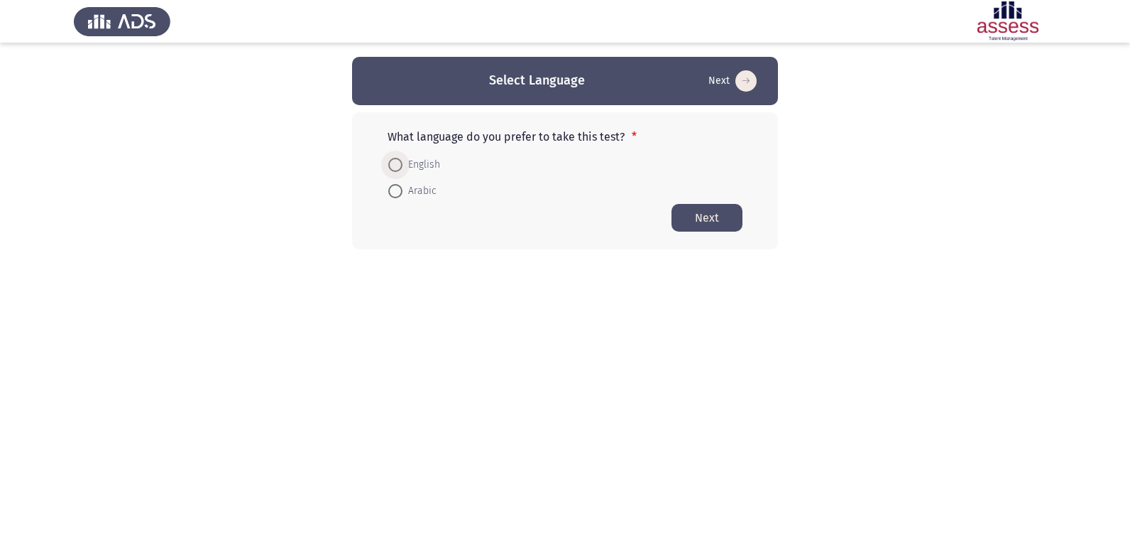
click at [401, 158] on span at bounding box center [395, 165] width 14 height 14
click at [401, 158] on input "English" at bounding box center [395, 165] width 14 height 14
radio input "true"
click at [716, 214] on button "Next" at bounding box center [707, 217] width 71 height 28
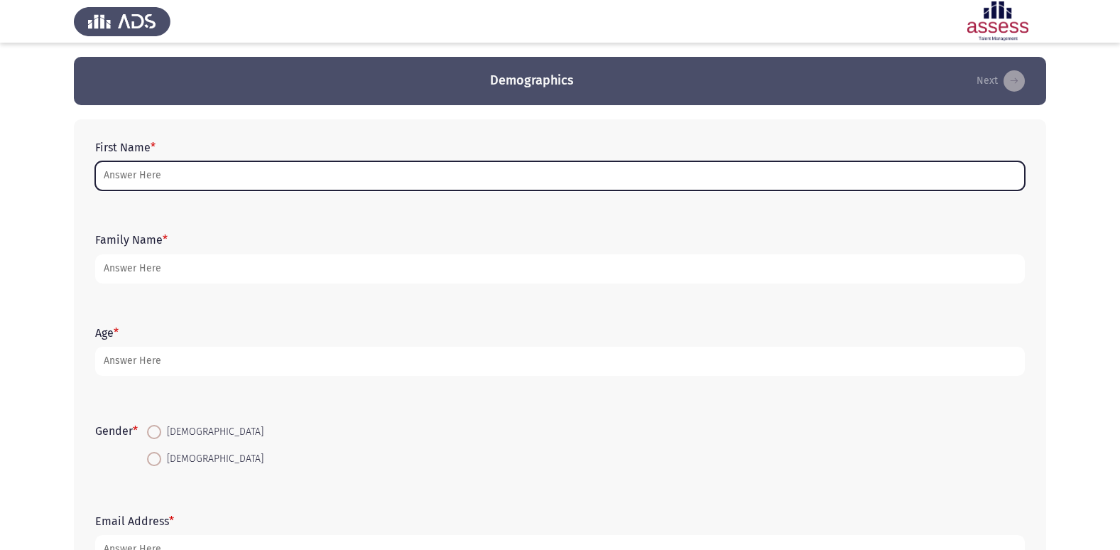
click at [130, 173] on input "First Name *" at bounding box center [559, 175] width 929 height 29
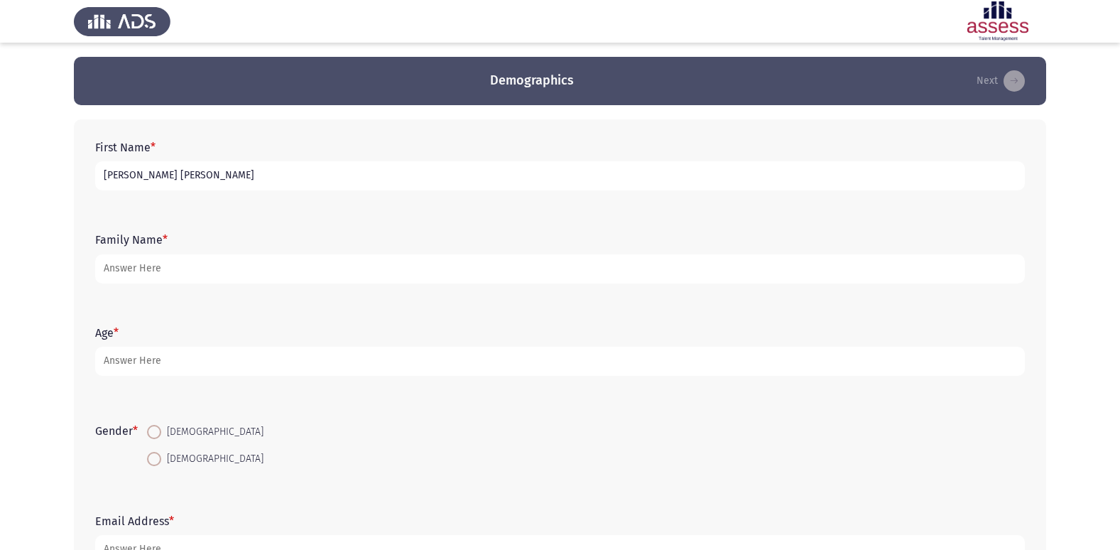
type input "[PERSON_NAME] [PERSON_NAME]"
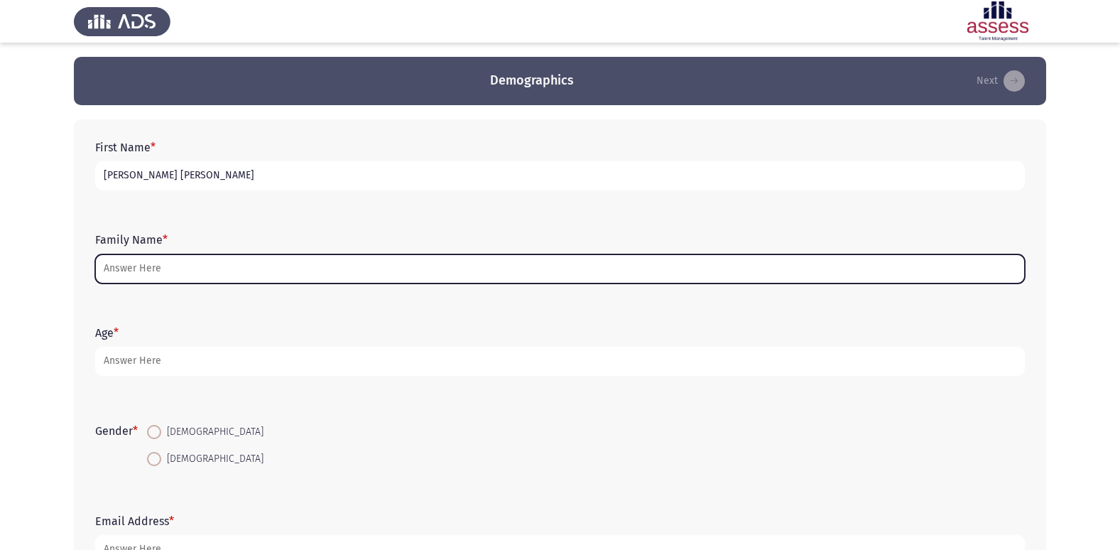
click at [184, 271] on input "Family Name *" at bounding box center [559, 268] width 929 height 29
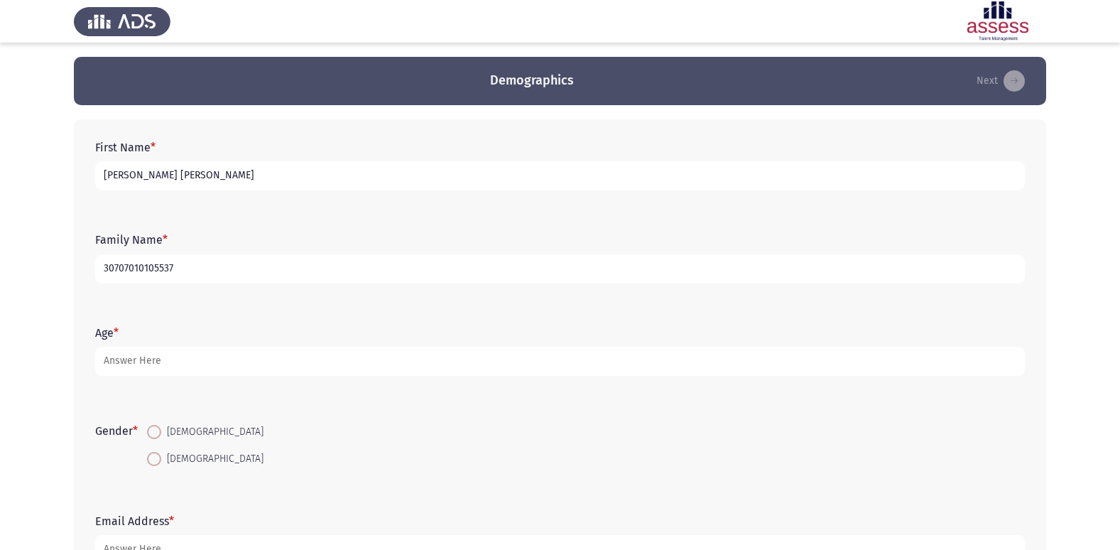
type input "30707010105537"
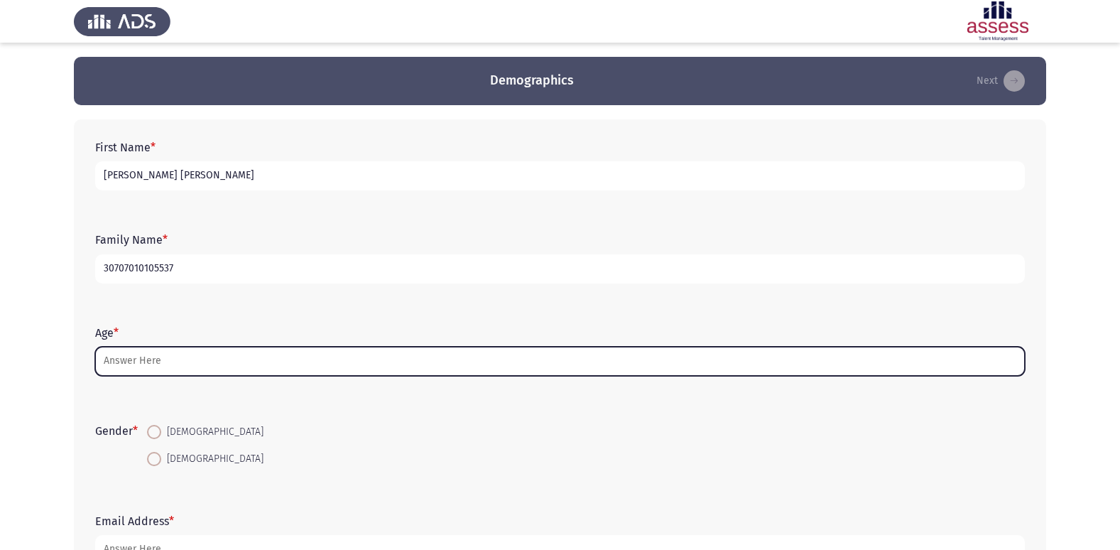
click at [158, 366] on input "Age *" at bounding box center [559, 361] width 929 height 29
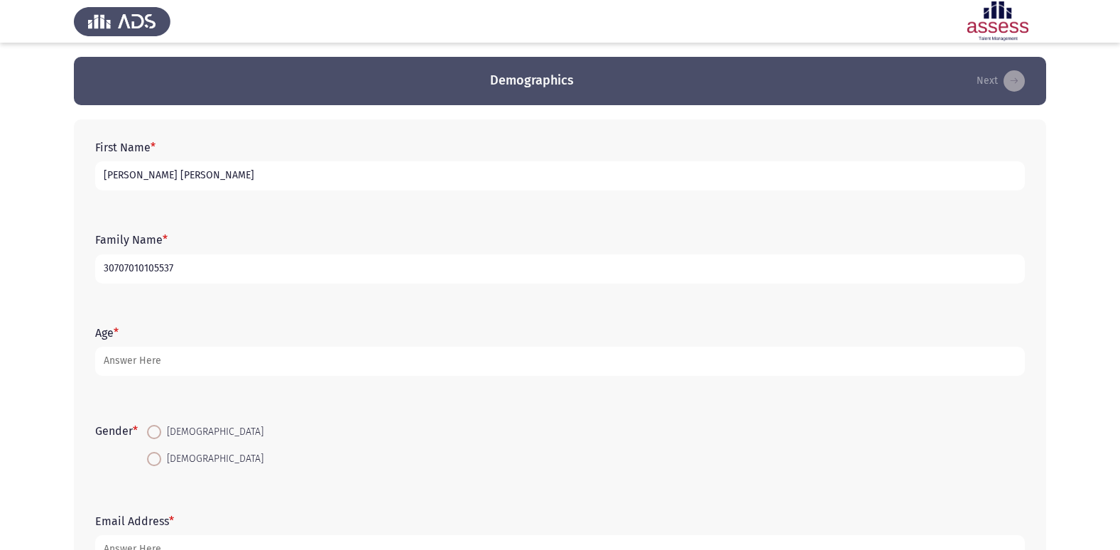
click at [208, 273] on input "30707010105537" at bounding box center [559, 268] width 929 height 29
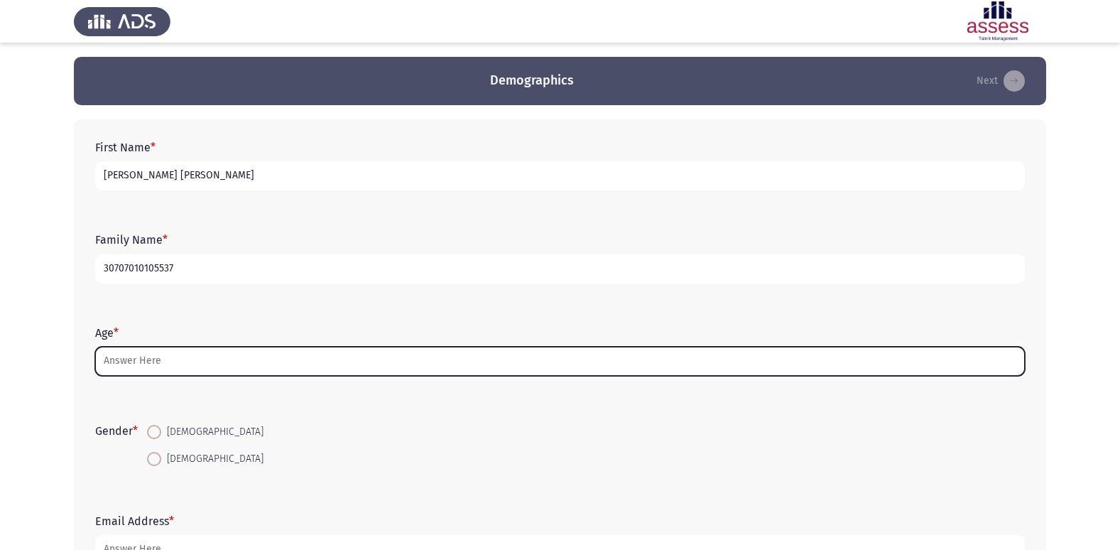
click at [181, 369] on input "Age *" at bounding box center [559, 361] width 929 height 29
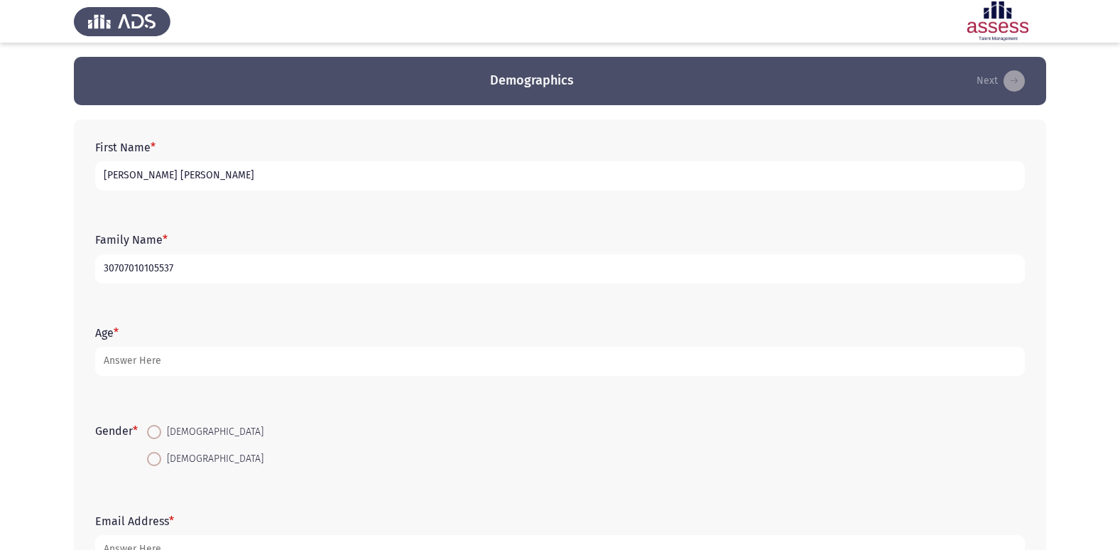
click at [225, 269] on input "30707010105537" at bounding box center [559, 268] width 929 height 29
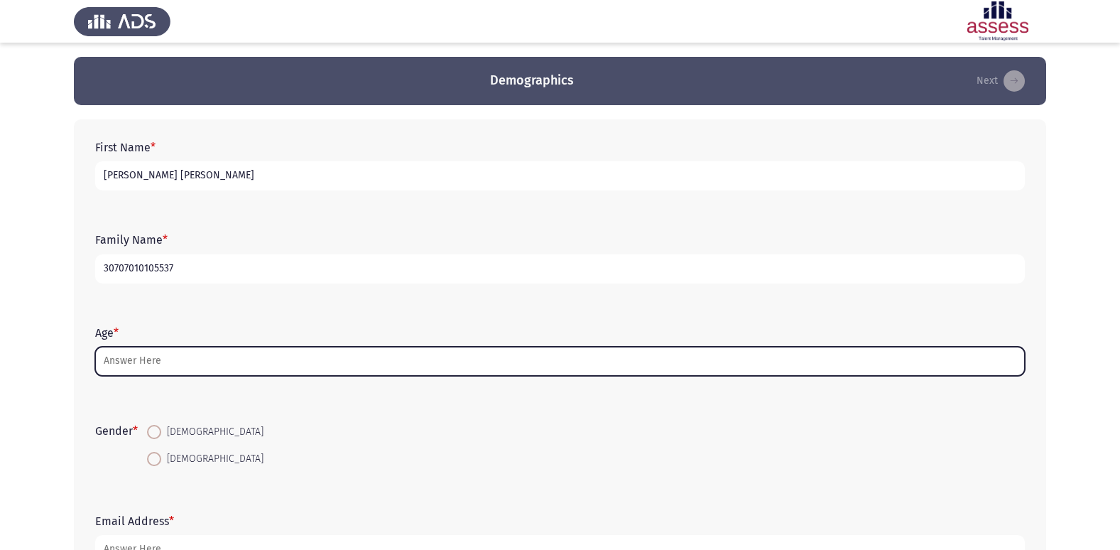
click at [188, 359] on input "Age *" at bounding box center [559, 361] width 929 height 29
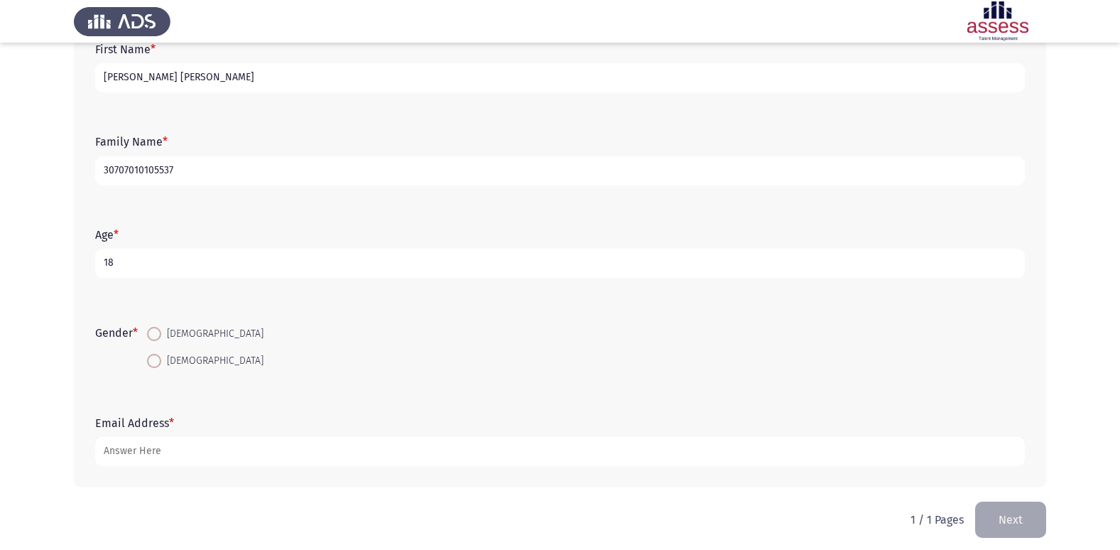
scroll to position [107, 0]
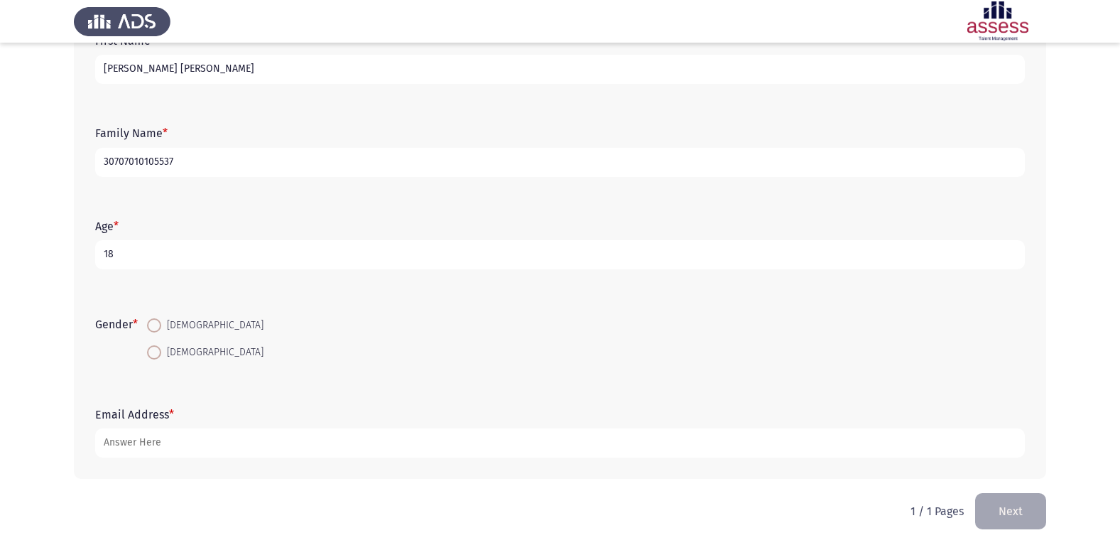
type input "18"
click at [160, 325] on span at bounding box center [154, 325] width 14 height 14
click at [160, 325] on input "[DEMOGRAPHIC_DATA]" at bounding box center [154, 325] width 14 height 14
radio input "true"
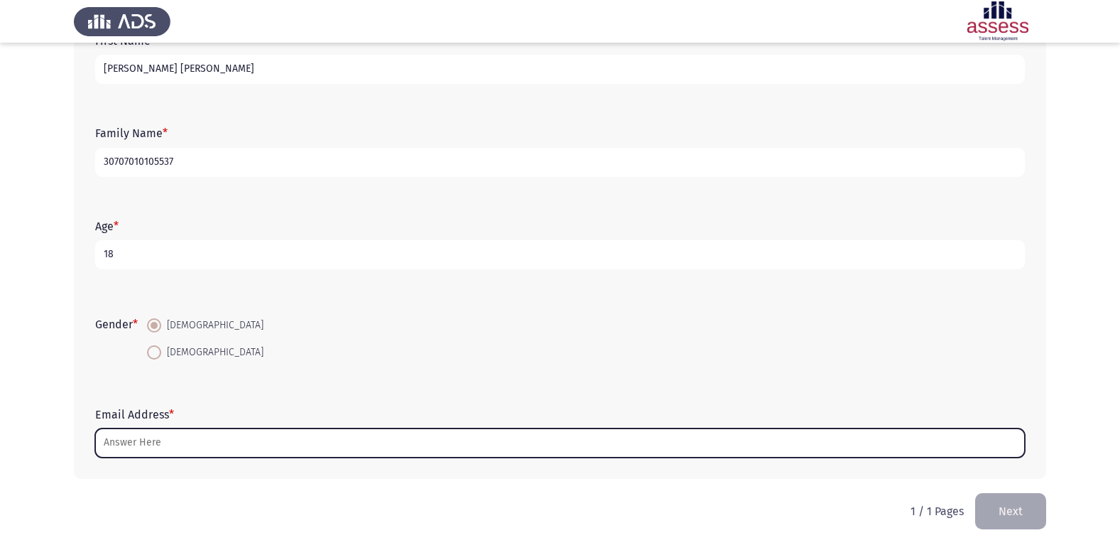
click at [175, 449] on input "Email Address *" at bounding box center [559, 442] width 929 height 29
type input "م"
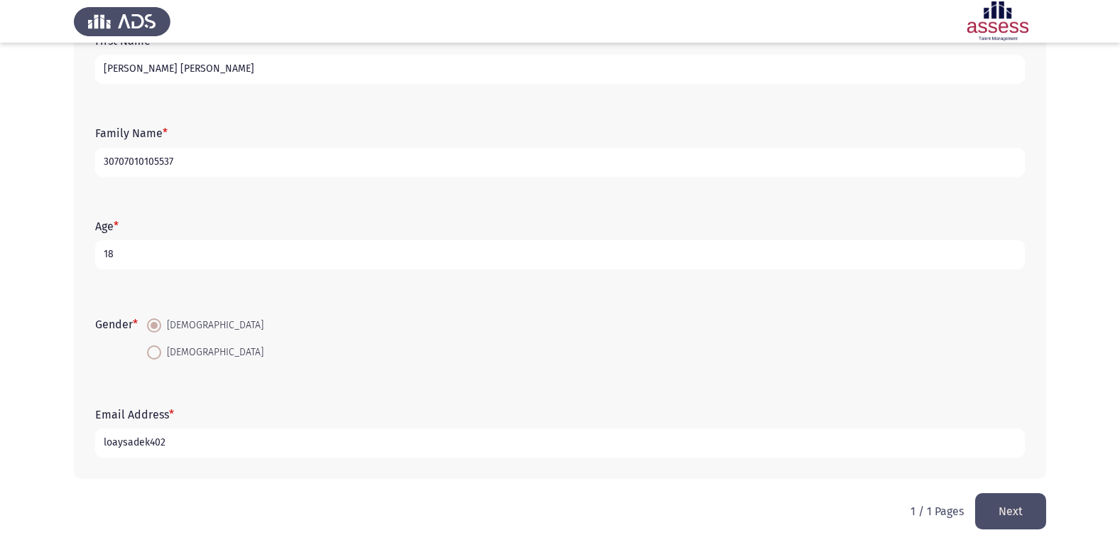
click at [244, 453] on input "loaysadek402" at bounding box center [559, 442] width 929 height 29
type input "[EMAIL_ADDRESS][DOMAIN_NAME]"
click at [998, 509] on button "Next" at bounding box center [1010, 511] width 71 height 36
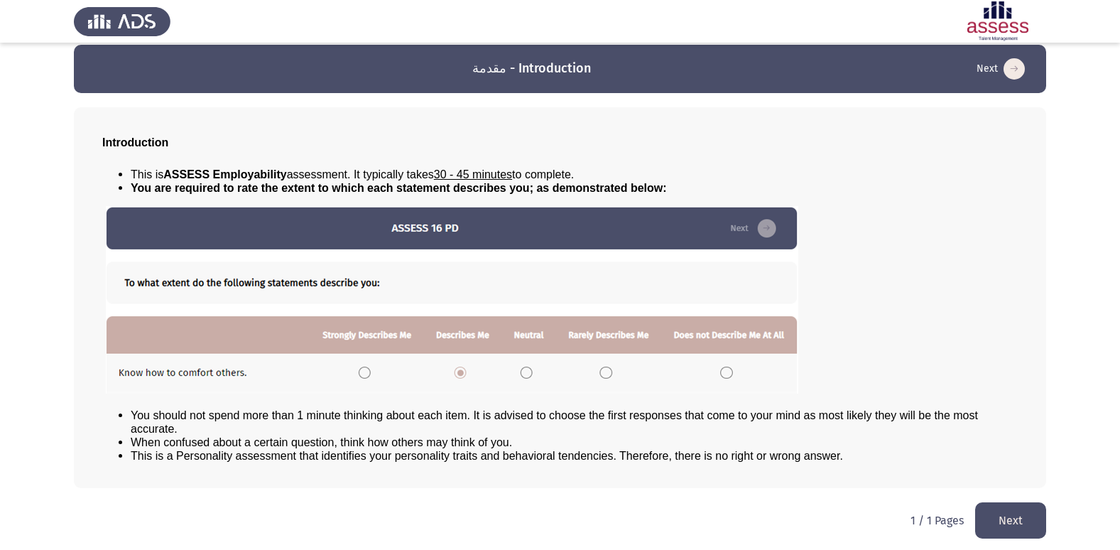
scroll to position [15, 0]
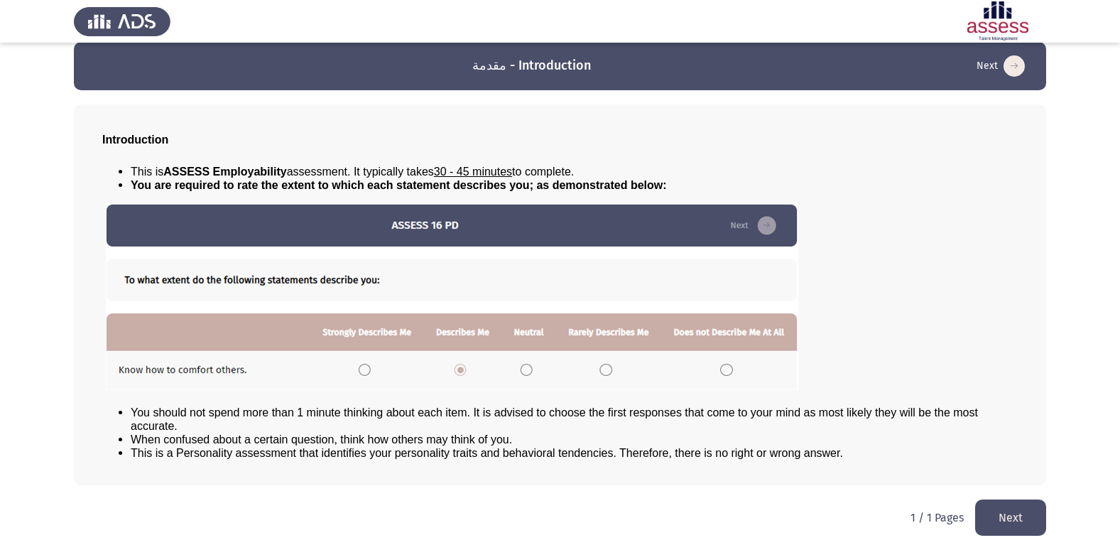
click at [998, 523] on button "Next" at bounding box center [1010, 517] width 71 height 36
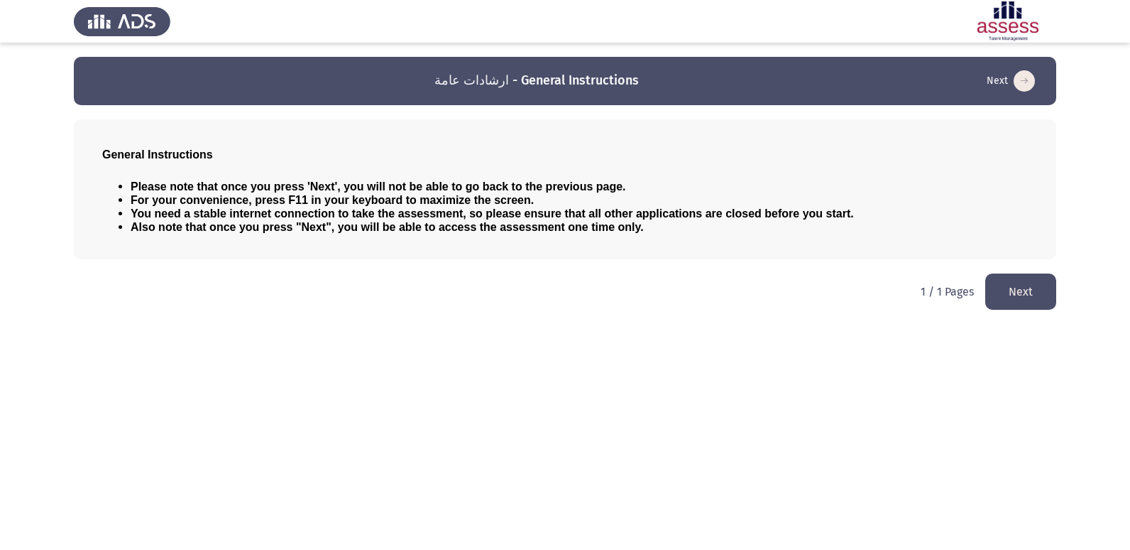
click at [1048, 290] on button "Next" at bounding box center [1021, 291] width 71 height 36
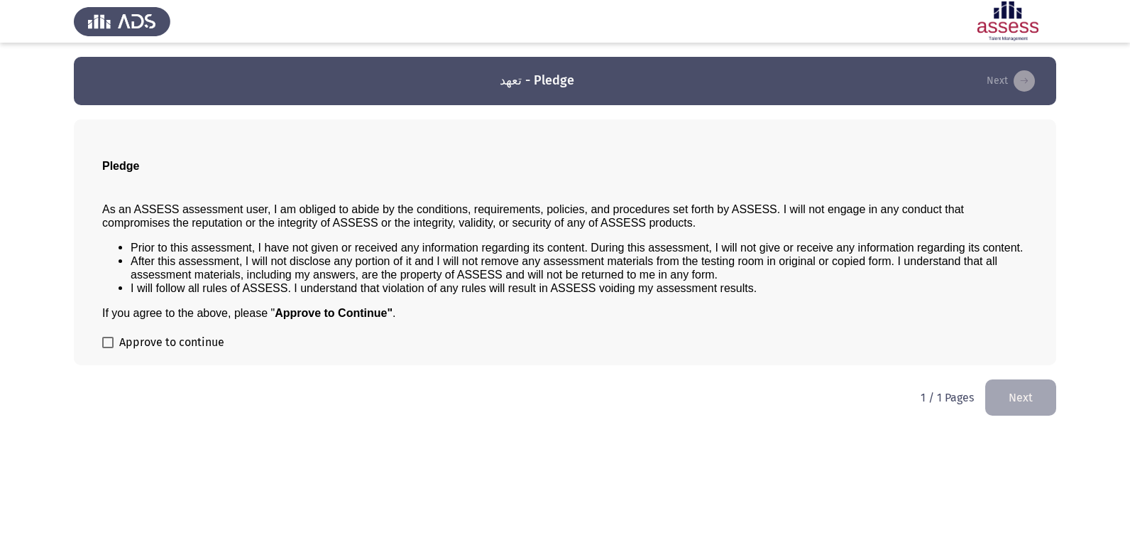
click at [101, 342] on div "Pledge As an ASSESS assessment user, I am obliged to abide by the conditions, r…" at bounding box center [565, 242] width 983 height 246
click at [119, 339] on span "Approve to continue" at bounding box center [171, 342] width 105 height 17
click at [108, 348] on input "Approve to continue" at bounding box center [107, 348] width 1 height 1
checkbox input "true"
click at [1005, 410] on button "Next" at bounding box center [1021, 397] width 71 height 36
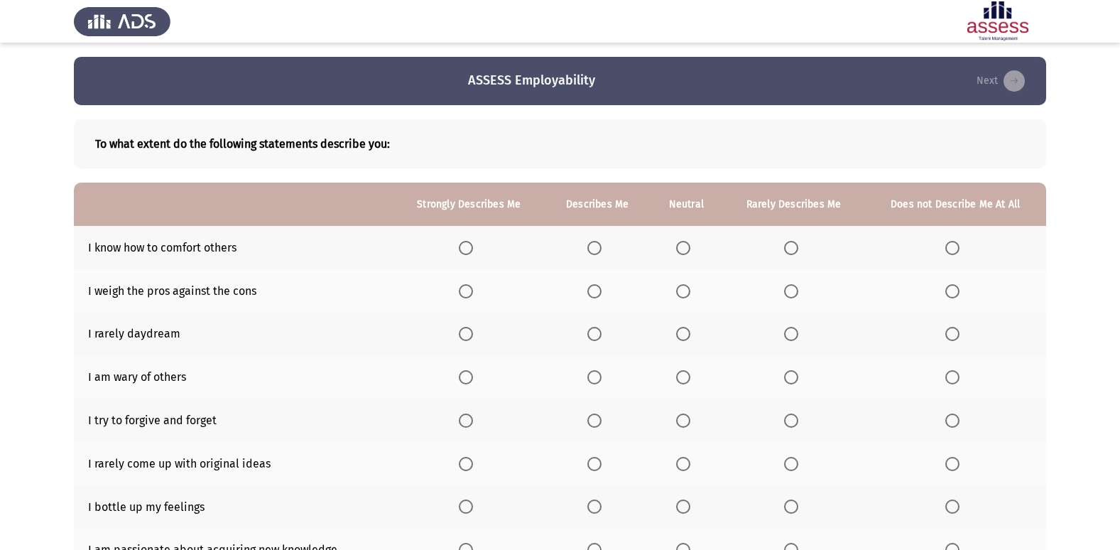
click at [601, 246] on span "Select an option" at bounding box center [594, 248] width 14 height 14
click at [601, 246] on input "Select an option" at bounding box center [594, 248] width 14 height 14
click at [591, 295] on span "Select an option" at bounding box center [594, 291] width 14 height 14
click at [591, 295] on input "Select an option" at bounding box center [594, 291] width 14 height 14
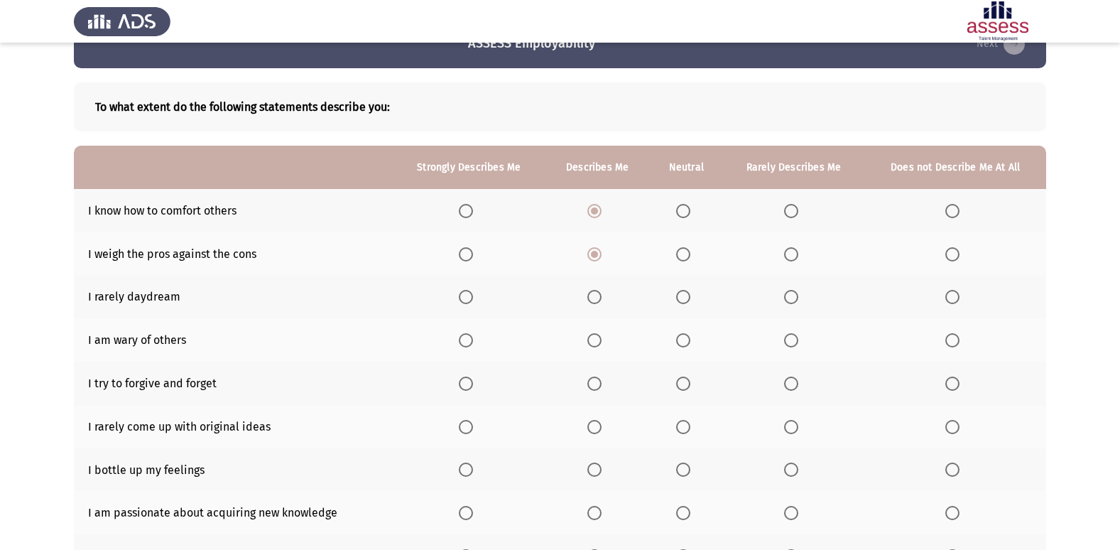
scroll to position [71, 0]
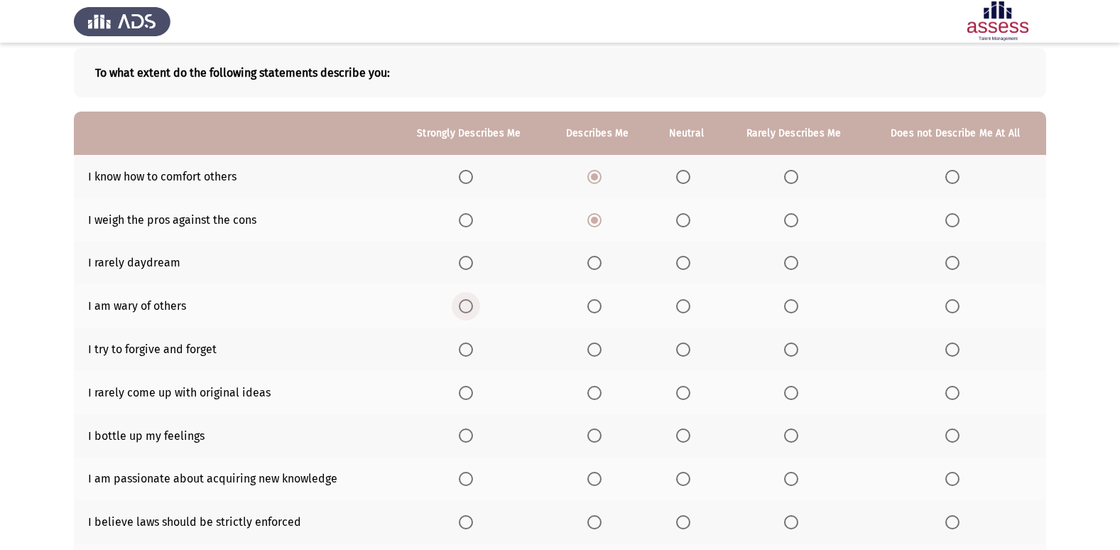
click at [464, 302] on span "Select an option" at bounding box center [466, 306] width 14 height 14
click at [464, 302] on input "Select an option" at bounding box center [466, 306] width 14 height 14
click at [596, 270] on span "Select an option" at bounding box center [594, 263] width 14 height 14
click at [596, 270] on input "Select an option" at bounding box center [594, 263] width 14 height 14
click at [473, 351] on span "Select an option" at bounding box center [466, 349] width 14 height 14
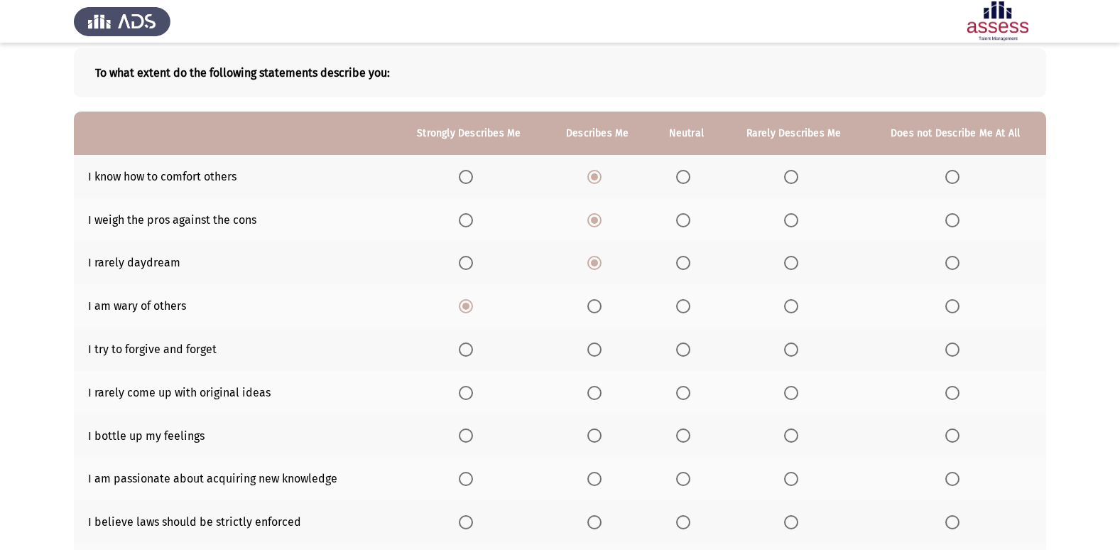
click at [473, 351] on input "Select an option" at bounding box center [466, 349] width 14 height 14
click at [595, 395] on span "Select an option" at bounding box center [594, 393] width 14 height 14
click at [595, 395] on input "Select an option" at bounding box center [594, 393] width 14 height 14
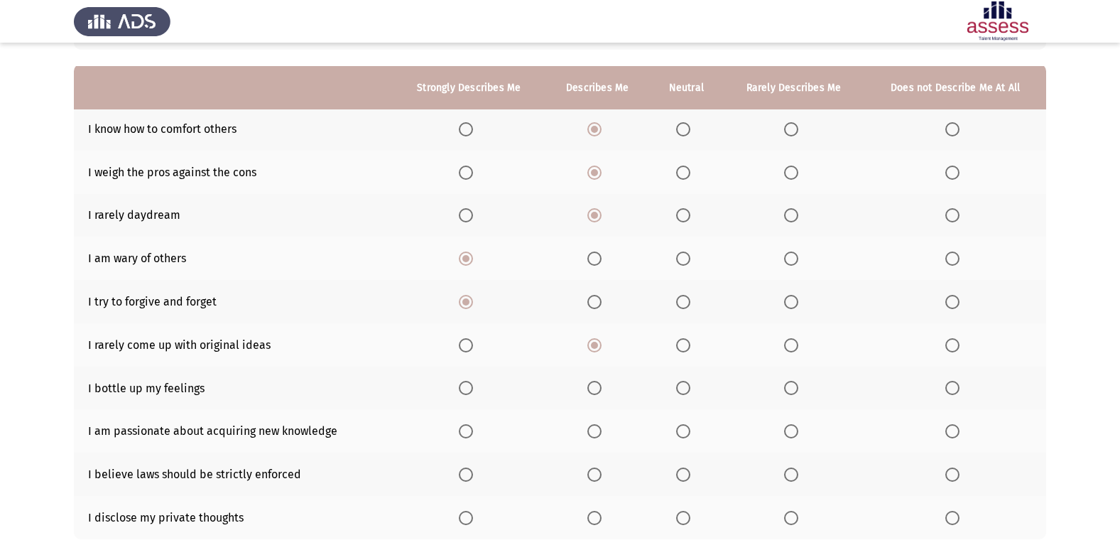
scroll to position [142, 0]
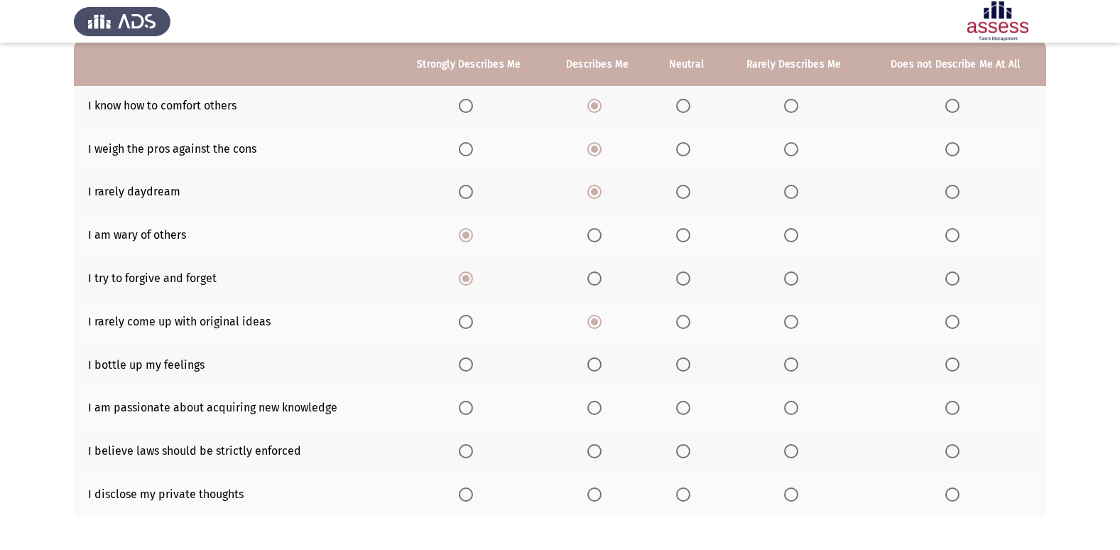
click at [790, 368] on span "Select an option" at bounding box center [791, 364] width 14 height 14
click at [790, 368] on input "Select an option" at bounding box center [791, 364] width 14 height 14
click at [473, 410] on span "Select an option" at bounding box center [466, 407] width 14 height 14
click at [473, 410] on input "Select an option" at bounding box center [466, 407] width 14 height 14
click at [601, 445] on span "Select an option" at bounding box center [594, 451] width 14 height 14
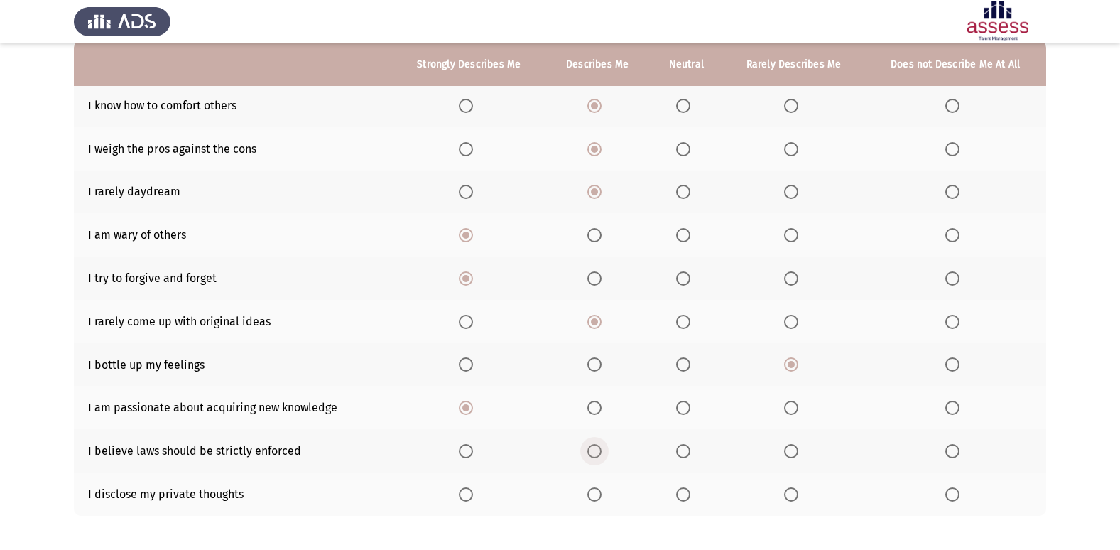
click at [601, 445] on input "Select an option" at bounding box center [594, 451] width 14 height 14
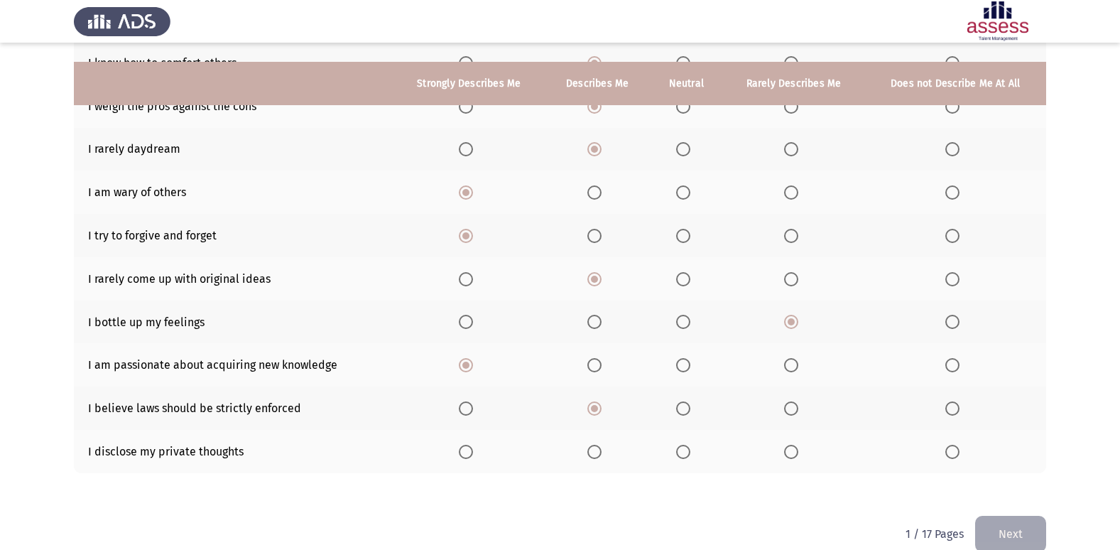
scroll to position [207, 0]
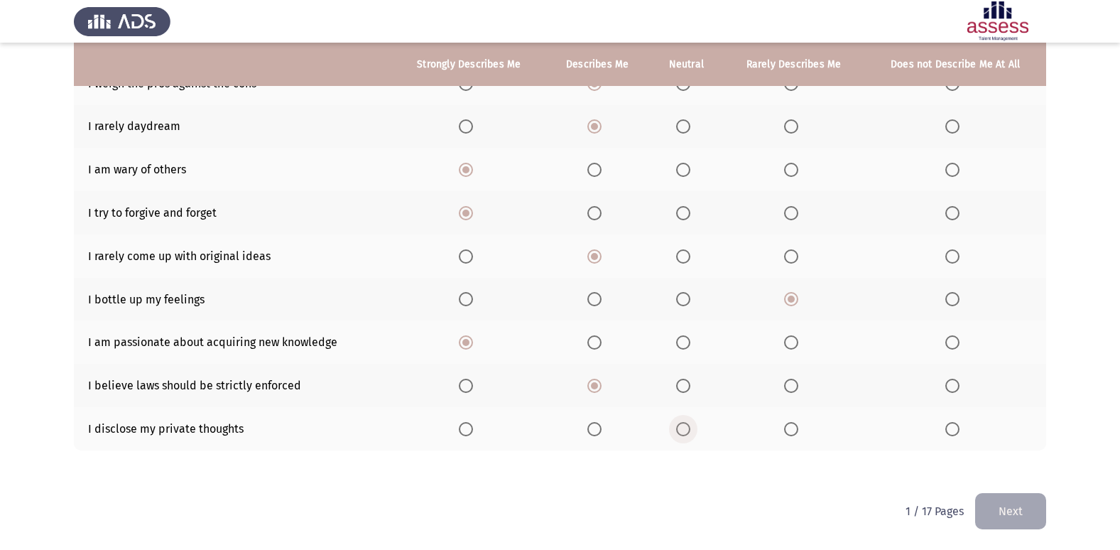
click at [687, 428] on span "Select an option" at bounding box center [683, 429] width 14 height 14
click at [687, 428] on input "Select an option" at bounding box center [683, 429] width 14 height 14
click at [986, 502] on button "Next" at bounding box center [1010, 511] width 71 height 36
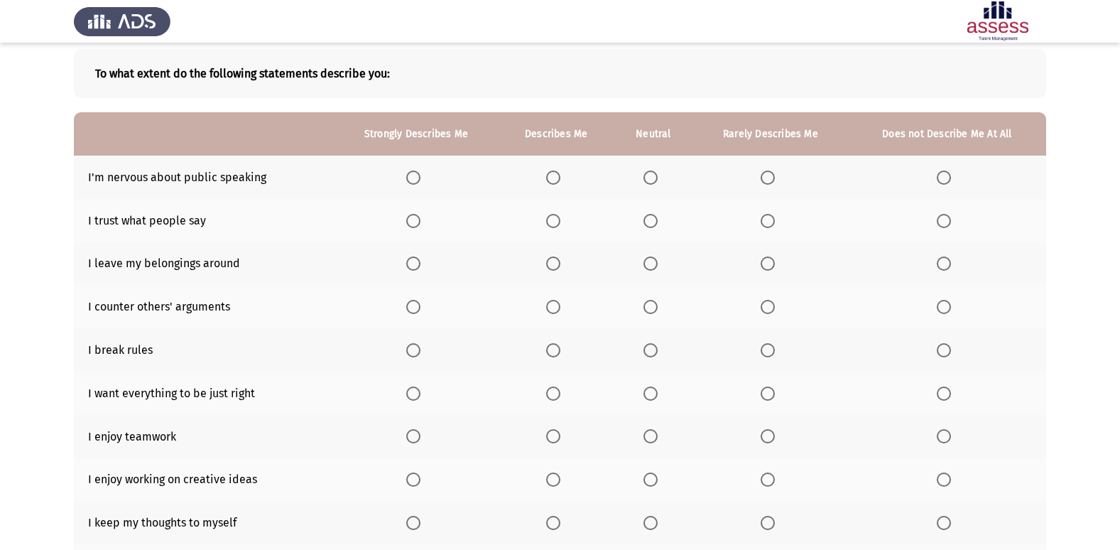
scroll to position [71, 0]
click at [413, 187] on th at bounding box center [416, 176] width 166 height 43
click at [418, 173] on span "Select an option" at bounding box center [413, 177] width 14 height 14
click at [418, 173] on input "Select an option" at bounding box center [413, 177] width 14 height 14
click at [940, 219] on span "Select an option" at bounding box center [944, 220] width 14 height 14
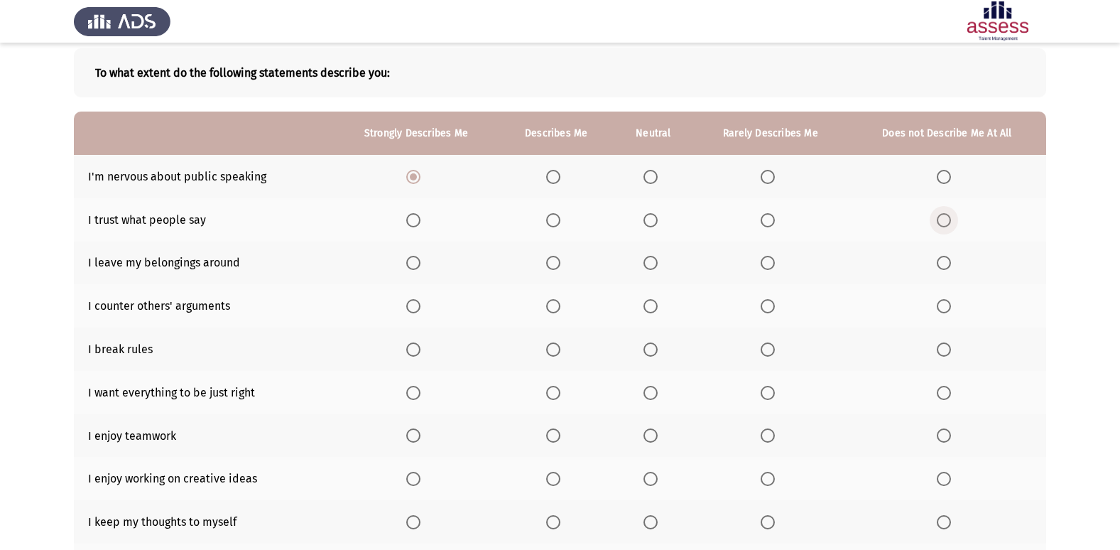
click at [940, 219] on input "Select an option" at bounding box center [944, 220] width 14 height 14
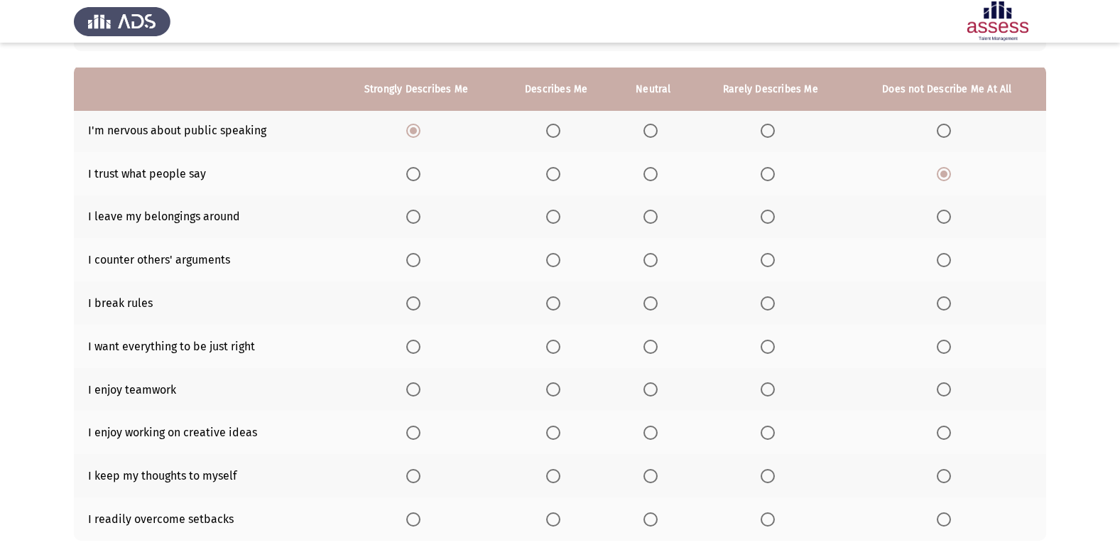
scroll to position [142, 0]
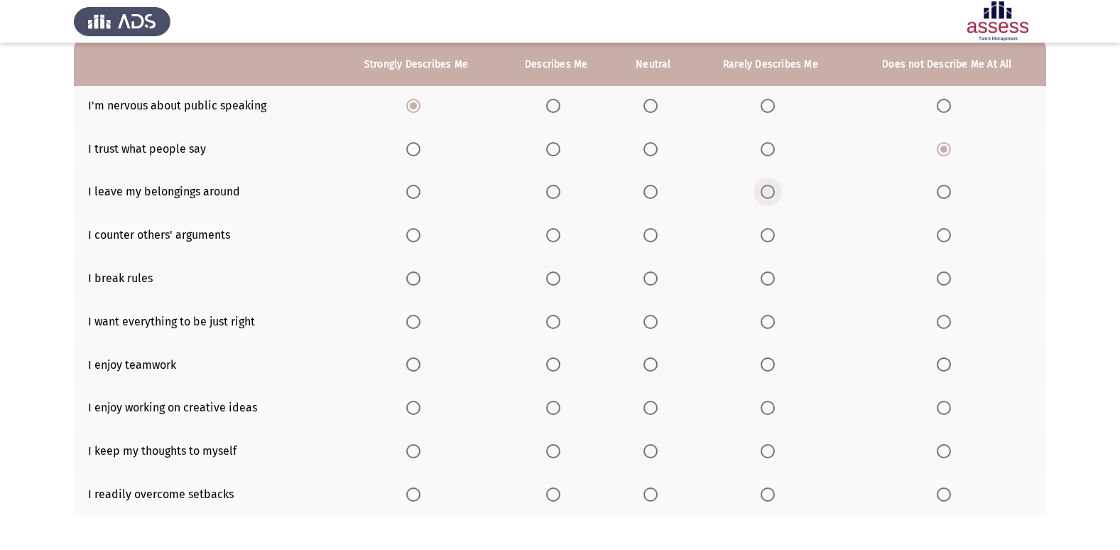
click at [766, 197] on span "Select an option" at bounding box center [767, 192] width 14 height 14
click at [766, 197] on input "Select an option" at bounding box center [767, 192] width 14 height 14
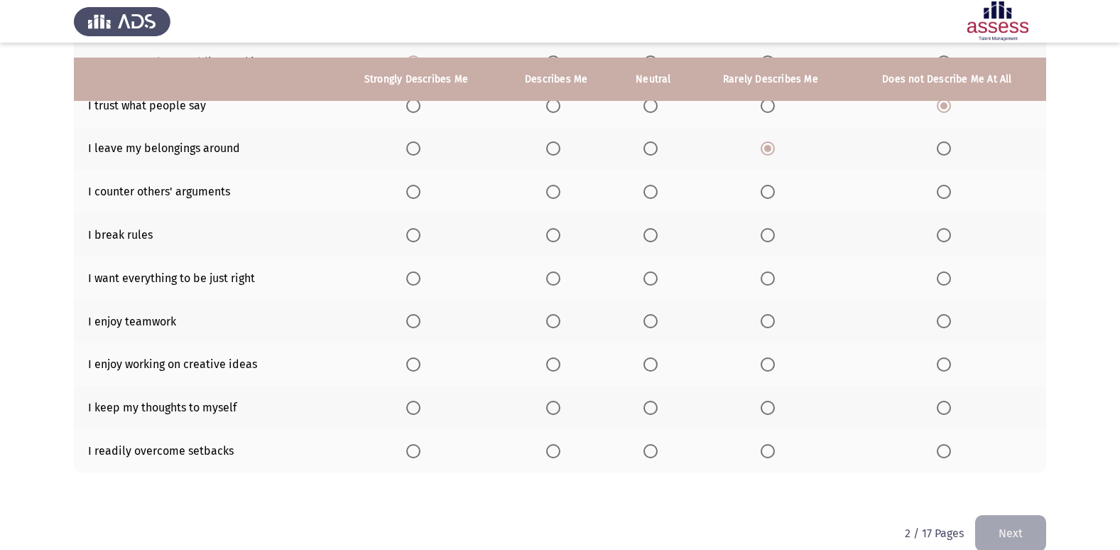
scroll to position [207, 0]
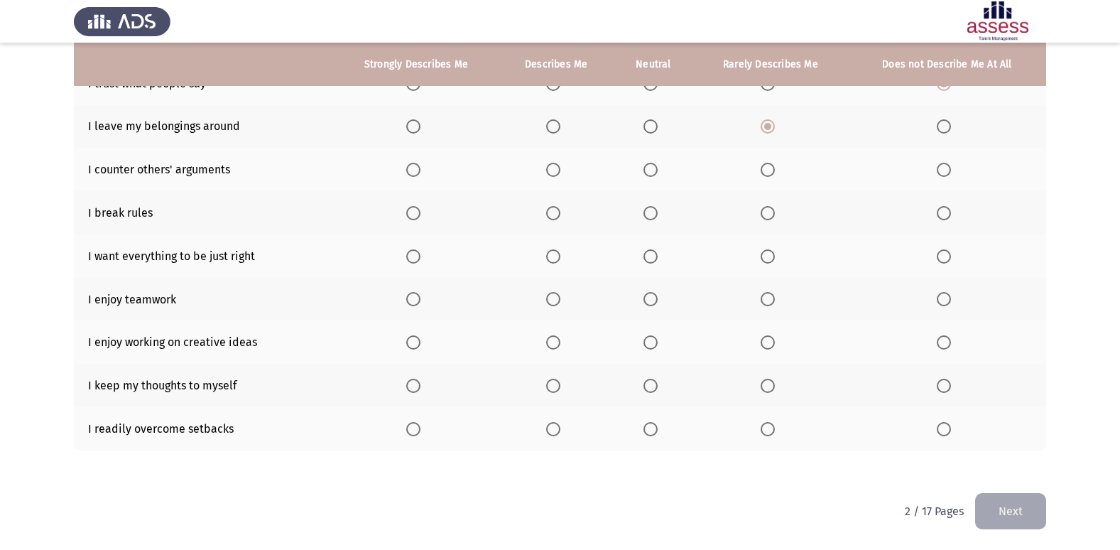
click at [552, 173] on span "Select an option" at bounding box center [553, 170] width 14 height 14
click at [552, 173] on input "Select an option" at bounding box center [553, 170] width 14 height 14
click at [943, 212] on span "Select an option" at bounding box center [944, 213] width 14 height 14
click at [943, 212] on input "Select an option" at bounding box center [944, 213] width 14 height 14
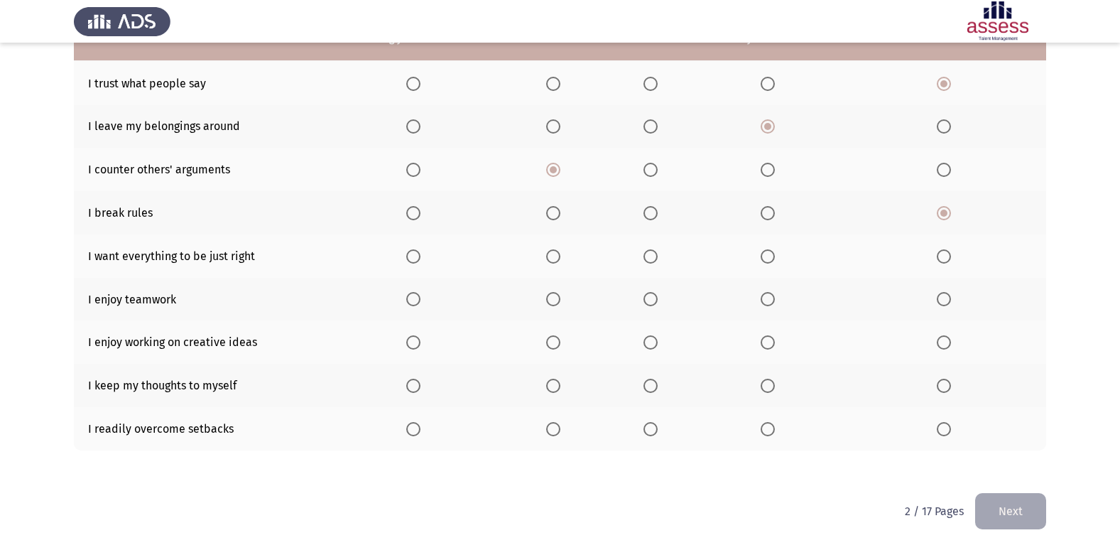
scroll to position [136, 0]
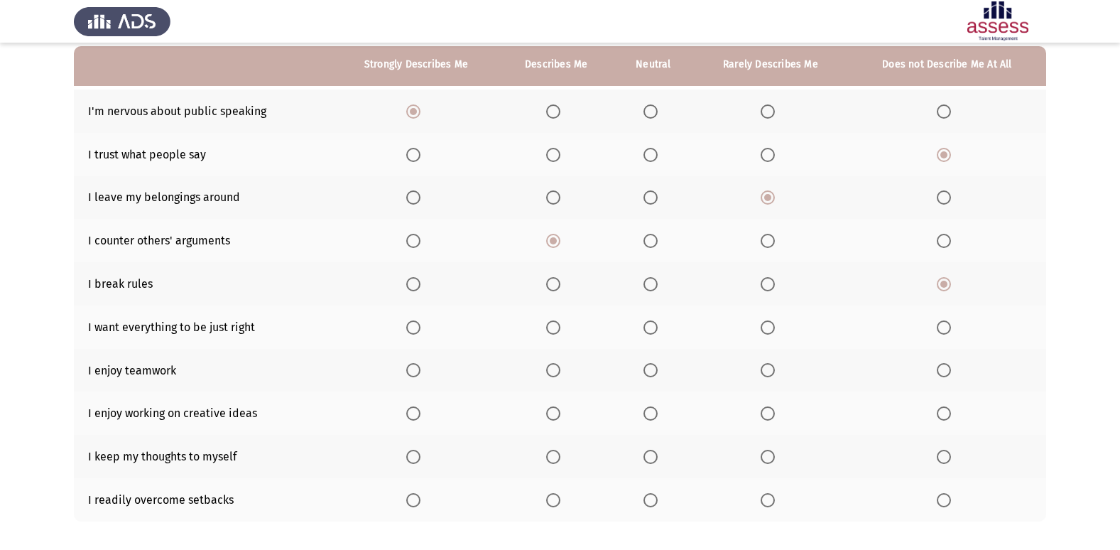
click at [763, 236] on span "Select an option" at bounding box center [767, 241] width 14 height 14
click at [763, 236] on input "Select an option" at bounding box center [767, 241] width 14 height 14
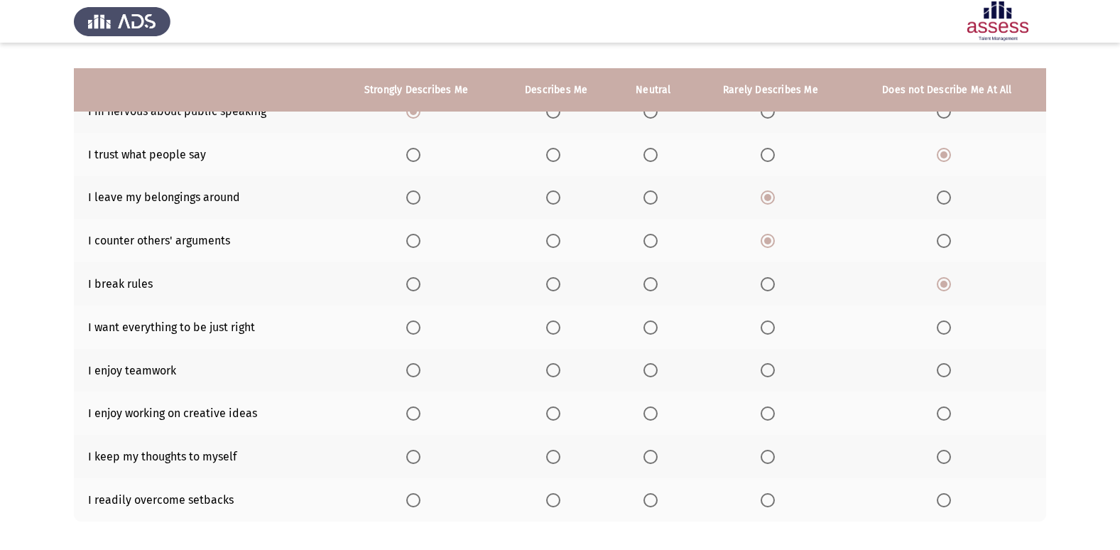
scroll to position [207, 0]
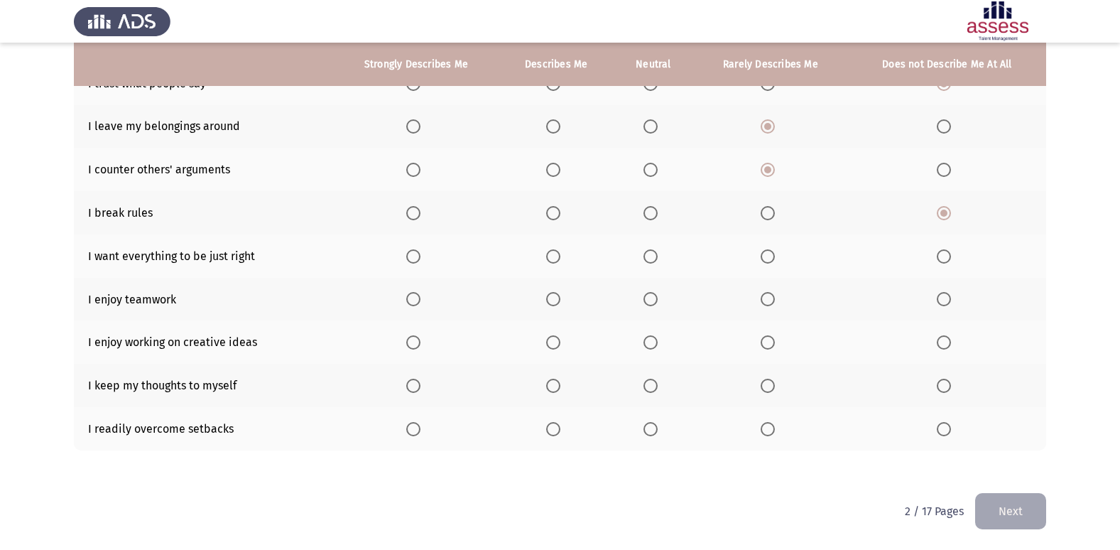
click at [410, 258] on span "Select an option" at bounding box center [413, 256] width 14 height 14
click at [410, 258] on input "Select an option" at bounding box center [413, 256] width 14 height 14
click at [414, 303] on span "Select an option" at bounding box center [413, 299] width 14 height 14
click at [414, 303] on input "Select an option" at bounding box center [413, 299] width 14 height 14
click at [420, 339] on span "Select an option" at bounding box center [413, 342] width 14 height 14
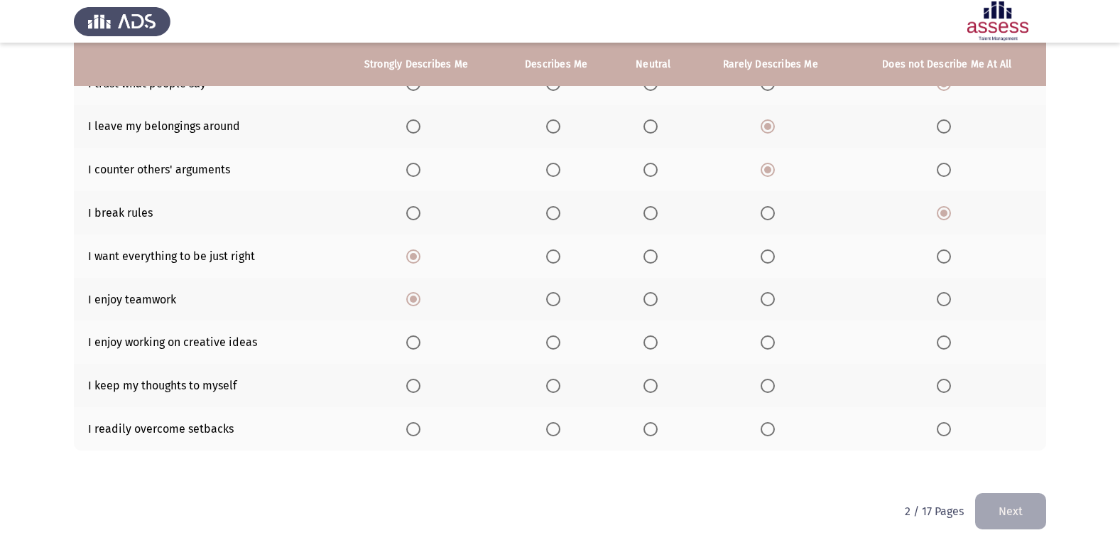
click at [420, 339] on input "Select an option" at bounding box center [413, 342] width 14 height 14
click at [954, 391] on label "Select an option" at bounding box center [947, 385] width 20 height 14
click at [951, 391] on input "Select an option" at bounding box center [944, 385] width 14 height 14
click at [773, 396] on th at bounding box center [770, 385] width 155 height 43
click at [770, 388] on span "Select an option" at bounding box center [767, 385] width 14 height 14
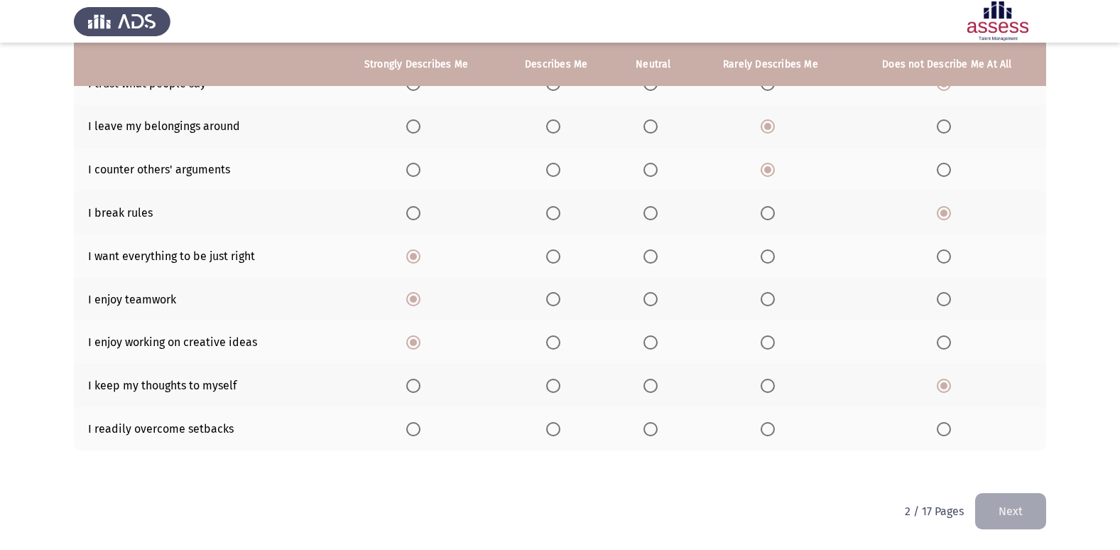
click at [770, 388] on input "Select an option" at bounding box center [767, 385] width 14 height 14
click at [648, 429] on span "Select an option" at bounding box center [650, 429] width 14 height 14
click at [648, 429] on input "Select an option" at bounding box center [650, 429] width 14 height 14
click at [1020, 516] on button "Next" at bounding box center [1010, 511] width 71 height 36
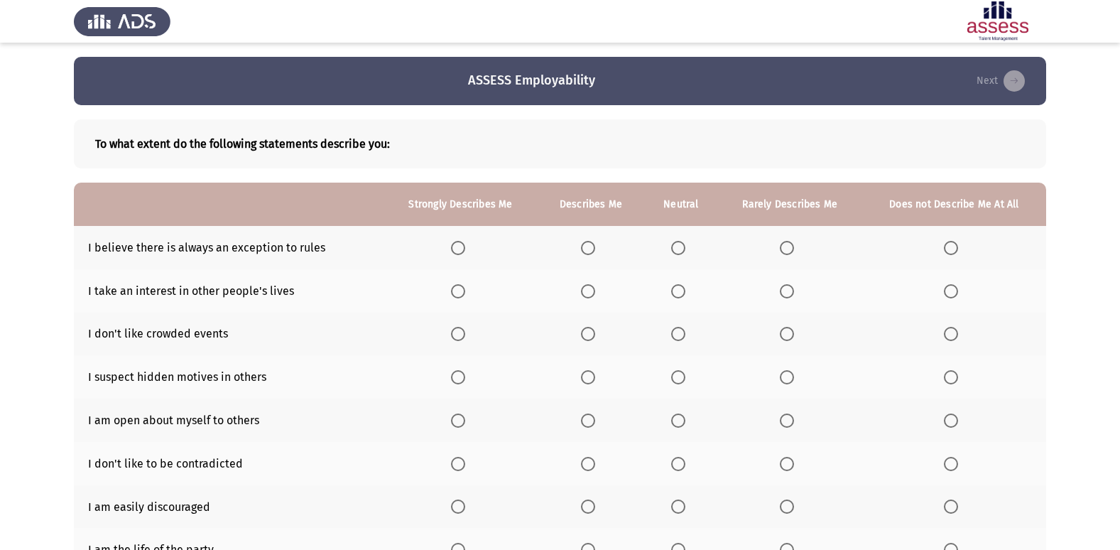
scroll to position [71, 0]
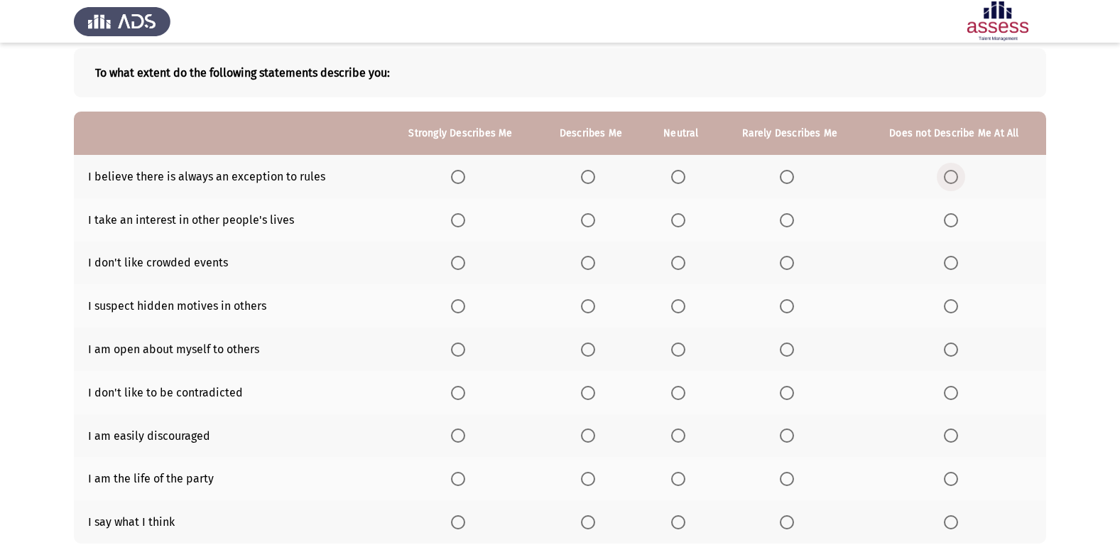
click at [945, 175] on span "Select an option" at bounding box center [951, 177] width 14 height 14
click at [945, 175] on input "Select an option" at bounding box center [951, 177] width 14 height 14
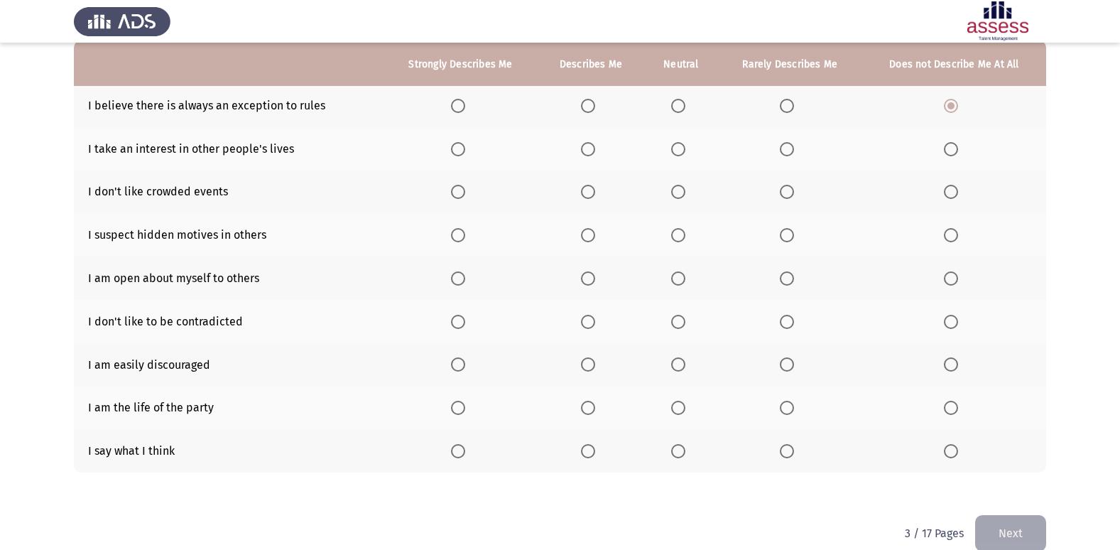
click at [957, 148] on span "Select an option" at bounding box center [951, 149] width 14 height 14
click at [957, 148] on input "Select an option" at bounding box center [951, 149] width 14 height 14
click at [676, 195] on span "Select an option" at bounding box center [678, 192] width 14 height 14
click at [676, 195] on input "Select an option" at bounding box center [678, 192] width 14 height 14
click at [594, 239] on span "Select an option" at bounding box center [588, 235] width 14 height 14
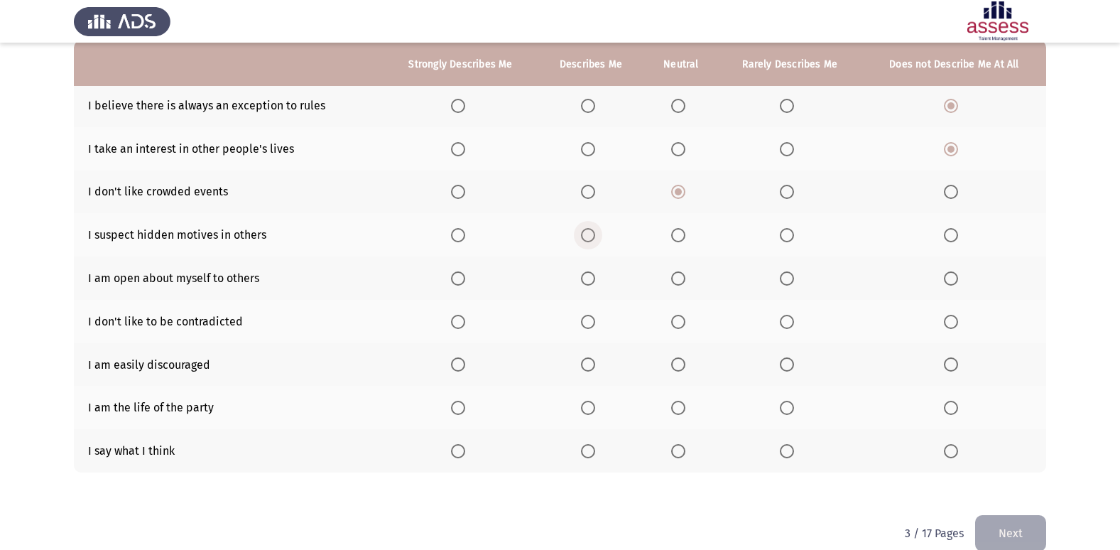
click at [594, 239] on input "Select an option" at bounding box center [588, 235] width 14 height 14
click at [591, 283] on span "Select an option" at bounding box center [588, 278] width 14 height 14
click at [591, 283] on input "Select an option" at bounding box center [588, 278] width 14 height 14
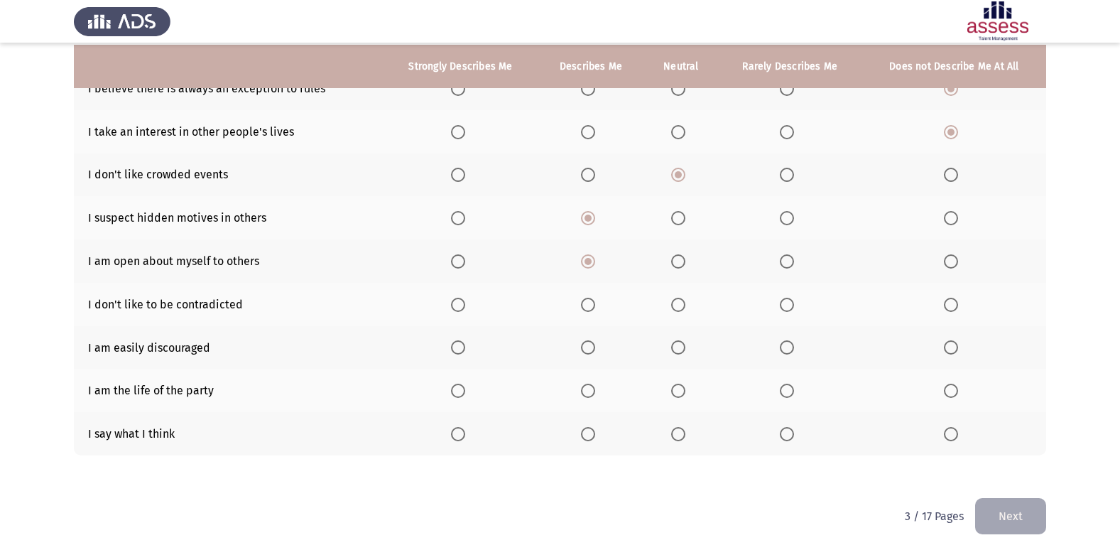
scroll to position [164, 0]
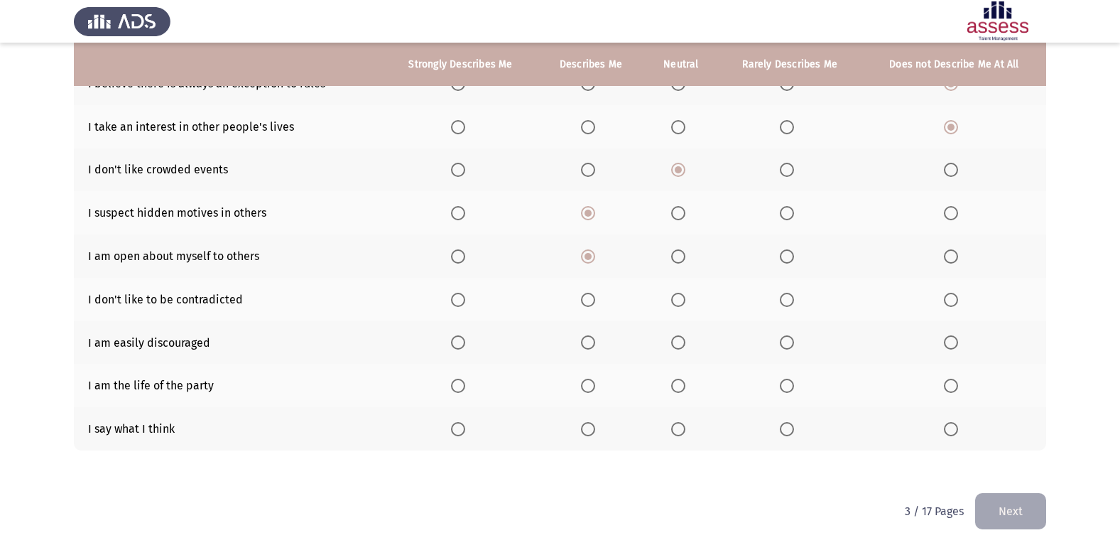
click at [680, 302] on span "Select an option" at bounding box center [678, 300] width 14 height 14
click at [680, 302] on input "Select an option" at bounding box center [678, 300] width 14 height 14
click at [591, 383] on span "Select an option" at bounding box center [588, 385] width 14 height 14
click at [591, 383] on input "Select an option" at bounding box center [588, 385] width 14 height 14
click at [466, 435] on label "Select an option" at bounding box center [461, 429] width 20 height 14
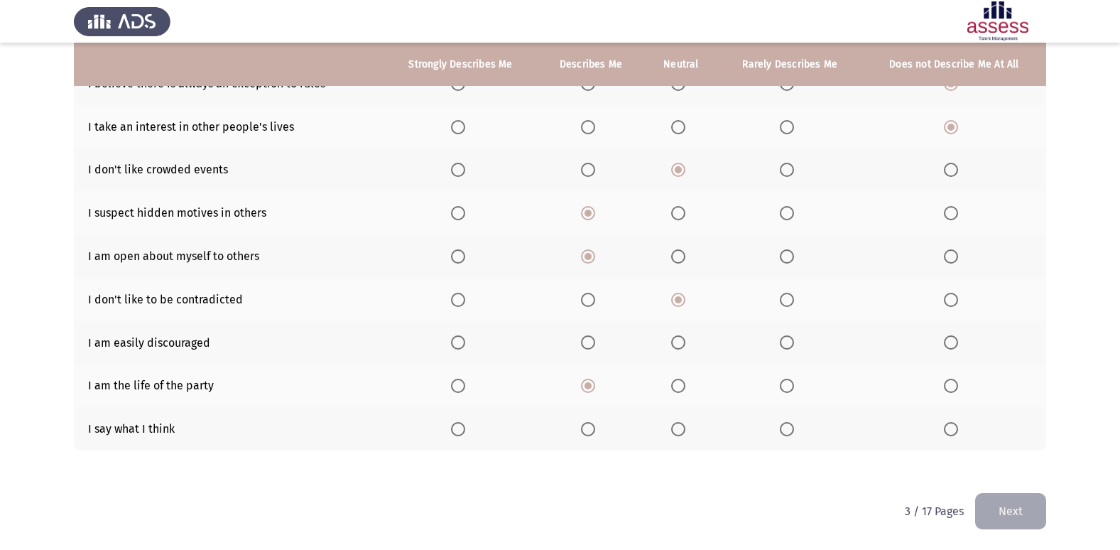
click at [465, 435] on input "Select an option" at bounding box center [458, 429] width 14 height 14
click at [952, 343] on span "Select an option" at bounding box center [951, 342] width 14 height 14
click at [952, 343] on input "Select an option" at bounding box center [951, 342] width 14 height 14
click at [1009, 514] on button "Next" at bounding box center [1010, 511] width 71 height 36
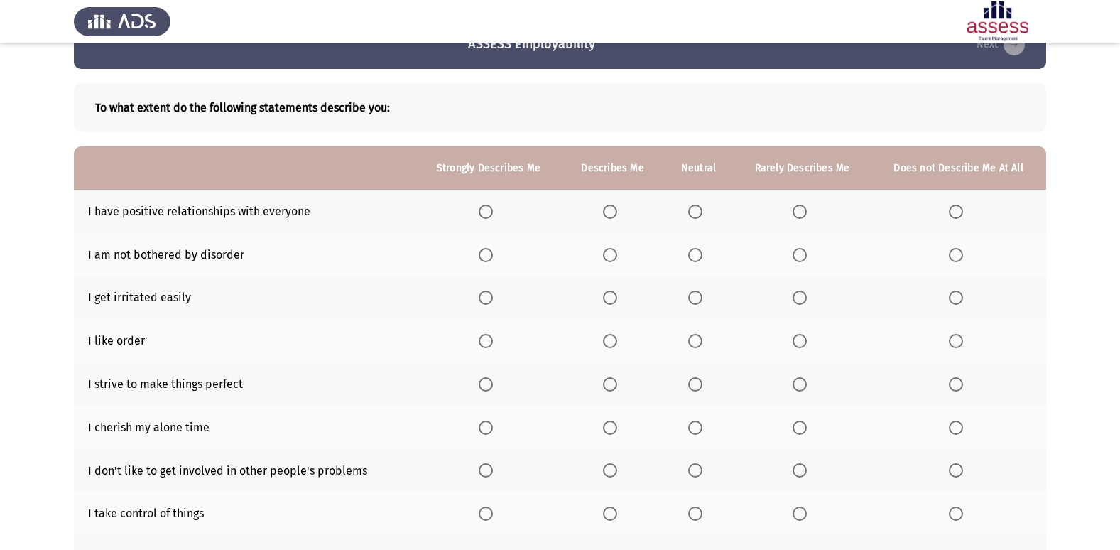
scroll to position [71, 0]
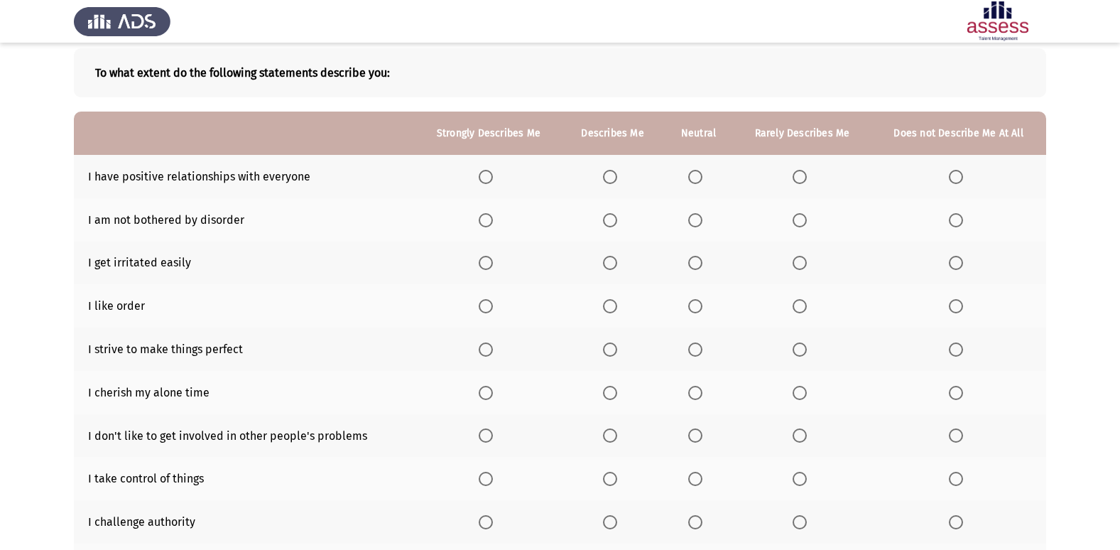
click at [609, 170] on span "Select an option" at bounding box center [610, 177] width 14 height 14
click at [609, 170] on input "Select an option" at bounding box center [610, 177] width 14 height 14
click at [959, 216] on span "Select an option" at bounding box center [956, 220] width 14 height 14
click at [959, 216] on input "Select an option" at bounding box center [956, 220] width 14 height 14
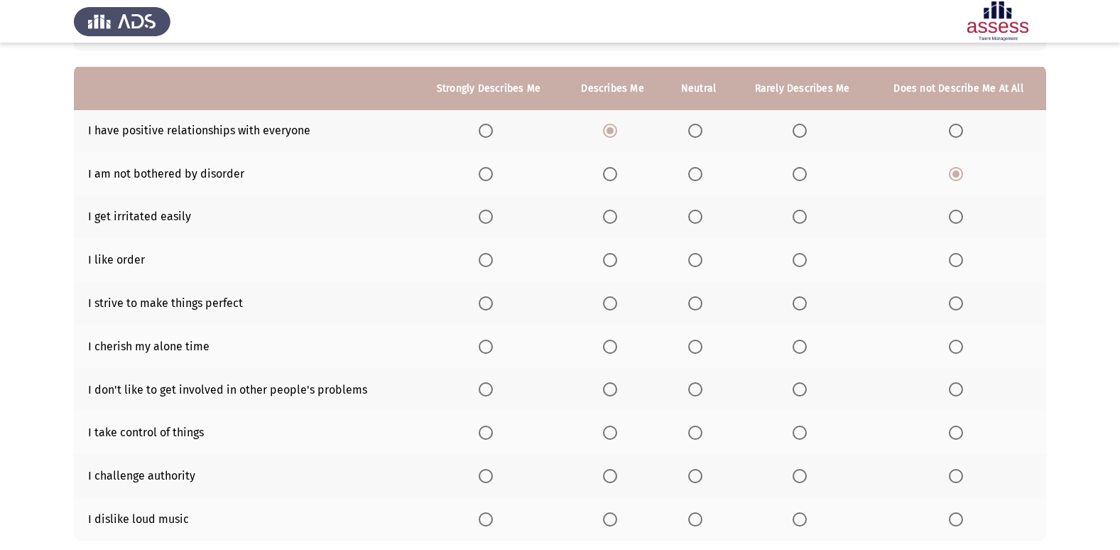
scroll to position [142, 0]
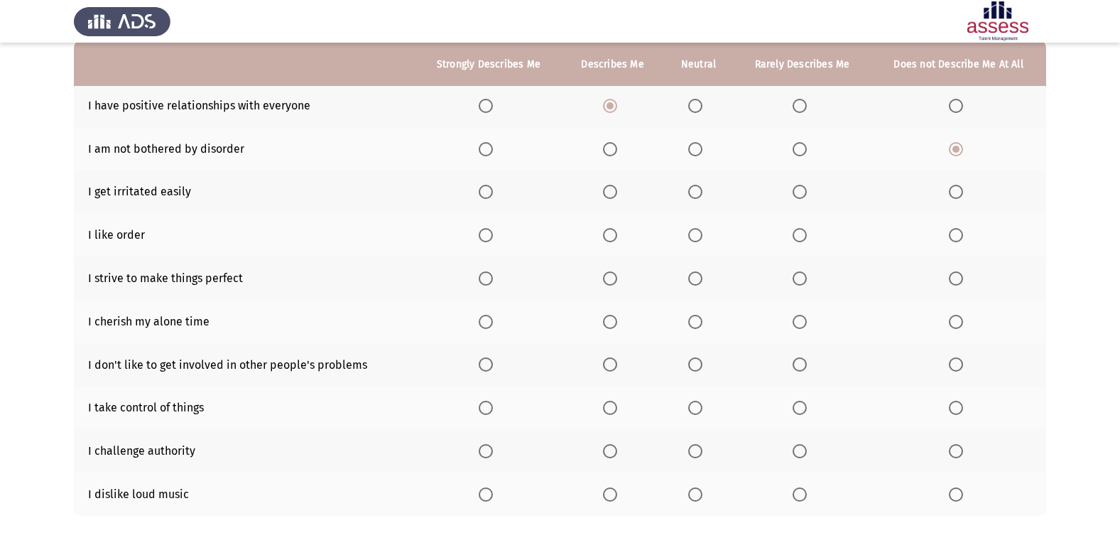
click at [699, 190] on span "Select an option" at bounding box center [695, 192] width 14 height 14
click at [699, 190] on input "Select an option" at bounding box center [695, 192] width 14 height 14
click at [953, 239] on span "Select an option" at bounding box center [956, 235] width 14 height 14
click at [953, 239] on input "Select an option" at bounding box center [956, 235] width 14 height 14
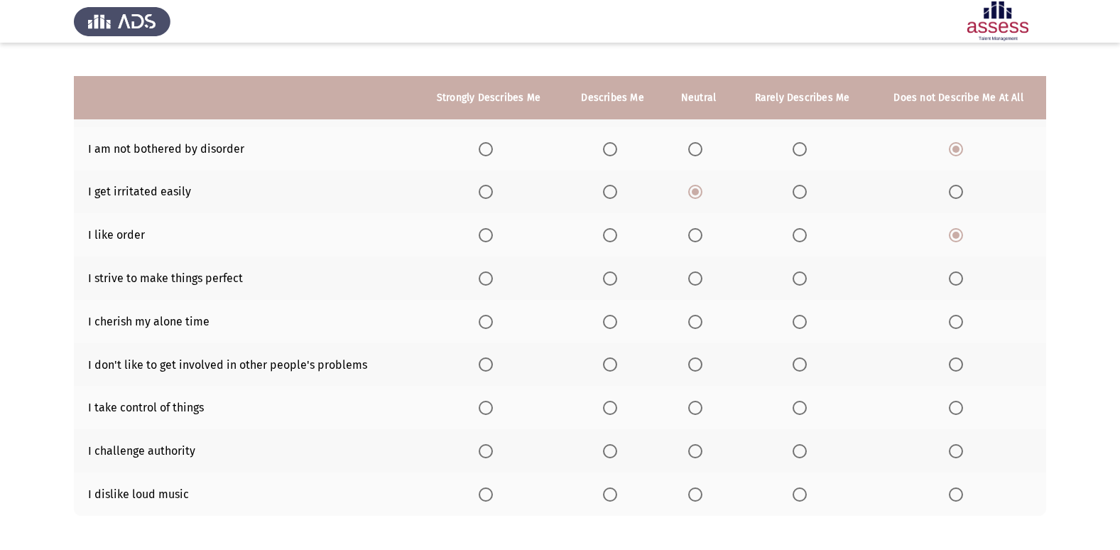
scroll to position [207, 0]
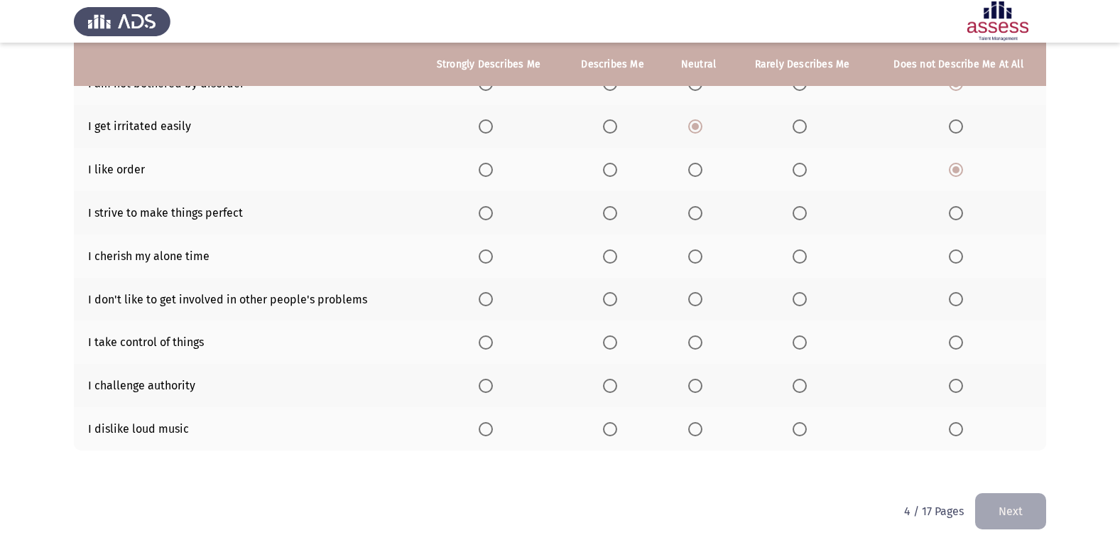
click at [489, 215] on span "Select an option" at bounding box center [486, 213] width 14 height 14
click at [489, 215] on input "Select an option" at bounding box center [486, 213] width 14 height 14
click at [951, 251] on span "Select an option" at bounding box center [956, 256] width 14 height 14
click at [951, 251] on input "Select an option" at bounding box center [956, 256] width 14 height 14
click at [955, 300] on span "Select an option" at bounding box center [956, 299] width 14 height 14
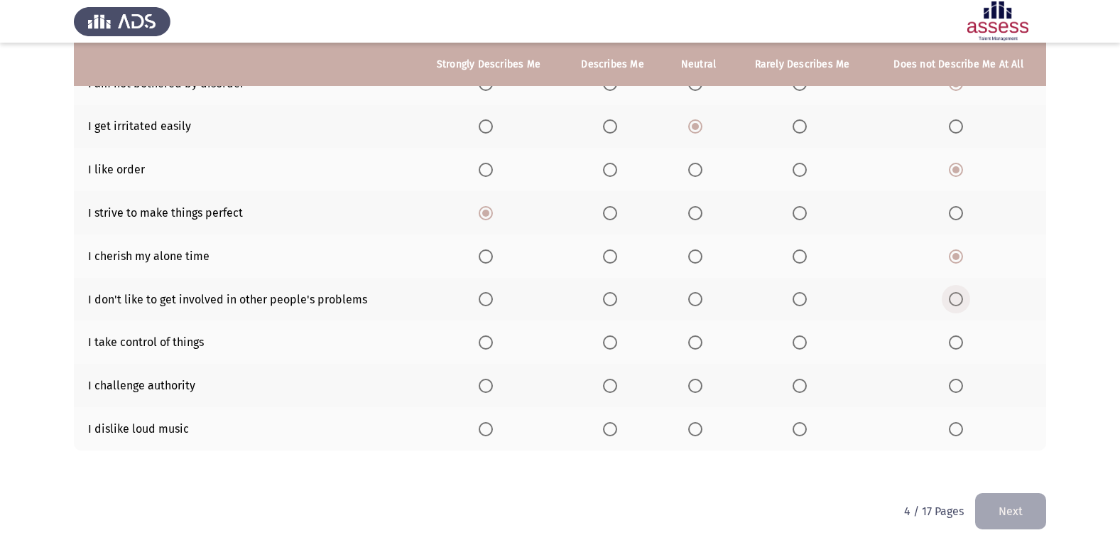
click at [955, 300] on input "Select an option" at bounding box center [956, 299] width 14 height 14
click at [607, 340] on span "Select an option" at bounding box center [610, 342] width 14 height 14
click at [607, 340] on input "Select an option" at bounding box center [610, 342] width 14 height 14
click at [800, 396] on th at bounding box center [802, 385] width 137 height 43
click at [802, 385] on span "Select an option" at bounding box center [799, 385] width 14 height 14
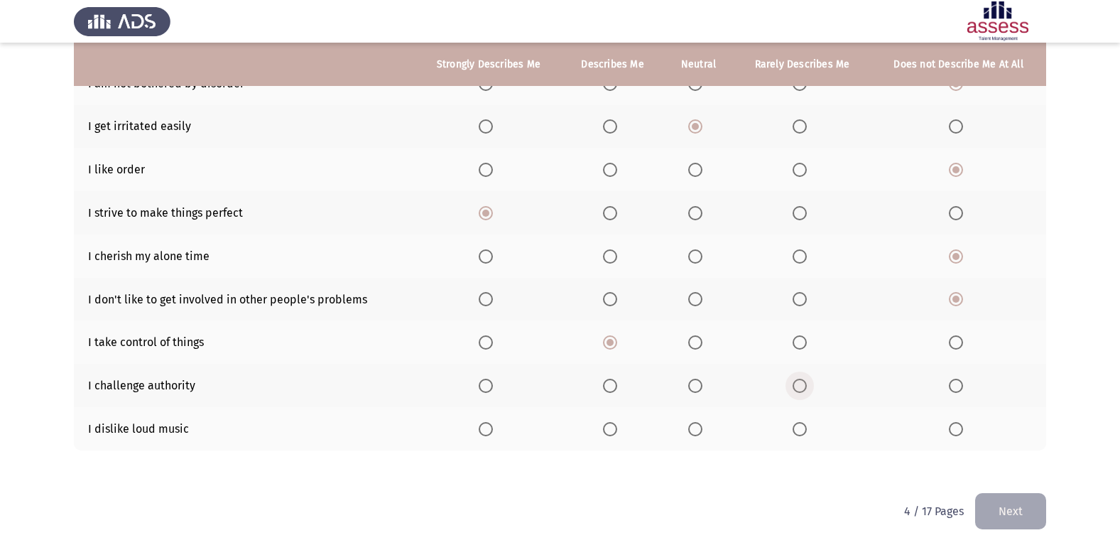
click at [802, 385] on input "Select an option" at bounding box center [799, 385] width 14 height 14
click at [692, 425] on span "Select an option" at bounding box center [695, 429] width 14 height 14
click at [692, 425] on input "Select an option" at bounding box center [695, 429] width 14 height 14
click at [621, 432] on label "Select an option" at bounding box center [613, 429] width 20 height 14
click at [617, 432] on input "Select an option" at bounding box center [610, 429] width 14 height 14
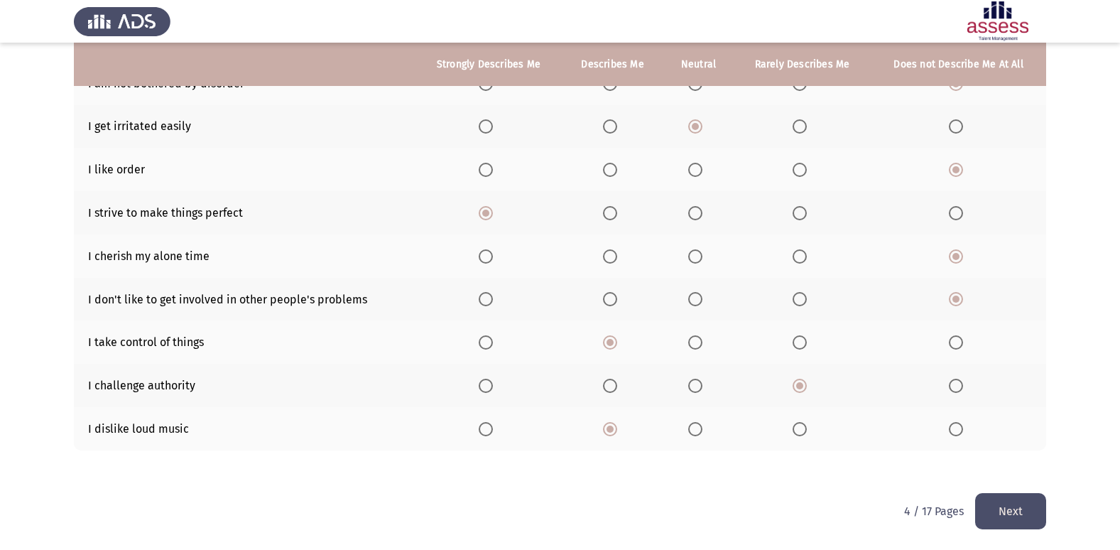
click at [701, 432] on span "Select an option" at bounding box center [695, 429] width 14 height 14
click at [701, 432] on input "Select an option" at bounding box center [695, 429] width 14 height 14
click at [1010, 516] on button "Next" at bounding box center [1010, 511] width 71 height 36
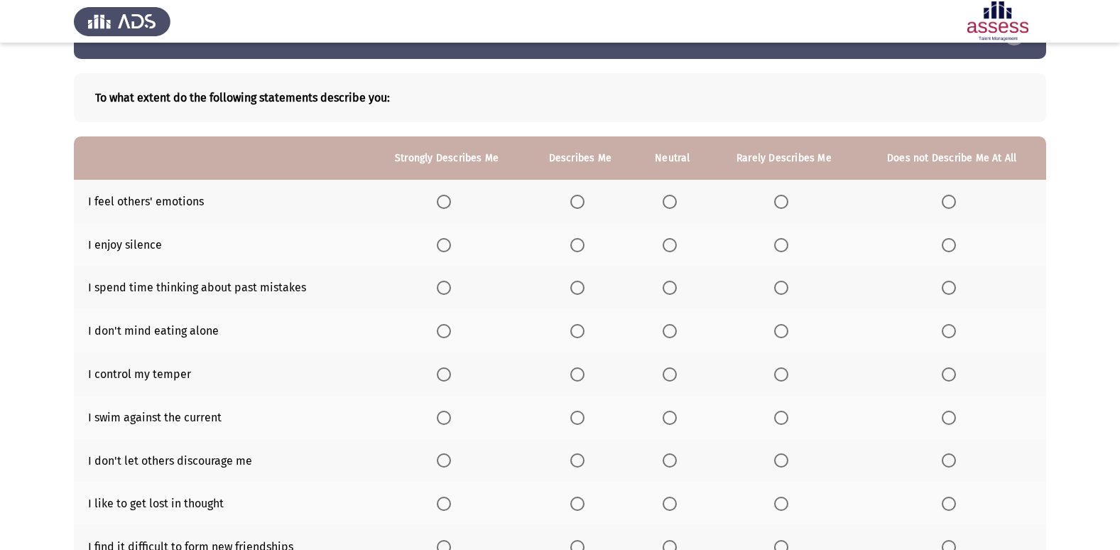
scroll to position [71, 0]
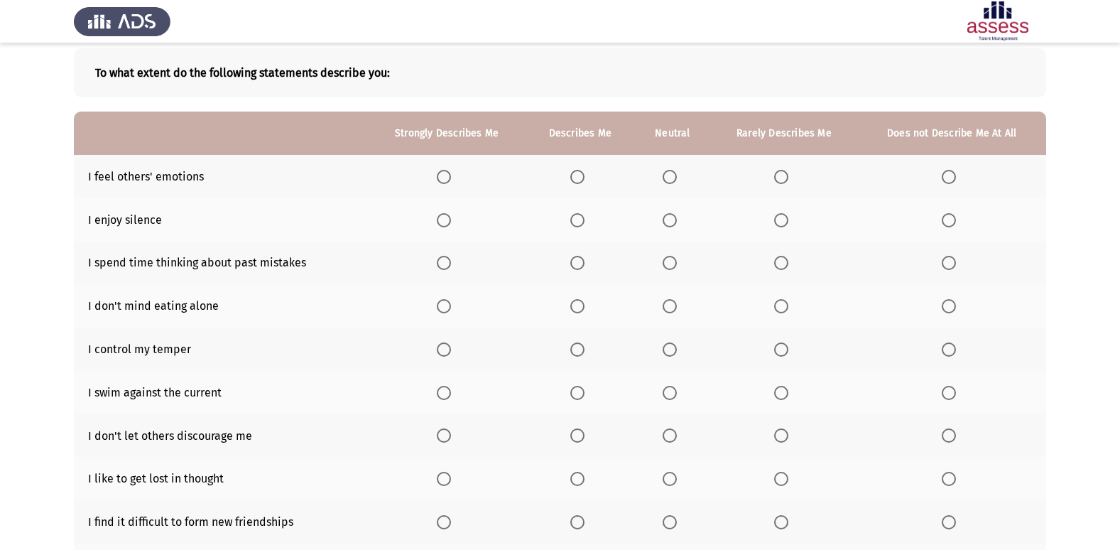
click at [584, 171] on span "Select an option" at bounding box center [577, 177] width 14 height 14
click at [584, 171] on input "Select an option" at bounding box center [577, 177] width 14 height 14
click at [577, 224] on span "Select an option" at bounding box center [577, 220] width 14 height 14
click at [577, 224] on input "Select an option" at bounding box center [577, 220] width 14 height 14
click at [955, 265] on span "Select an option" at bounding box center [949, 263] width 14 height 14
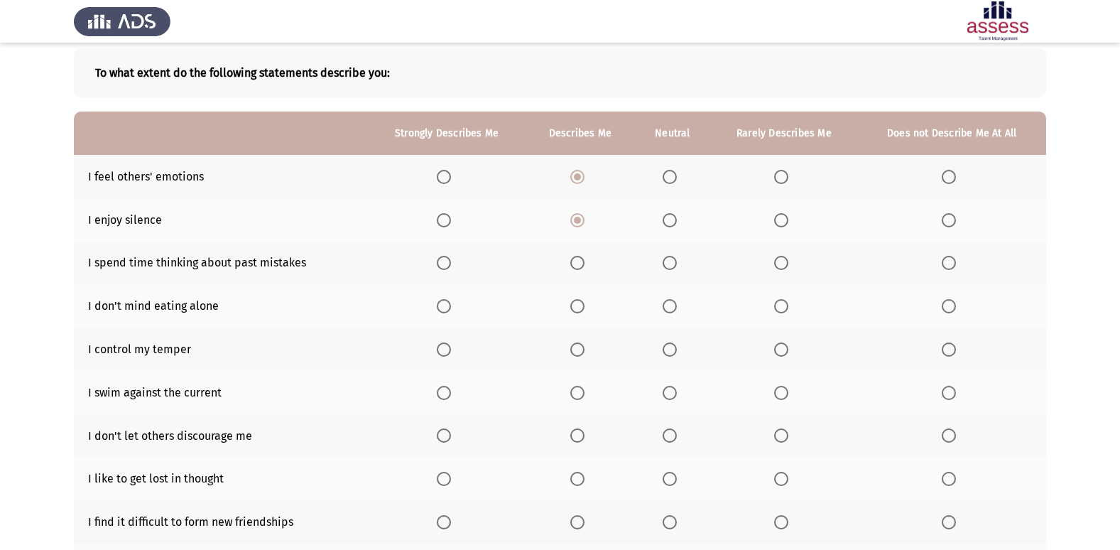
click at [955, 265] on input "Select an option" at bounding box center [949, 263] width 14 height 14
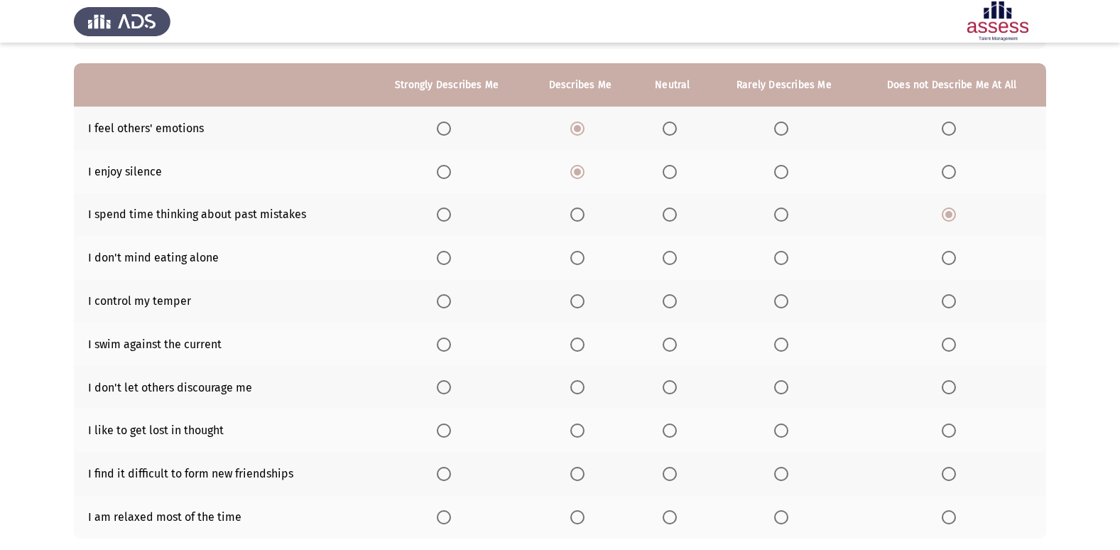
scroll to position [142, 0]
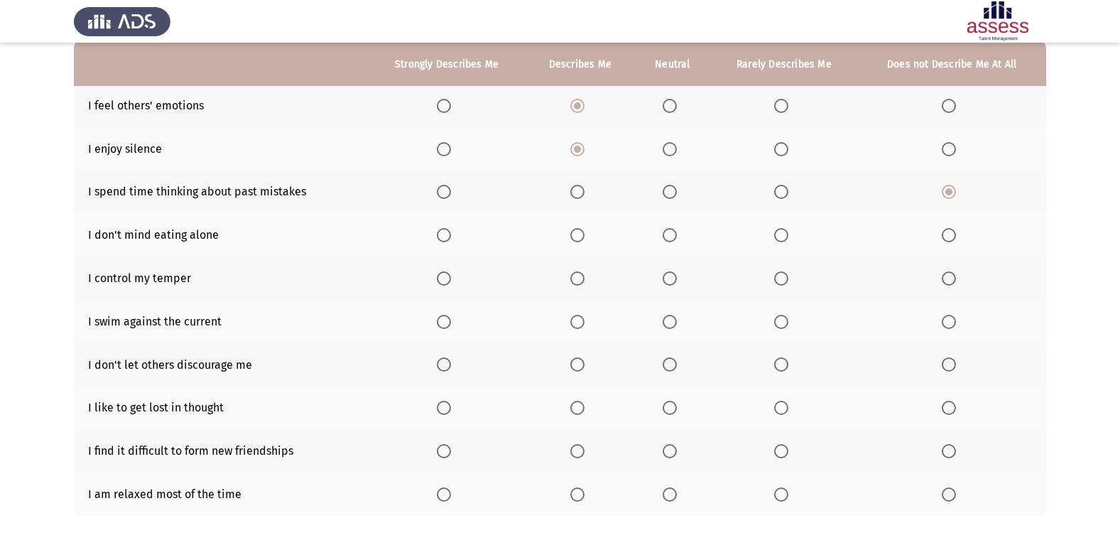
click at [453, 240] on label "Select an option" at bounding box center [447, 235] width 20 height 14
click at [451, 240] on input "Select an option" at bounding box center [444, 235] width 14 height 14
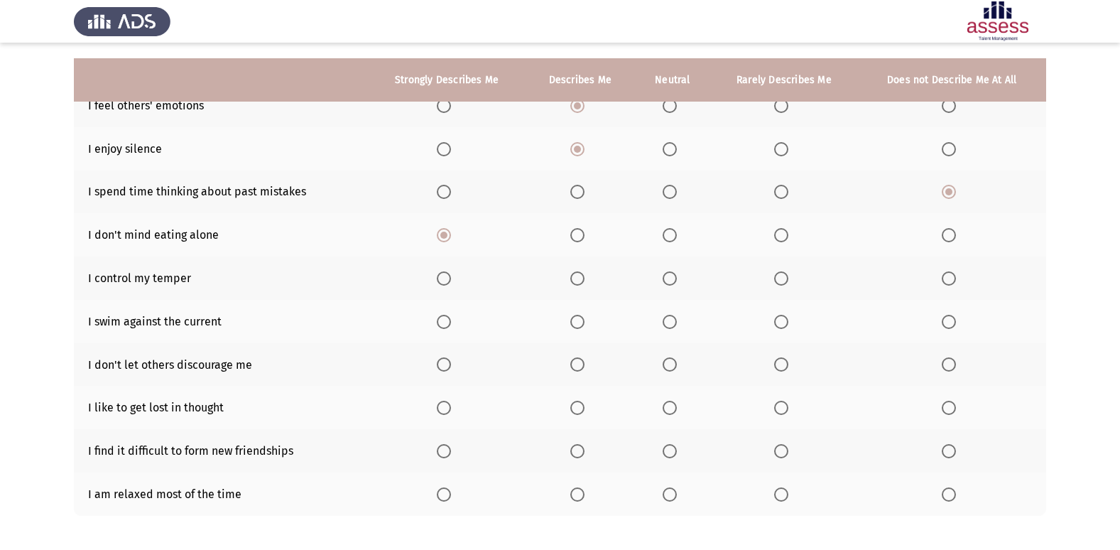
scroll to position [207, 0]
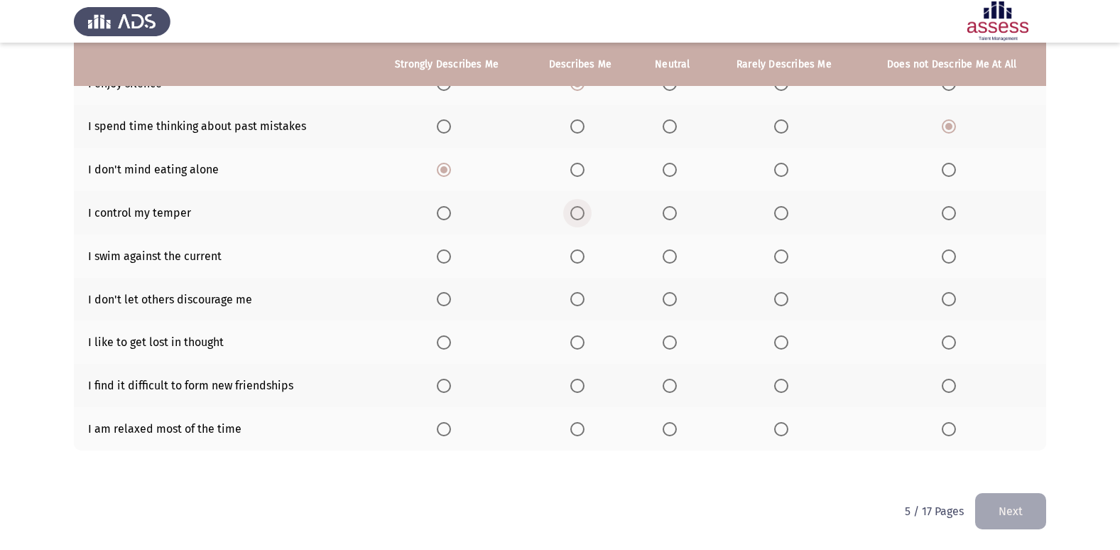
click at [579, 216] on span "Select an option" at bounding box center [577, 213] width 14 height 14
click at [579, 216] on input "Select an option" at bounding box center [577, 213] width 14 height 14
click at [680, 252] on label "Select an option" at bounding box center [673, 256] width 20 height 14
click at [677, 252] on input "Select an option" at bounding box center [670, 256] width 14 height 14
click at [780, 256] on span "Select an option" at bounding box center [781, 256] width 14 height 14
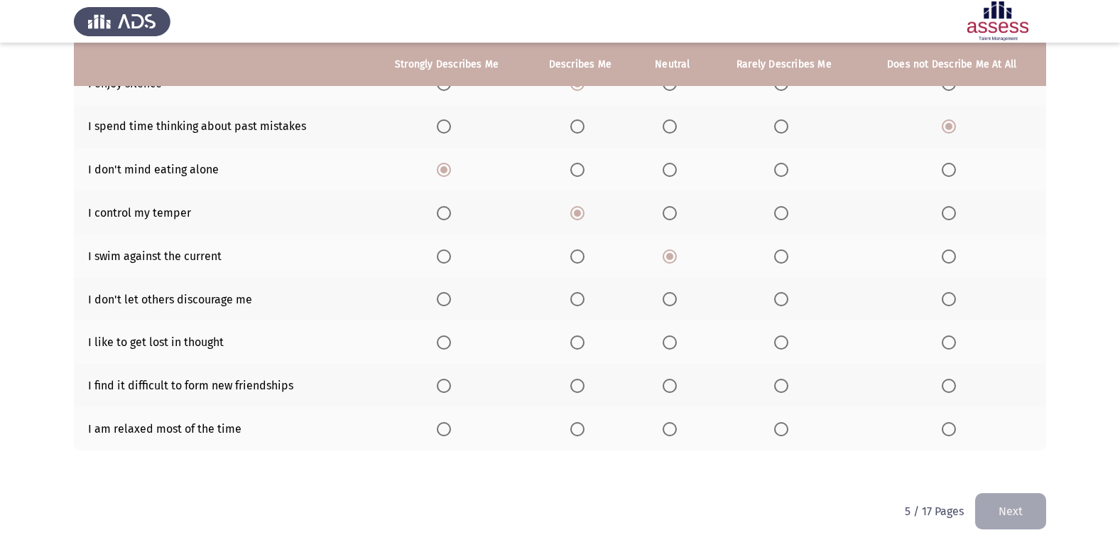
click at [780, 256] on input "Select an option" at bounding box center [781, 256] width 14 height 14
click at [580, 302] on span "Select an option" at bounding box center [577, 299] width 14 height 14
click at [580, 302] on input "Select an option" at bounding box center [577, 299] width 14 height 14
click at [954, 344] on span "Select an option" at bounding box center [949, 342] width 14 height 14
click at [954, 344] on input "Select an option" at bounding box center [949, 342] width 14 height 14
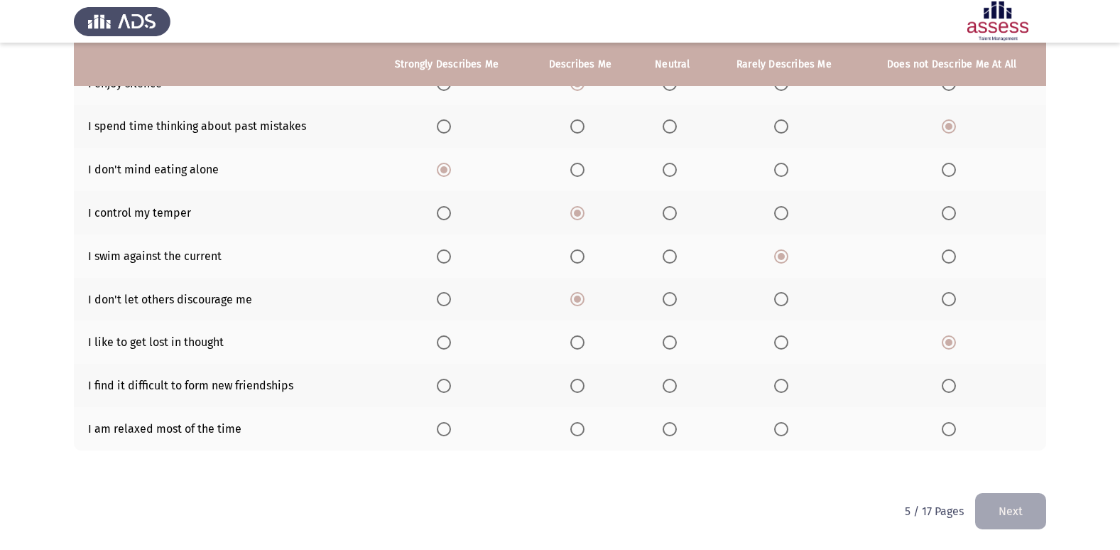
click at [942, 393] on span "Select an option" at bounding box center [949, 385] width 14 height 14
click at [942, 393] on input "Select an option" at bounding box center [949, 385] width 14 height 14
click at [672, 434] on span "Select an option" at bounding box center [670, 429] width 14 height 14
click at [672, 434] on input "Select an option" at bounding box center [670, 429] width 14 height 14
click at [578, 433] on span "Select an option" at bounding box center [577, 429] width 14 height 14
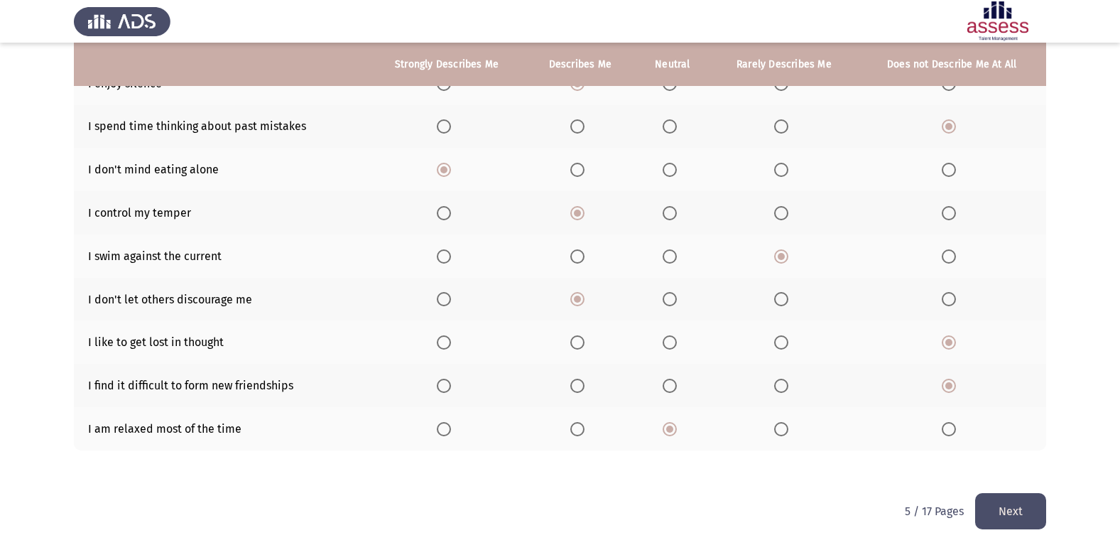
click at [578, 433] on input "Select an option" at bounding box center [577, 429] width 14 height 14
click at [1021, 511] on button "Next" at bounding box center [1010, 511] width 71 height 36
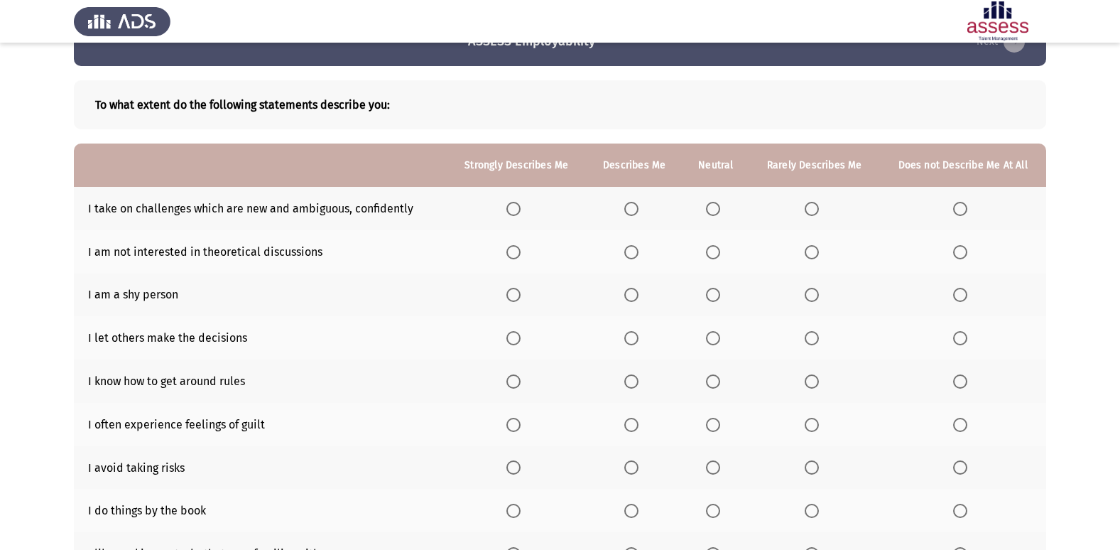
scroll to position [71, 0]
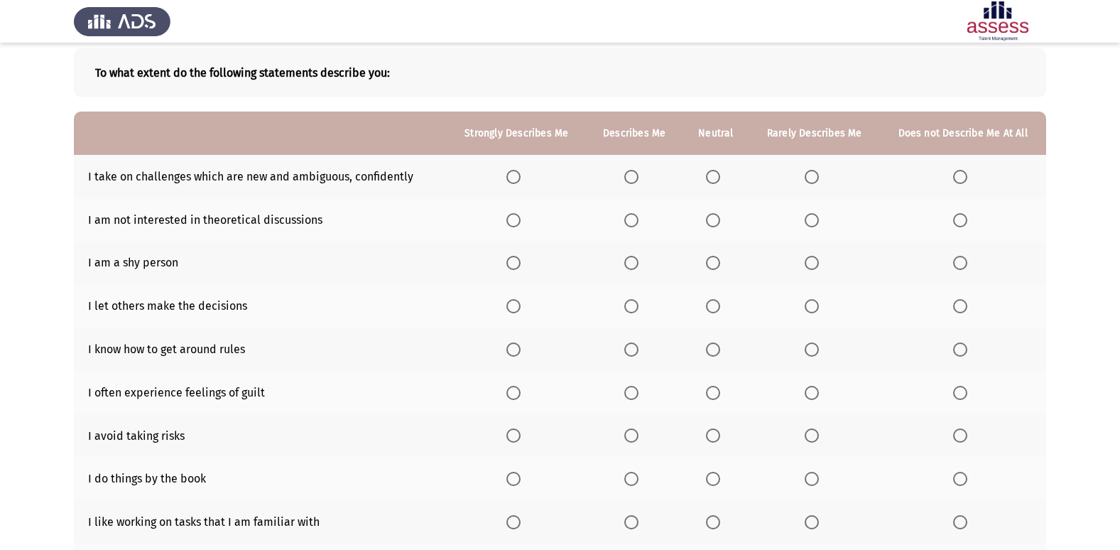
click at [627, 178] on span "Select an option" at bounding box center [631, 177] width 14 height 14
click at [627, 178] on input "Select an option" at bounding box center [631, 177] width 14 height 14
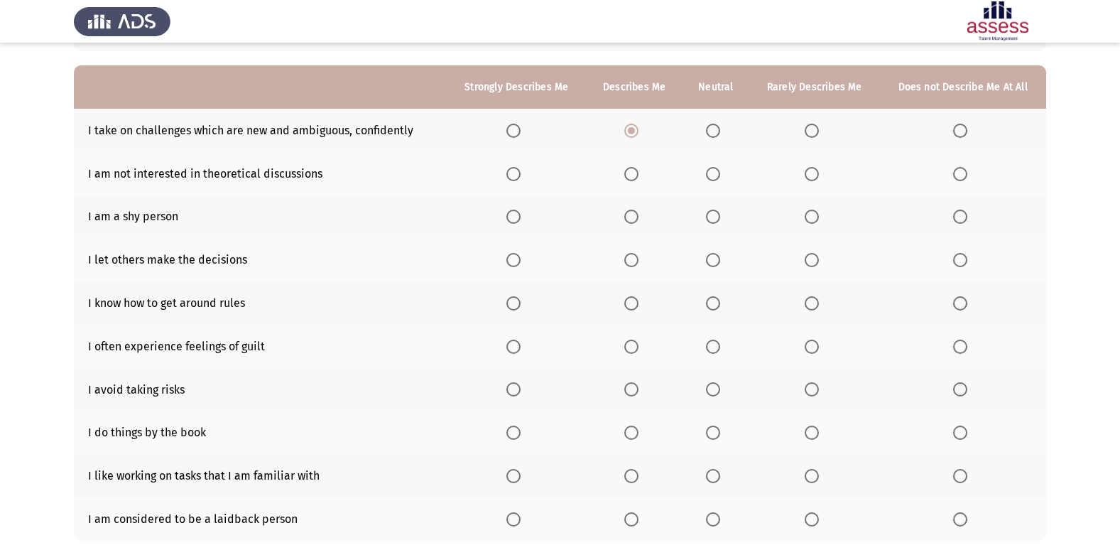
scroll to position [142, 0]
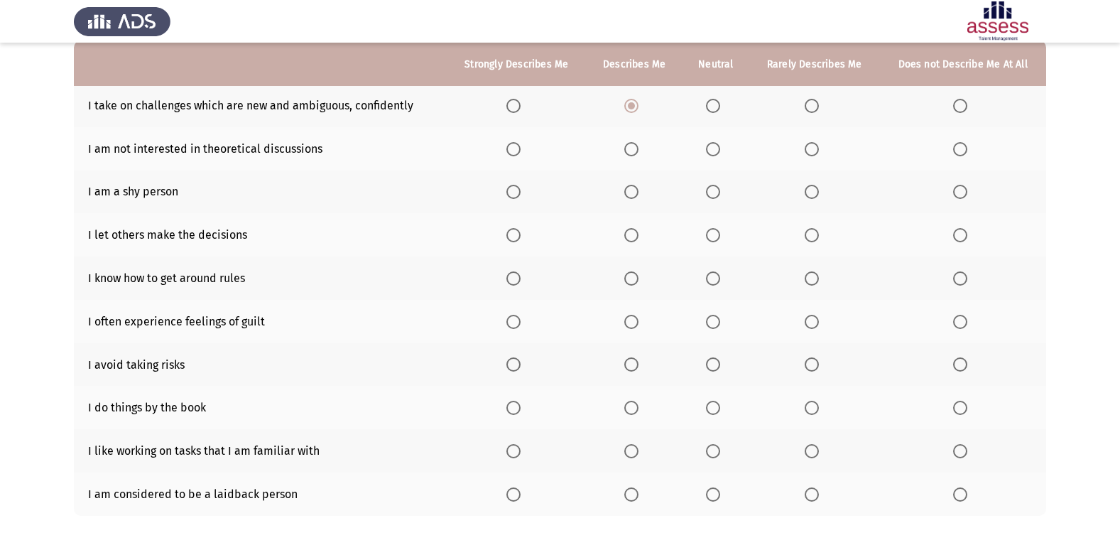
click at [636, 143] on span "Select an option" at bounding box center [631, 149] width 14 height 14
click at [636, 143] on input "Select an option" at bounding box center [631, 149] width 14 height 14
click at [709, 190] on span "Select an option" at bounding box center [713, 192] width 14 height 14
click at [709, 190] on input "Select an option" at bounding box center [713, 192] width 14 height 14
click at [819, 279] on span "Select an option" at bounding box center [812, 278] width 14 height 14
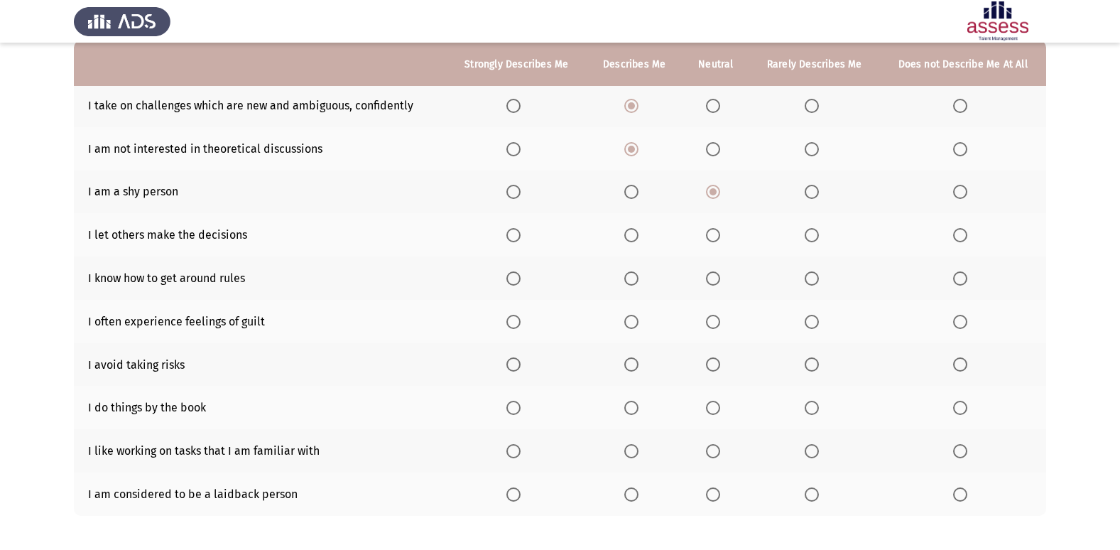
click at [819, 279] on input "Select an option" at bounding box center [812, 278] width 14 height 14
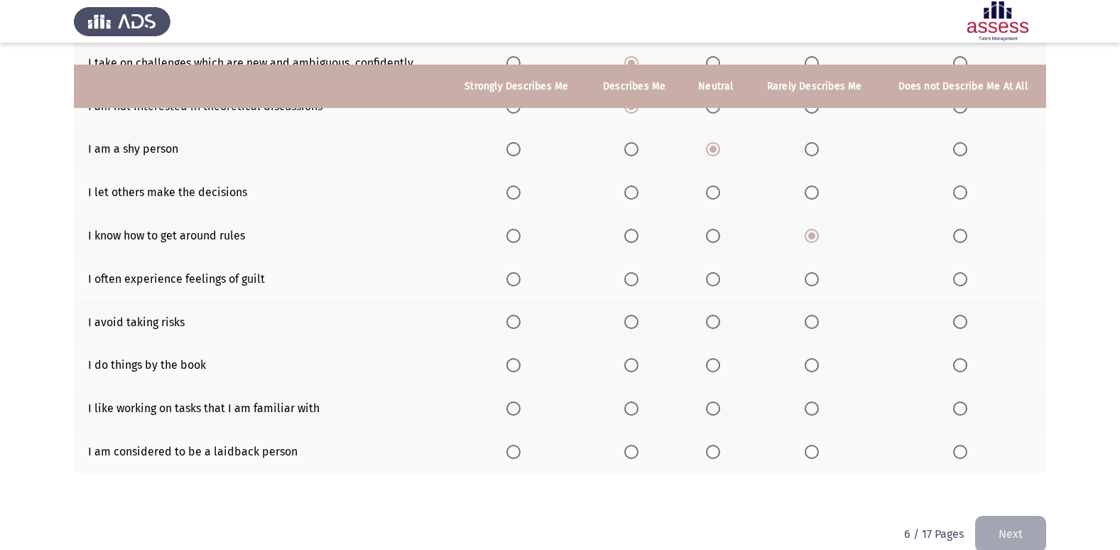
scroll to position [207, 0]
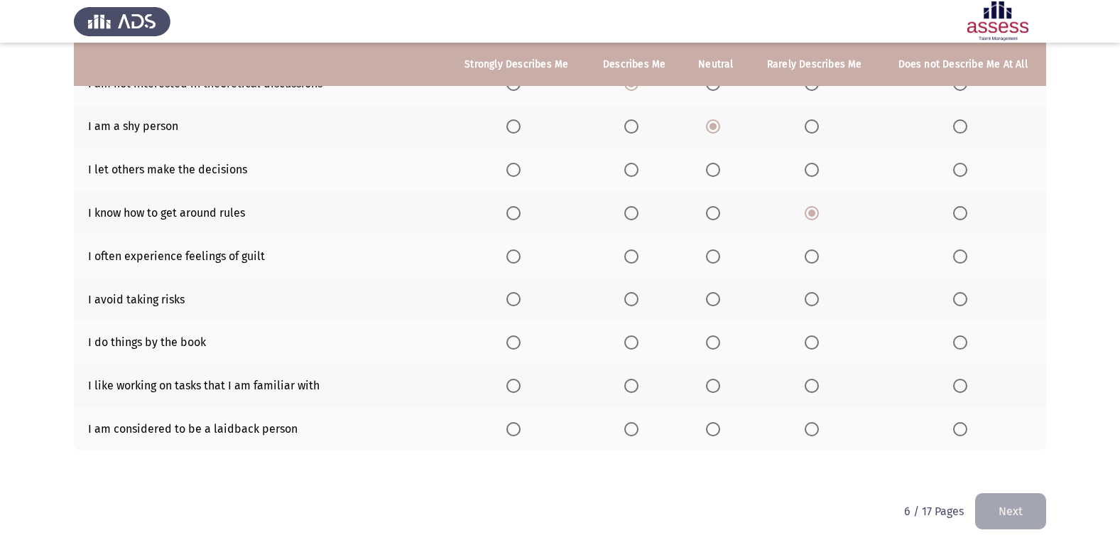
click at [709, 251] on span "Select an option" at bounding box center [713, 256] width 14 height 14
click at [709, 251] on input "Select an option" at bounding box center [713, 256] width 14 height 14
click at [814, 262] on span "Select an option" at bounding box center [812, 256] width 14 height 14
click at [814, 262] on input "Select an option" at bounding box center [812, 256] width 14 height 14
click at [959, 253] on span "Select an option" at bounding box center [960, 256] width 14 height 14
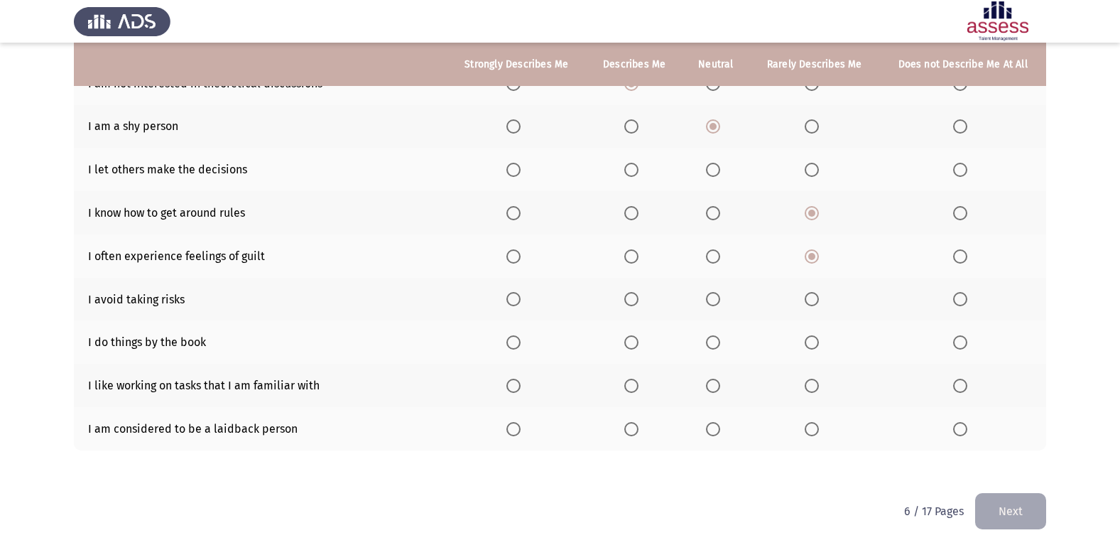
click at [959, 253] on input "Select an option" at bounding box center [960, 256] width 14 height 14
click at [962, 300] on span "Select an option" at bounding box center [960, 299] width 14 height 14
click at [962, 300] on input "Select an option" at bounding box center [960, 299] width 14 height 14
click at [955, 336] on span "Select an option" at bounding box center [960, 342] width 14 height 14
click at [955, 336] on input "Select an option" at bounding box center [960, 342] width 14 height 14
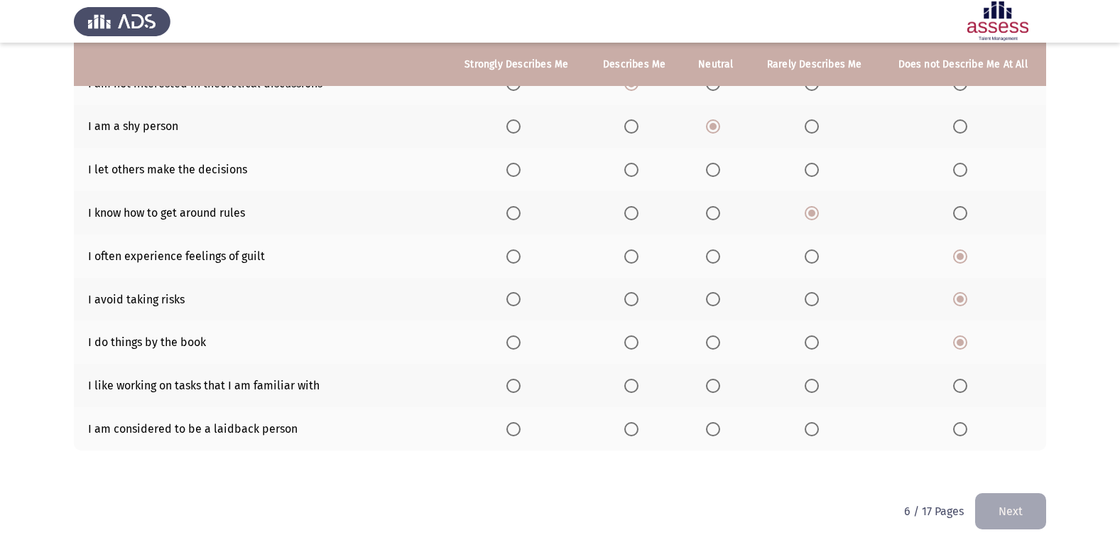
click at [512, 394] on th at bounding box center [516, 385] width 139 height 43
click at [512, 381] on span "Select an option" at bounding box center [513, 385] width 14 height 14
click at [512, 381] on input "Select an option" at bounding box center [513, 385] width 14 height 14
click at [812, 430] on span "Select an option" at bounding box center [812, 429] width 14 height 14
click at [812, 430] on input "Select an option" at bounding box center [812, 429] width 14 height 14
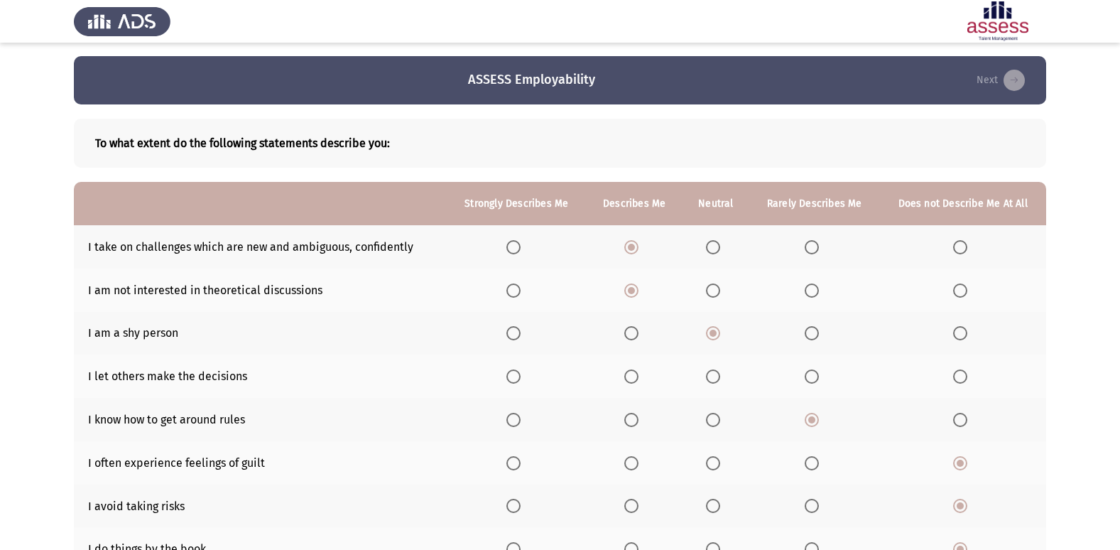
scroll to position [0, 0]
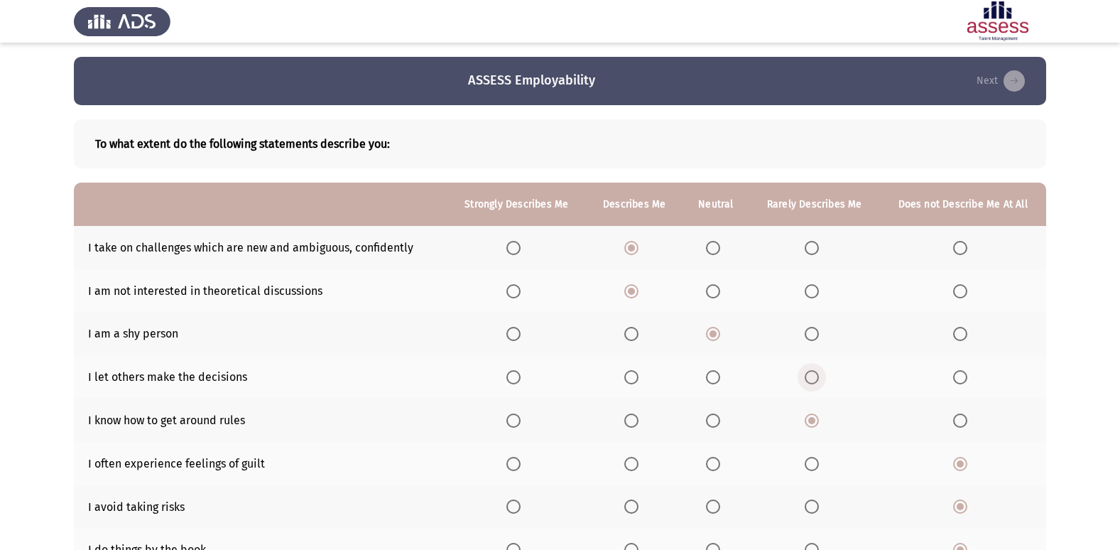
click at [814, 380] on span "Select an option" at bounding box center [812, 377] width 14 height 14
click at [814, 380] on input "Select an option" at bounding box center [812, 377] width 14 height 14
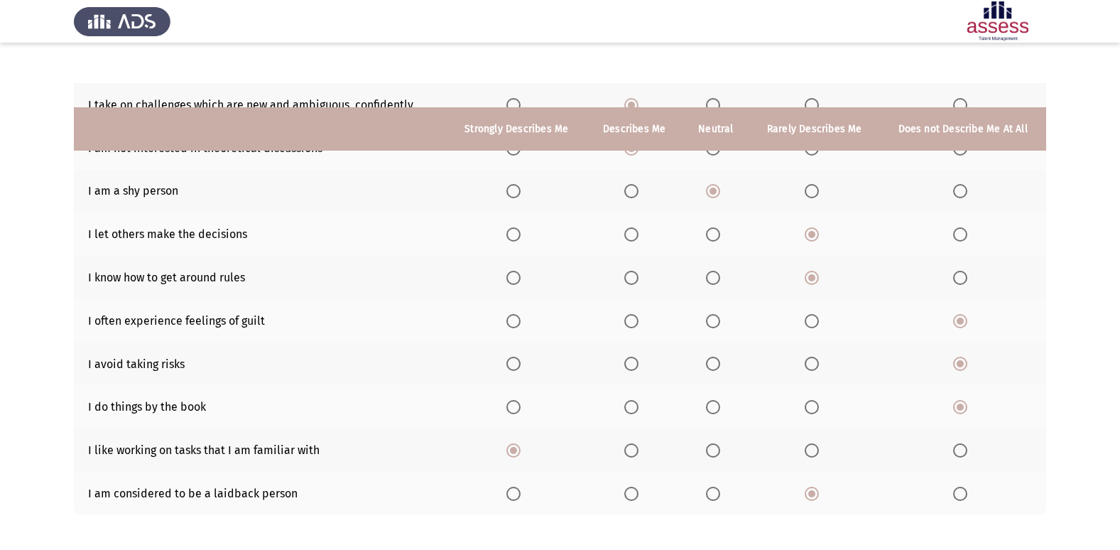
scroll to position [207, 0]
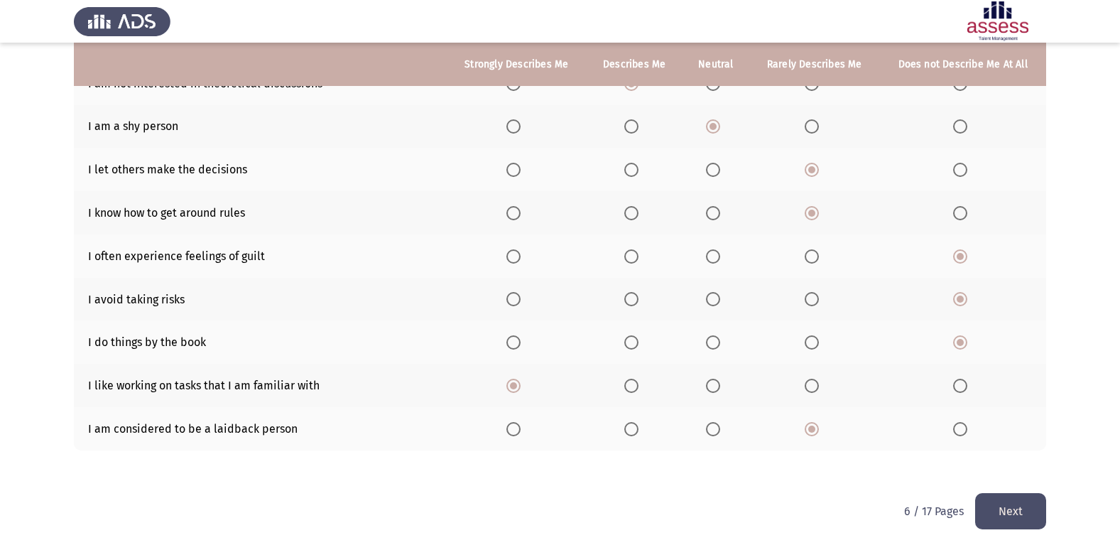
click at [1042, 514] on button "Next" at bounding box center [1010, 511] width 71 height 36
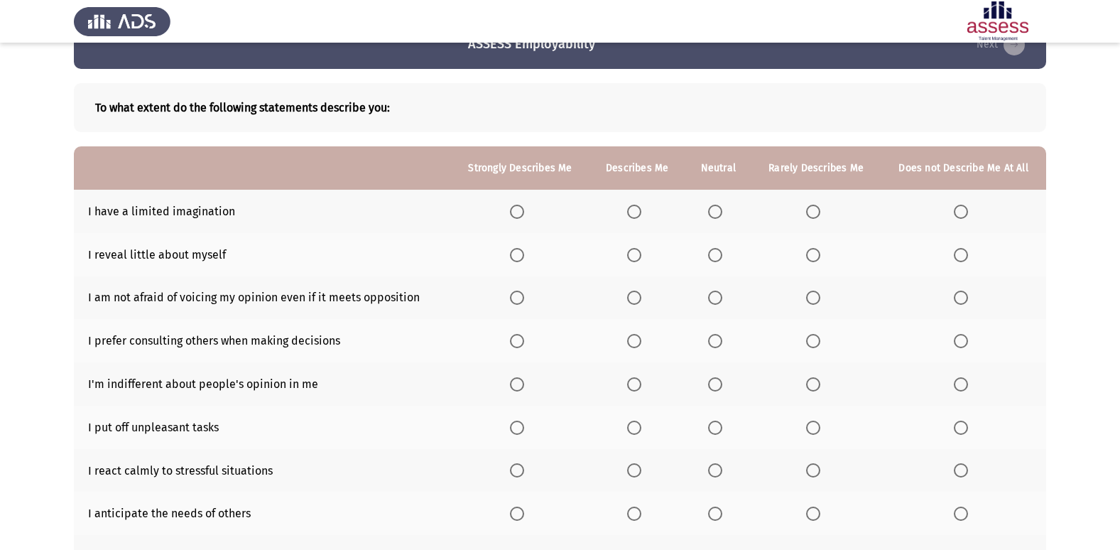
scroll to position [71, 0]
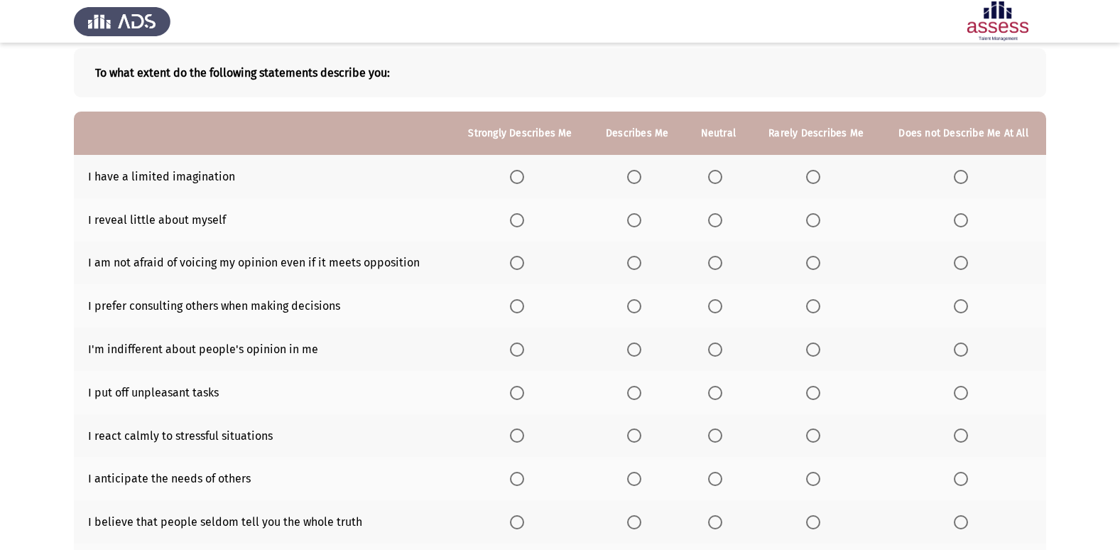
click at [964, 180] on span "Select an option" at bounding box center [961, 177] width 14 height 14
click at [964, 180] on input "Select an option" at bounding box center [961, 177] width 14 height 14
click at [718, 224] on span "Select an option" at bounding box center [715, 220] width 14 height 14
click at [718, 224] on input "Select an option" at bounding box center [715, 220] width 14 height 14
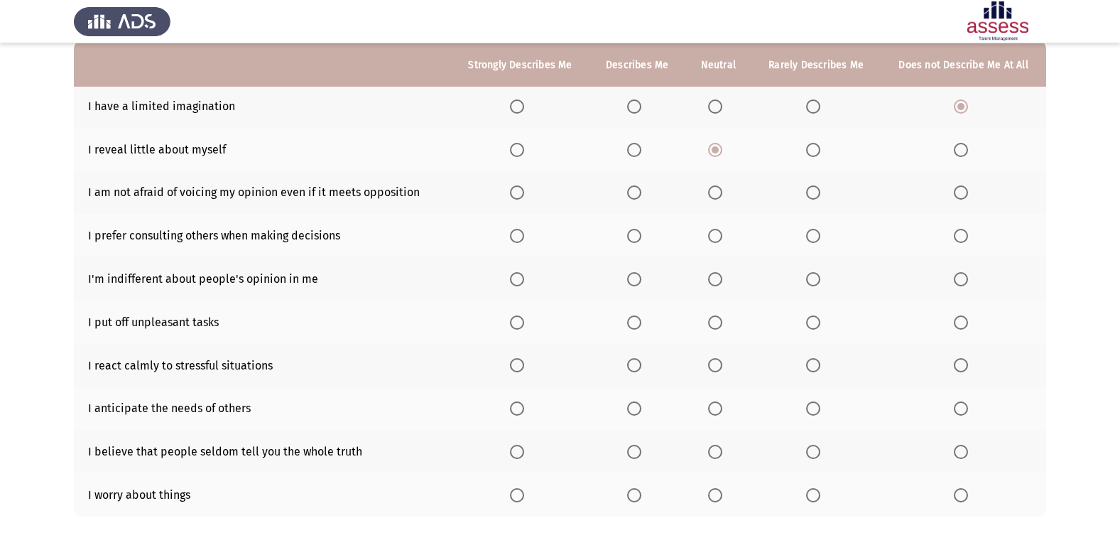
scroll to position [142, 0]
click at [512, 187] on th at bounding box center [520, 191] width 138 height 43
click at [524, 197] on span "Select an option" at bounding box center [517, 192] width 14 height 14
click at [524, 197] on input "Select an option" at bounding box center [517, 192] width 14 height 14
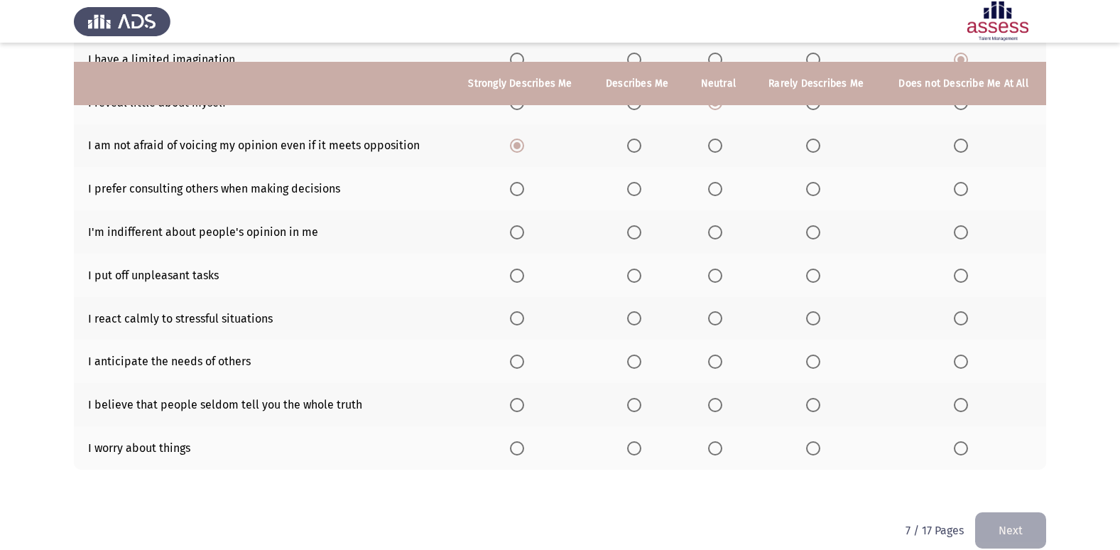
scroll to position [207, 0]
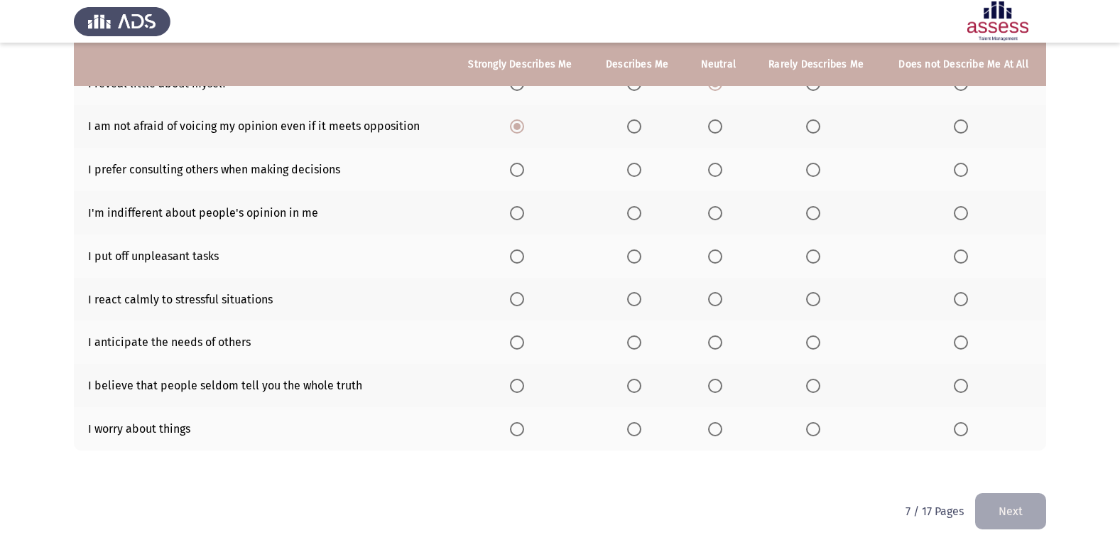
click at [518, 176] on span "Select an option" at bounding box center [517, 170] width 14 height 14
click at [518, 176] on input "Select an option" at bounding box center [517, 170] width 14 height 14
click at [965, 215] on span "Select an option" at bounding box center [961, 213] width 14 height 14
click at [965, 215] on input "Select an option" at bounding box center [961, 213] width 14 height 14
click at [817, 254] on span "Select an option" at bounding box center [813, 256] width 14 height 14
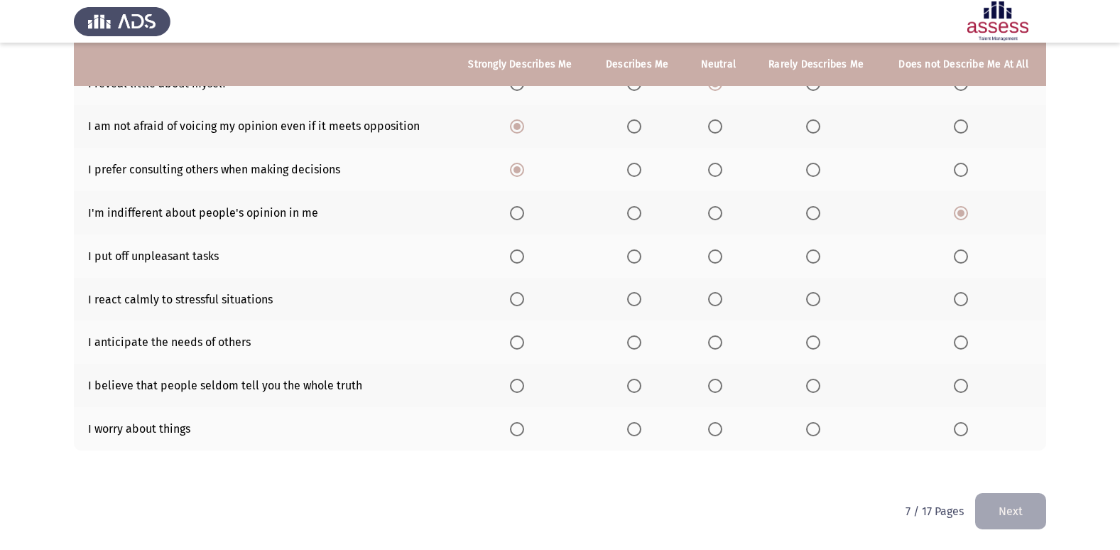
click at [817, 254] on input "Select an option" at bounding box center [813, 256] width 14 height 14
click at [819, 307] on th at bounding box center [815, 299] width 129 height 43
click at [965, 302] on span "Select an option" at bounding box center [961, 299] width 14 height 14
click at [965, 302] on input "Select an option" at bounding box center [961, 299] width 14 height 14
click at [719, 345] on span "Select an option" at bounding box center [715, 342] width 14 height 14
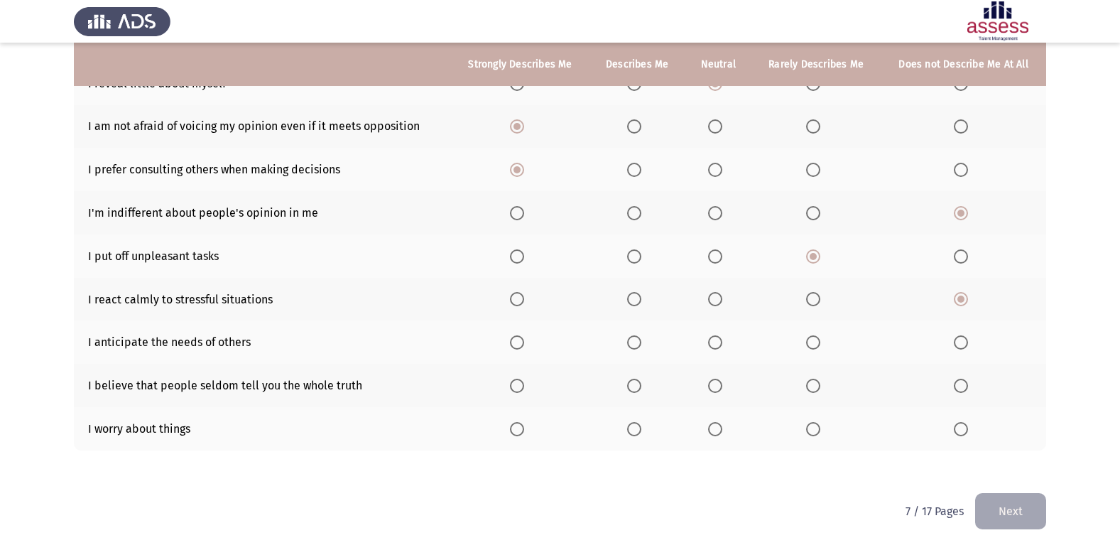
click at [719, 345] on input "Select an option" at bounding box center [715, 342] width 14 height 14
click at [961, 391] on span "Select an option" at bounding box center [961, 385] width 14 height 14
click at [961, 391] on input "Select an option" at bounding box center [961, 385] width 14 height 14
click at [647, 428] on label "Select an option" at bounding box center [637, 429] width 20 height 14
click at [641, 428] on input "Select an option" at bounding box center [634, 429] width 14 height 14
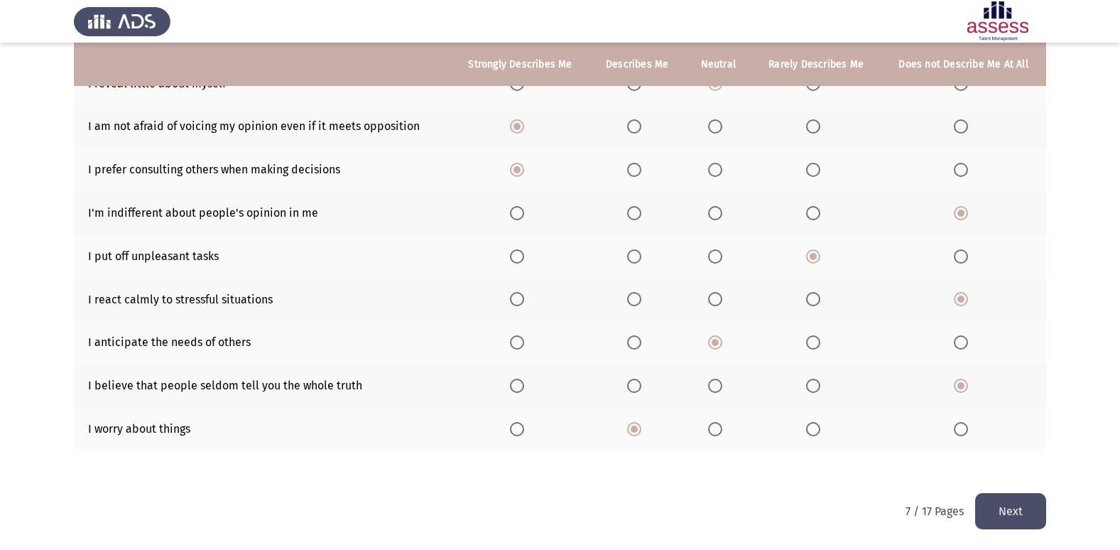
click at [1018, 507] on button "Next" at bounding box center [1010, 511] width 71 height 36
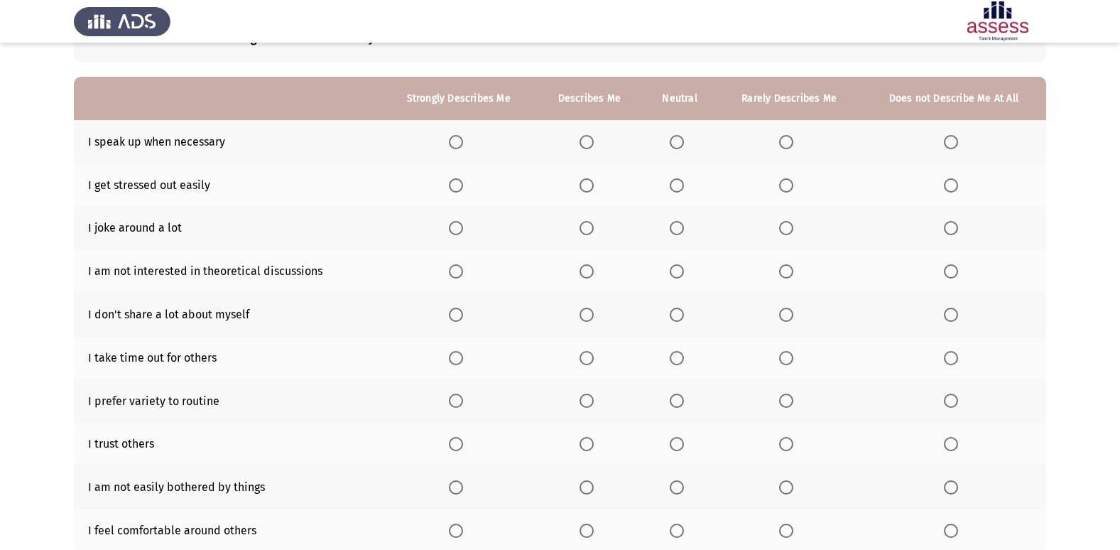
scroll to position [71, 0]
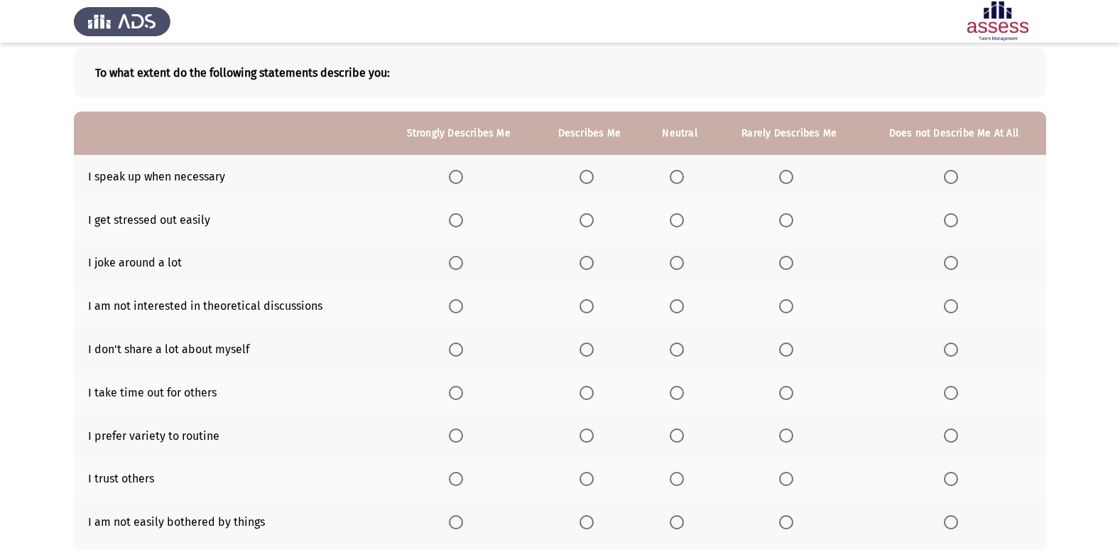
click at [587, 175] on span "Select an option" at bounding box center [586, 177] width 14 height 14
click at [587, 175] on input "Select an option" at bounding box center [586, 177] width 14 height 14
click at [582, 215] on span "Select an option" at bounding box center [586, 220] width 14 height 14
click at [582, 215] on input "Select an option" at bounding box center [586, 220] width 14 height 14
click at [454, 221] on span "Select an option" at bounding box center [456, 220] width 14 height 14
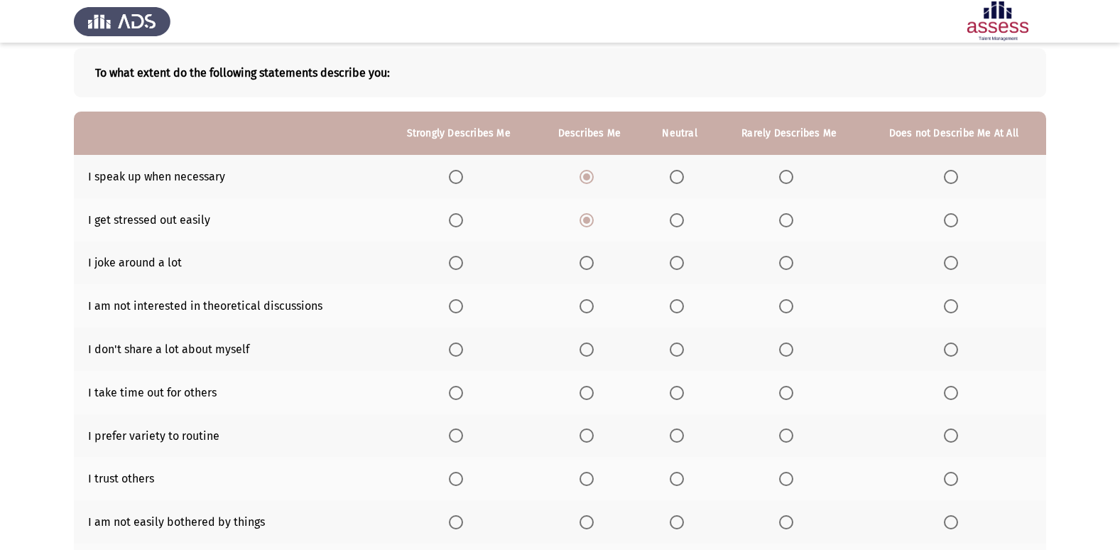
click at [454, 221] on input "Select an option" at bounding box center [456, 220] width 14 height 14
click at [453, 178] on span "Select an option" at bounding box center [456, 177] width 14 height 14
click at [453, 178] on input "Select an option" at bounding box center [456, 177] width 14 height 14
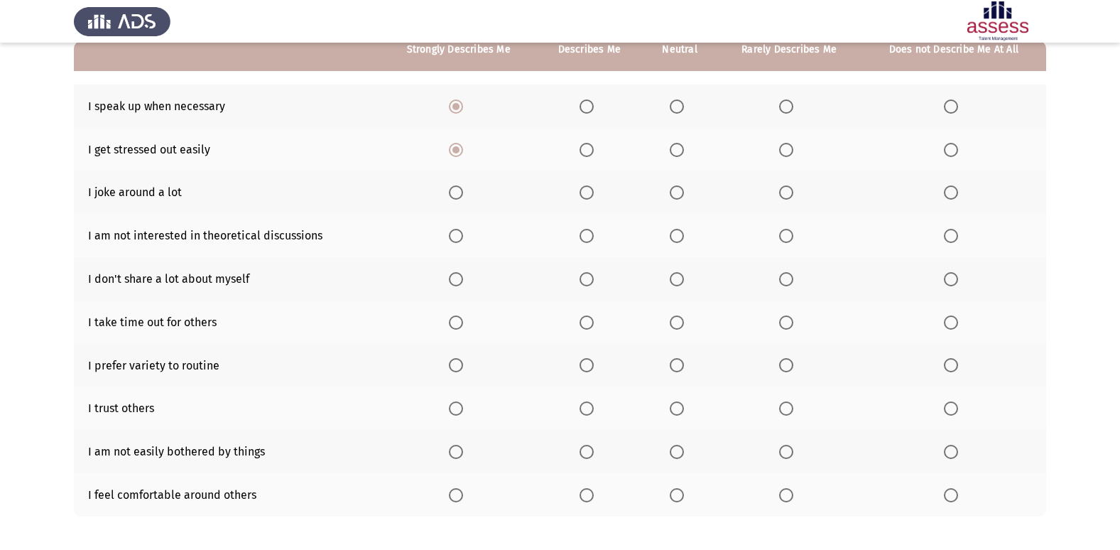
scroll to position [142, 0]
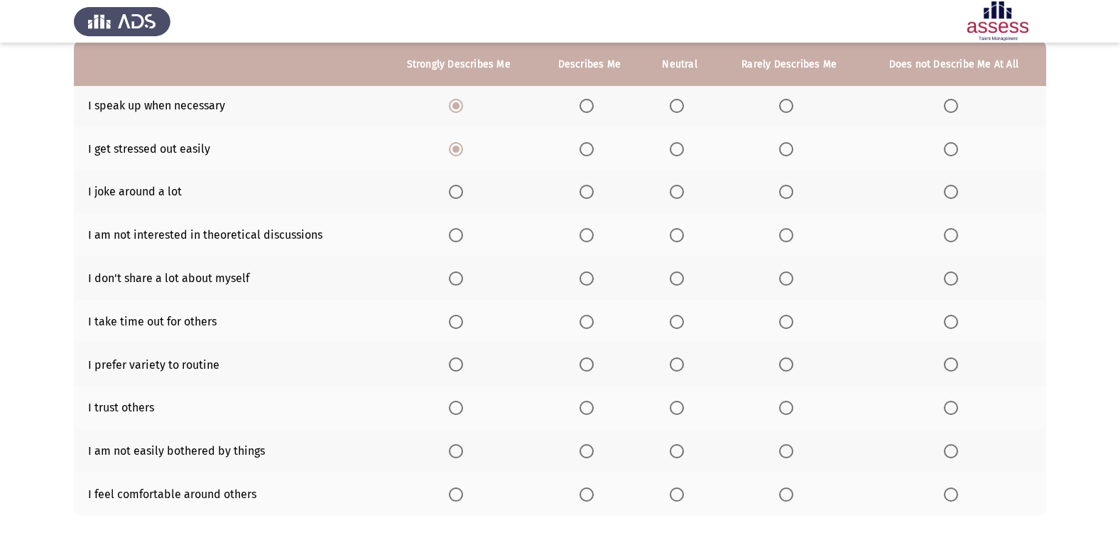
click at [454, 199] on span "Select an option" at bounding box center [456, 192] width 14 height 14
click at [454, 199] on input "Select an option" at bounding box center [456, 192] width 14 height 14
click at [599, 234] on label "Select an option" at bounding box center [589, 235] width 20 height 14
click at [594, 234] on input "Select an option" at bounding box center [586, 235] width 14 height 14
click at [949, 271] on span "Select an option" at bounding box center [951, 278] width 14 height 14
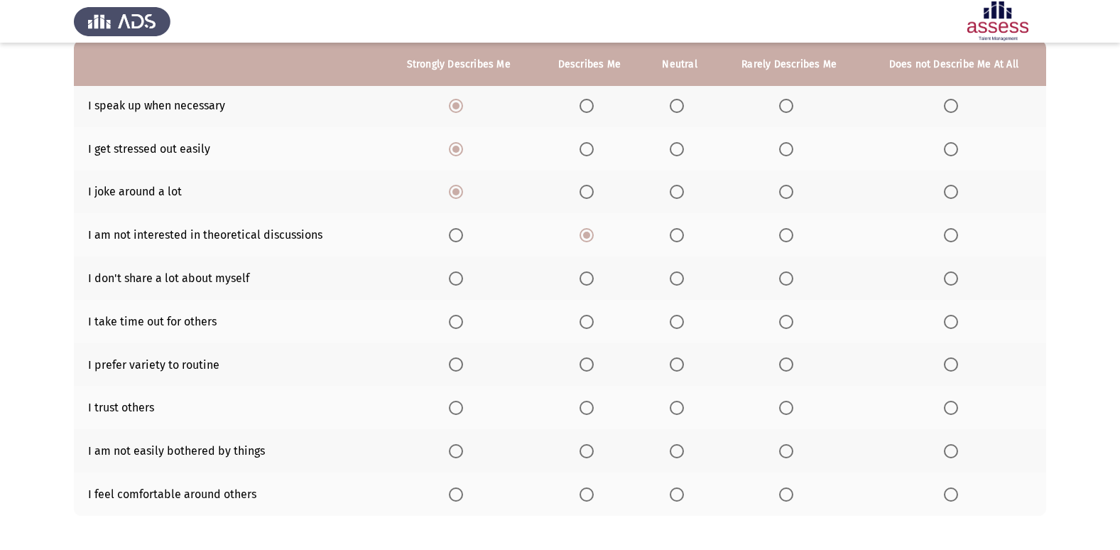
click at [949, 271] on input "Select an option" at bounding box center [951, 278] width 14 height 14
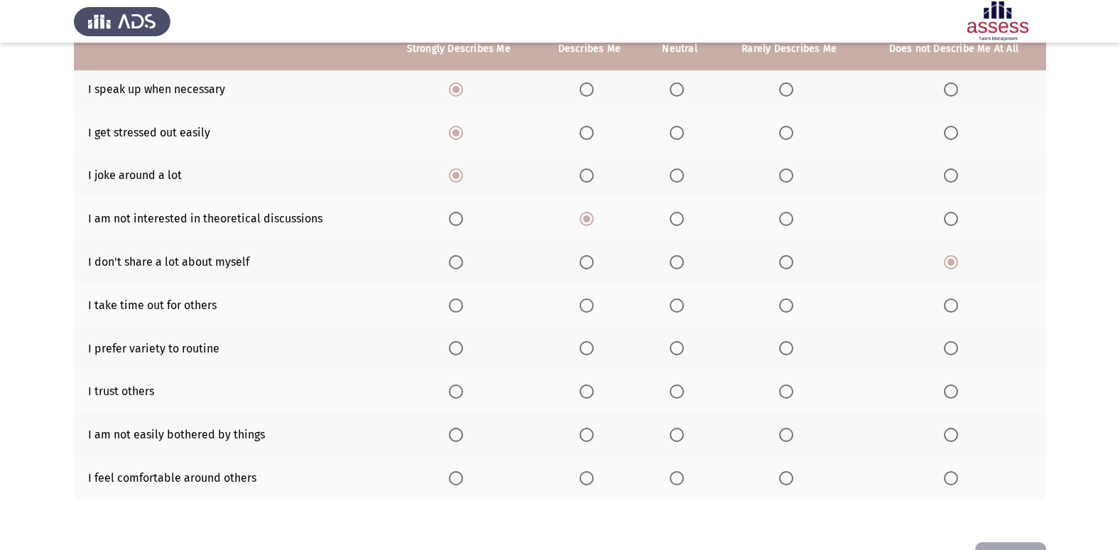
scroll to position [207, 0]
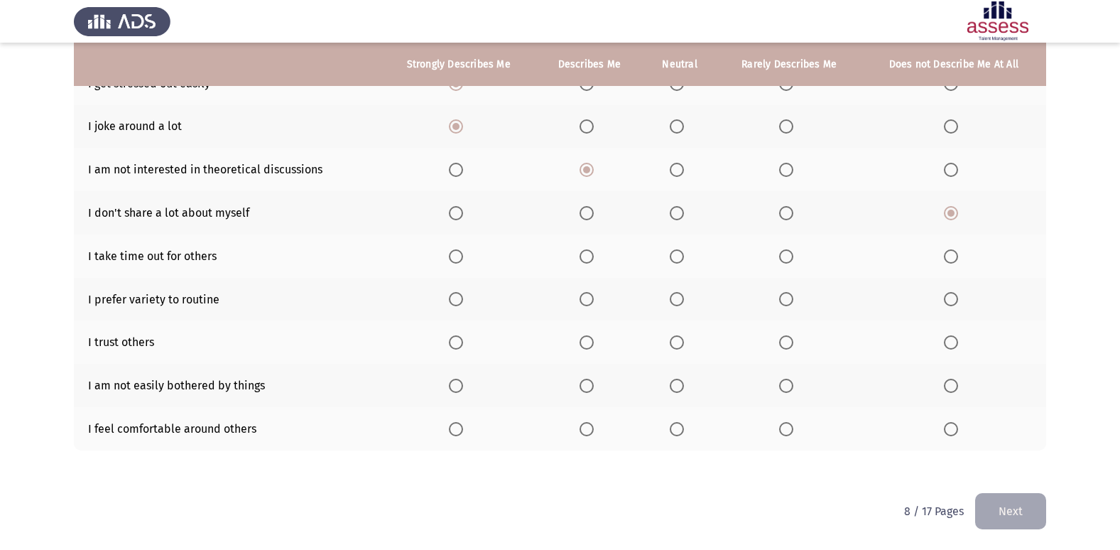
click at [584, 251] on span "Select an option" at bounding box center [586, 256] width 14 height 14
click at [584, 251] on input "Select an option" at bounding box center [586, 256] width 14 height 14
click at [585, 293] on span "Select an option" at bounding box center [586, 299] width 14 height 14
click at [585, 293] on input "Select an option" at bounding box center [586, 299] width 14 height 14
click at [786, 337] on span "Select an option" at bounding box center [786, 342] width 14 height 14
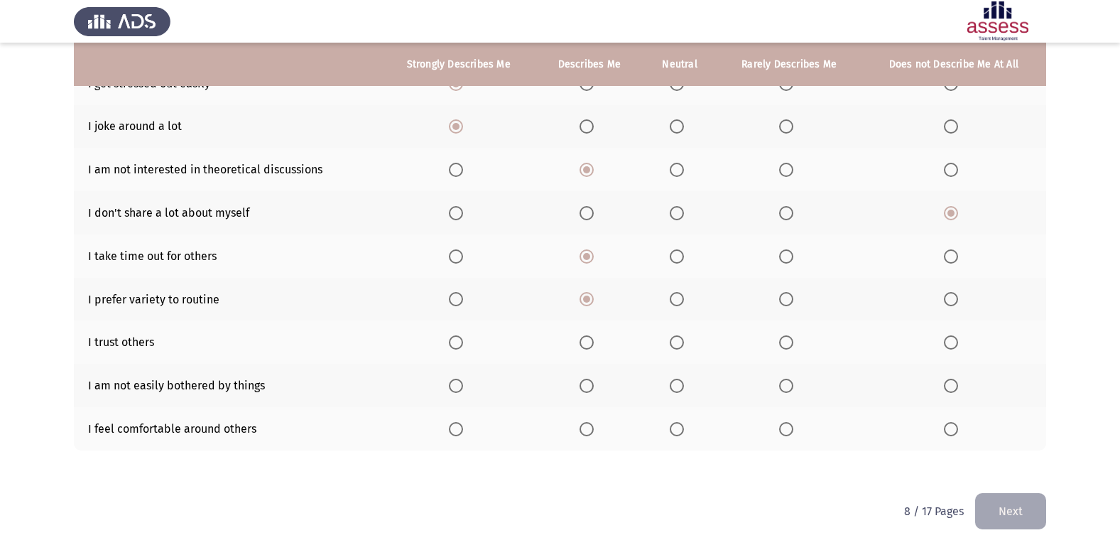
click at [786, 337] on input "Select an option" at bounding box center [786, 342] width 14 height 14
click at [961, 386] on label "Select an option" at bounding box center [954, 385] width 20 height 14
click at [958, 386] on input "Select an option" at bounding box center [951, 385] width 14 height 14
click at [783, 388] on span "Select an option" at bounding box center [786, 385] width 14 height 14
click at [783, 388] on input "Select an option" at bounding box center [786, 385] width 14 height 14
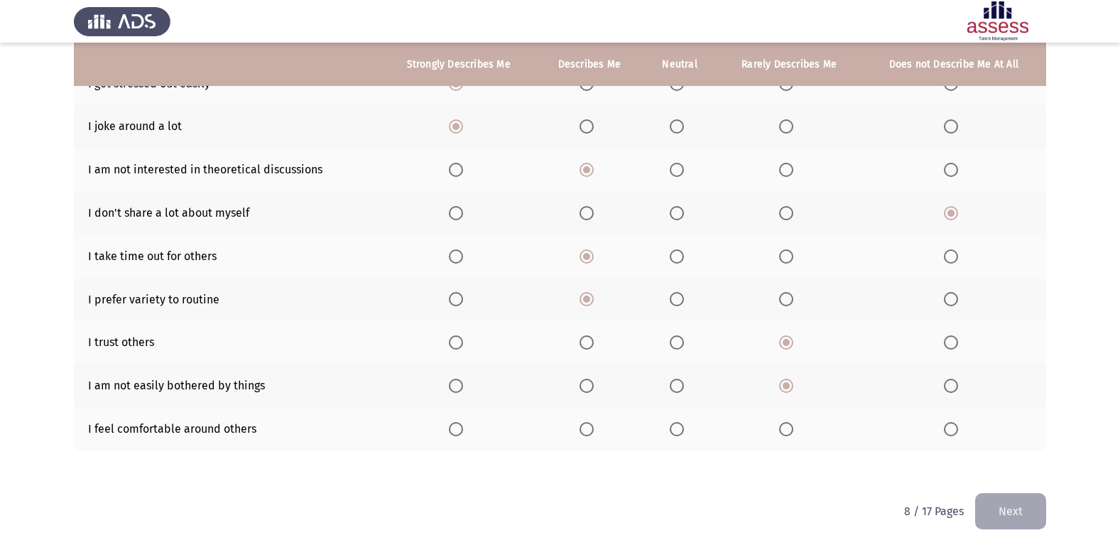
click at [581, 425] on span "Select an option" at bounding box center [586, 429] width 14 height 14
click at [581, 425] on input "Select an option" at bounding box center [586, 429] width 14 height 14
click at [1040, 524] on button "Next" at bounding box center [1010, 511] width 71 height 36
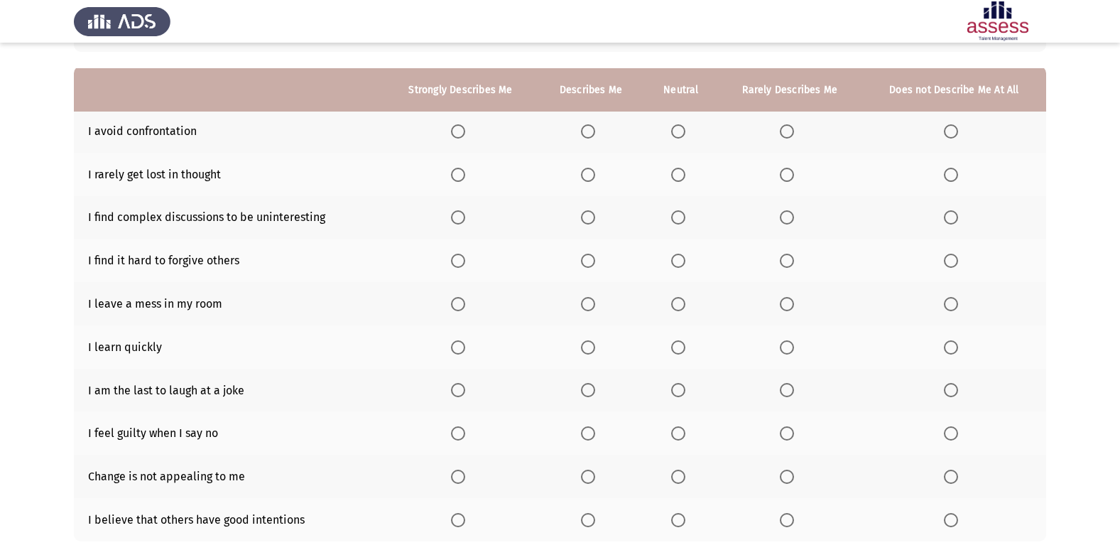
scroll to position [142, 0]
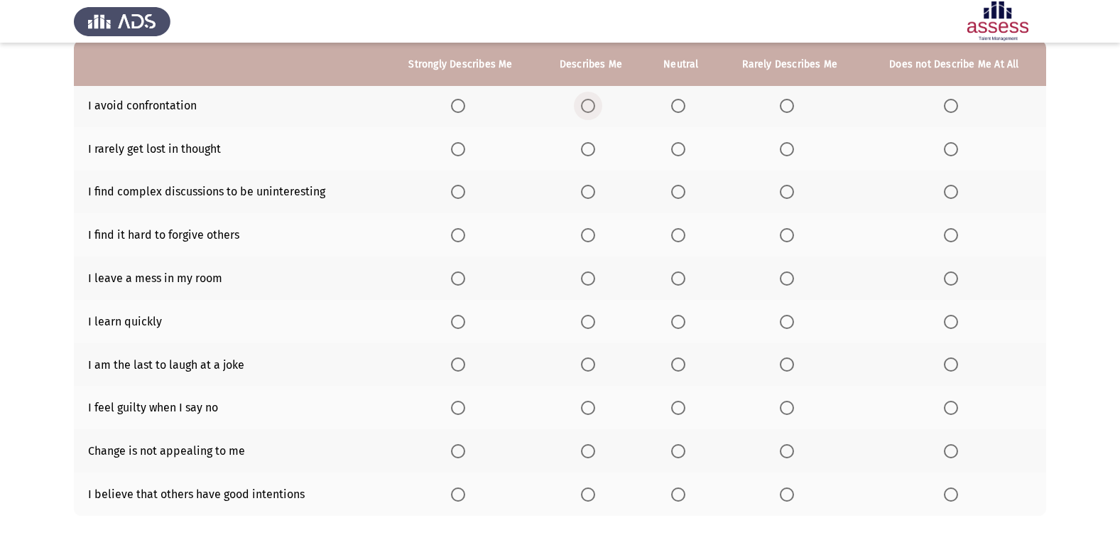
click at [592, 108] on span "Select an option" at bounding box center [588, 106] width 14 height 14
click at [592, 108] on input "Select an option" at bounding box center [588, 106] width 14 height 14
click at [787, 152] on span "Select an option" at bounding box center [787, 149] width 14 height 14
click at [787, 152] on input "Select an option" at bounding box center [787, 149] width 14 height 14
click at [582, 192] on th at bounding box center [591, 191] width 107 height 43
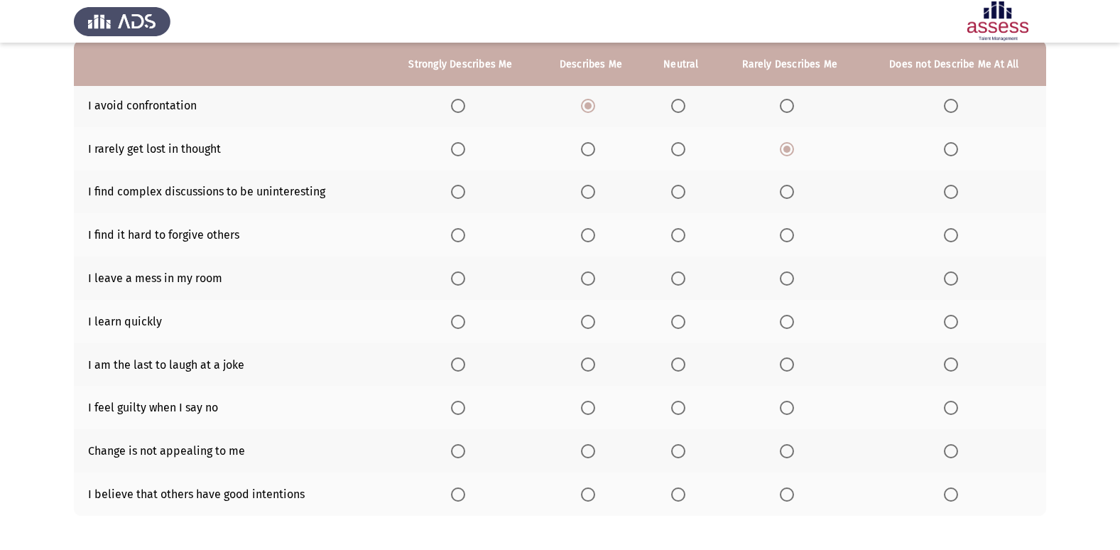
click at [585, 192] on span "Select an option" at bounding box center [588, 192] width 14 height 14
click at [585, 192] on input "Select an option" at bounding box center [588, 192] width 14 height 14
click at [949, 240] on span "Select an option" at bounding box center [951, 235] width 14 height 14
click at [949, 240] on input "Select an option" at bounding box center [951, 235] width 14 height 14
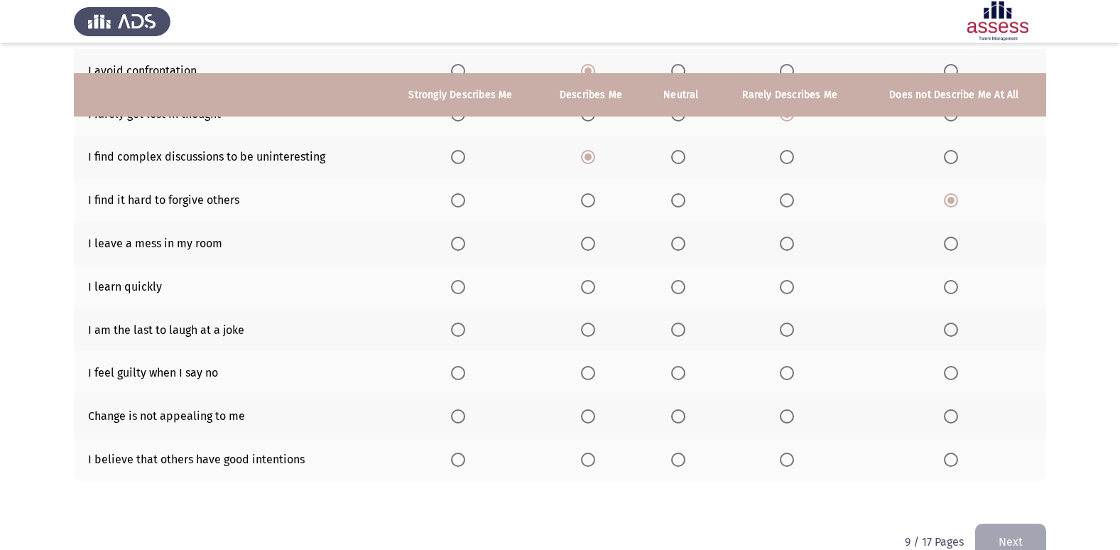
scroll to position [207, 0]
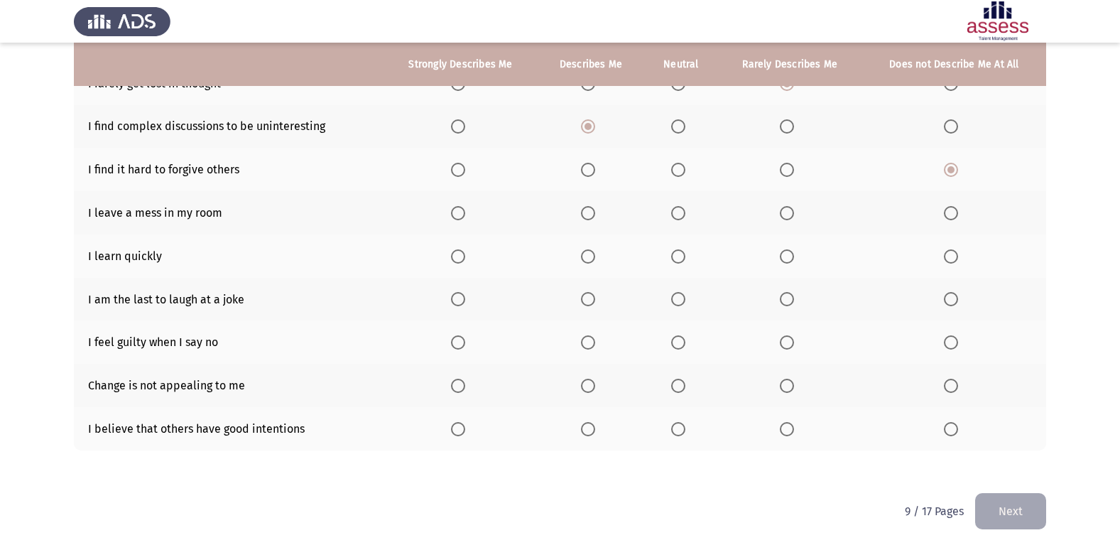
click at [948, 208] on span "Select an option" at bounding box center [951, 213] width 14 height 14
click at [948, 208] on input "Select an option" at bounding box center [951, 213] width 14 height 14
click at [595, 258] on span "Select an option" at bounding box center [588, 256] width 14 height 14
click at [595, 258] on input "Select an option" at bounding box center [588, 256] width 14 height 14
click at [945, 295] on span "Select an option" at bounding box center [951, 299] width 14 height 14
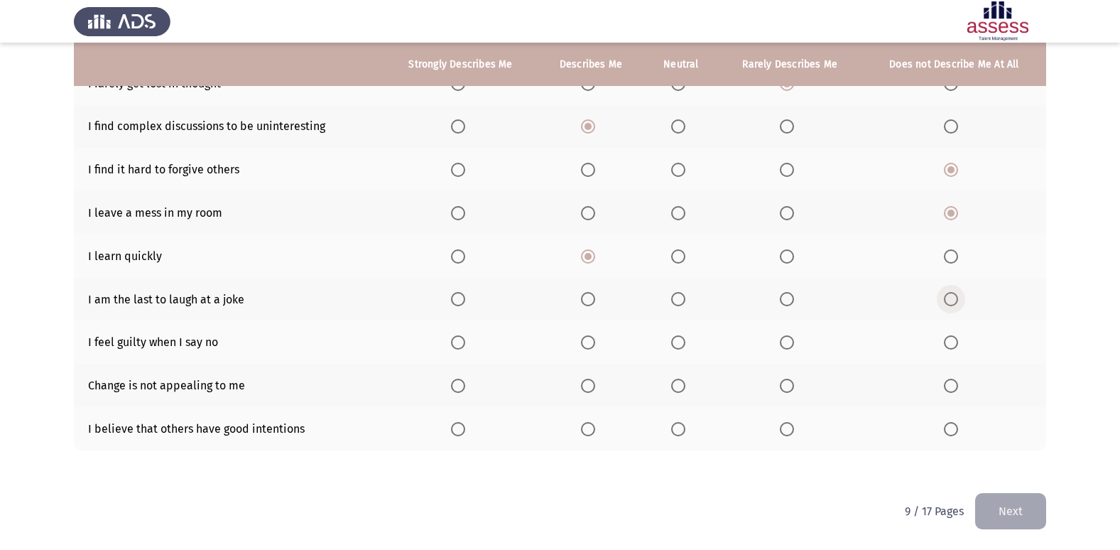
click at [945, 295] on input "Select an option" at bounding box center [951, 299] width 14 height 14
click at [954, 341] on span "Select an option" at bounding box center [951, 342] width 14 height 14
click at [954, 341] on input "Select an option" at bounding box center [951, 342] width 14 height 14
click at [785, 344] on span "Select an option" at bounding box center [787, 342] width 14 height 14
click at [785, 344] on input "Select an option" at bounding box center [787, 342] width 14 height 14
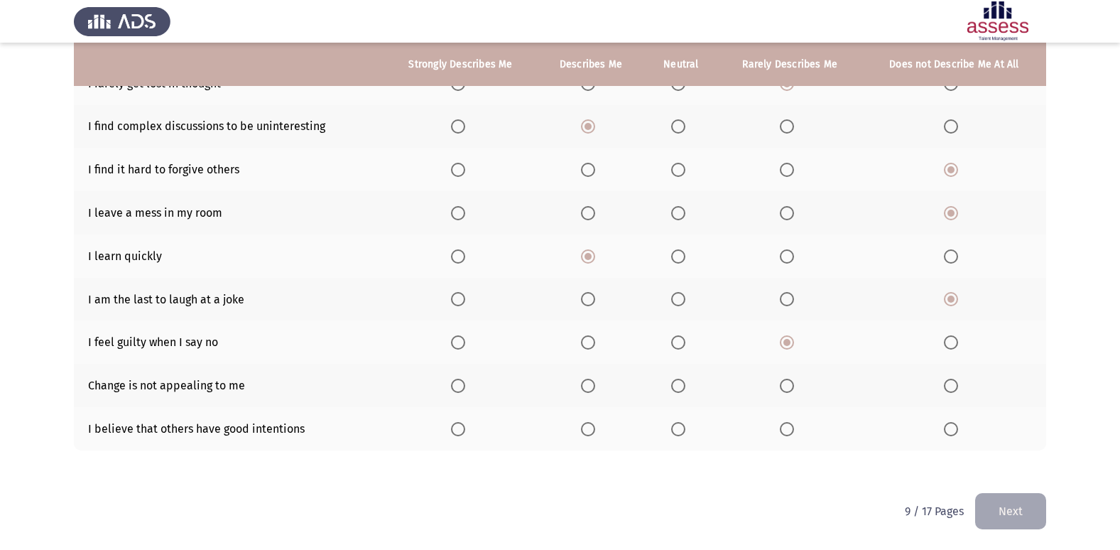
click at [585, 387] on span "Select an option" at bounding box center [588, 385] width 14 height 14
click at [585, 387] on input "Select an option" at bounding box center [588, 385] width 14 height 14
click at [595, 433] on span "Select an option" at bounding box center [588, 429] width 14 height 14
click at [595, 433] on input "Select an option" at bounding box center [588, 429] width 14 height 14
click at [1010, 506] on button "Next" at bounding box center [1010, 511] width 71 height 36
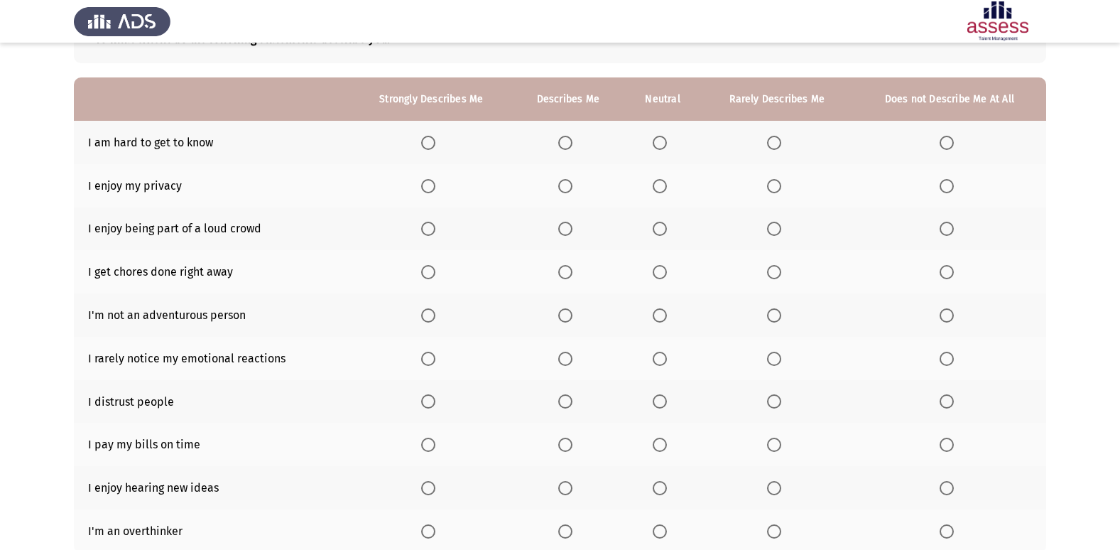
scroll to position [71, 0]
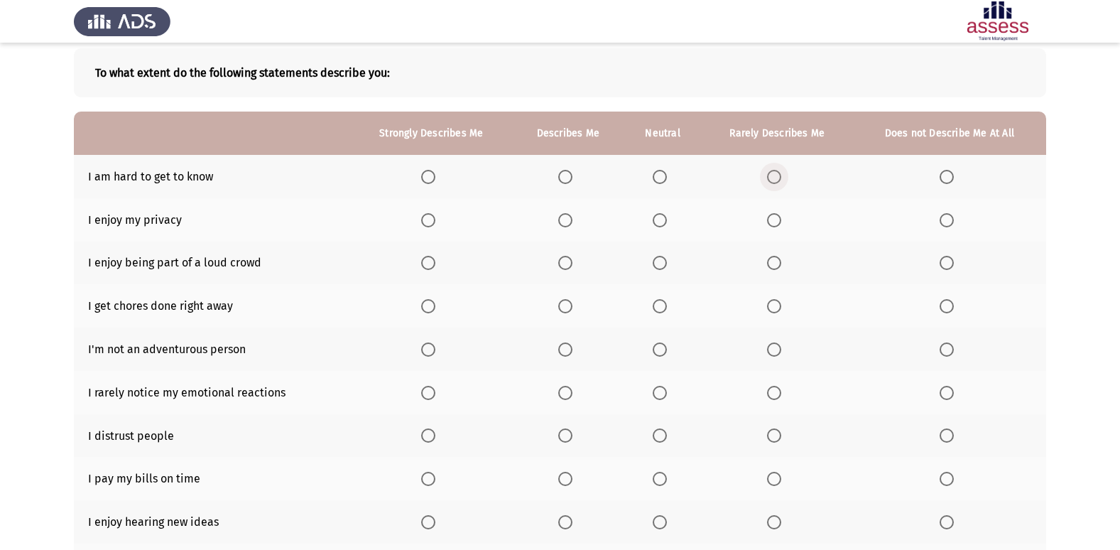
click at [768, 175] on span "Select an option" at bounding box center [774, 177] width 14 height 14
click at [768, 175] on input "Select an option" at bounding box center [774, 177] width 14 height 14
click at [945, 168] on th at bounding box center [949, 176] width 193 height 43
click at [942, 181] on span "Select an option" at bounding box center [946, 177] width 14 height 14
click at [942, 181] on input "Select an option" at bounding box center [946, 177] width 14 height 14
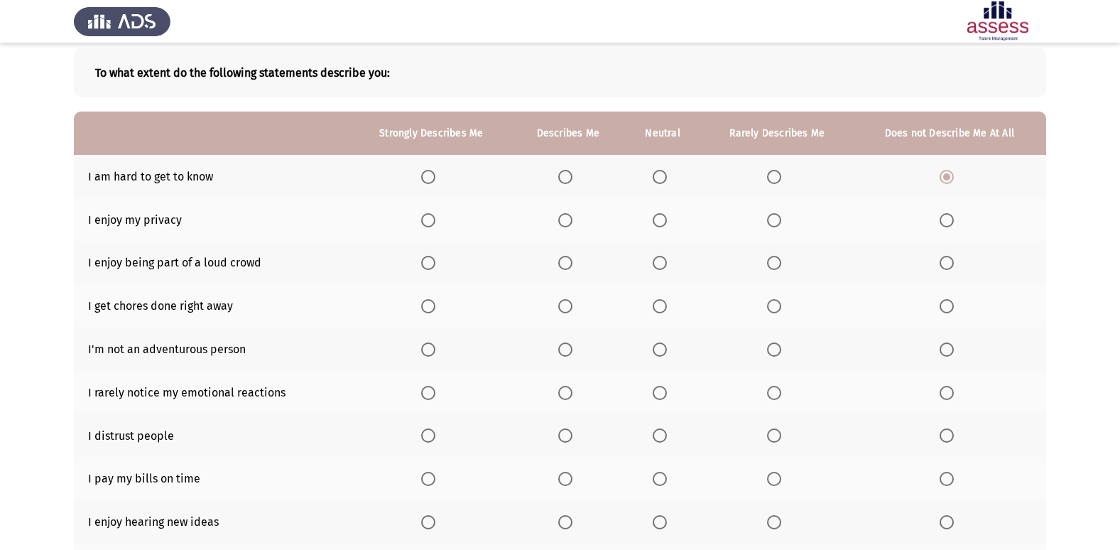
click at [564, 220] on span "Select an option" at bounding box center [565, 220] width 14 height 14
click at [564, 220] on input "Select an option" at bounding box center [565, 220] width 14 height 14
click at [952, 268] on span "Select an option" at bounding box center [946, 263] width 14 height 14
click at [952, 268] on input "Select an option" at bounding box center [946, 263] width 14 height 14
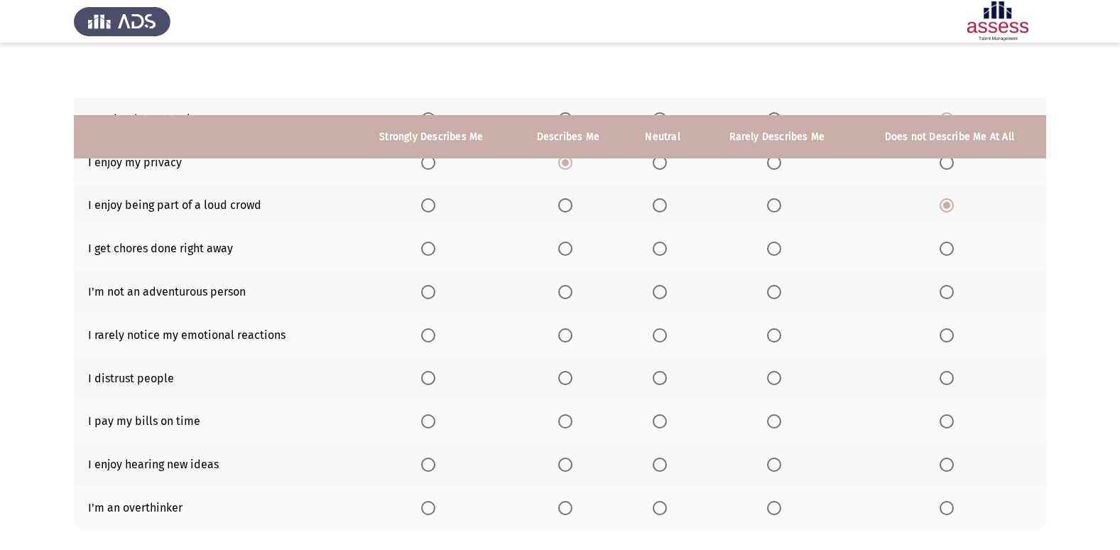
scroll to position [207, 0]
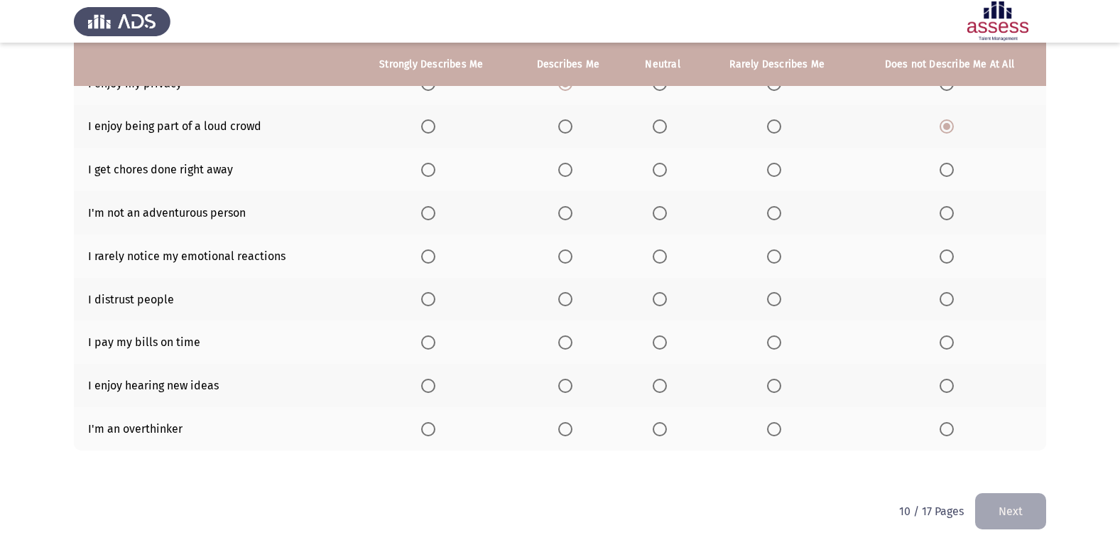
click at [655, 168] on span "Select an option" at bounding box center [660, 170] width 14 height 14
click at [655, 168] on input "Select an option" at bounding box center [660, 170] width 14 height 14
click at [567, 218] on span "Select an option" at bounding box center [565, 213] width 14 height 14
click at [567, 218] on input "Select an option" at bounding box center [565, 213] width 14 height 14
click at [560, 253] on span "Select an option" at bounding box center [565, 256] width 14 height 14
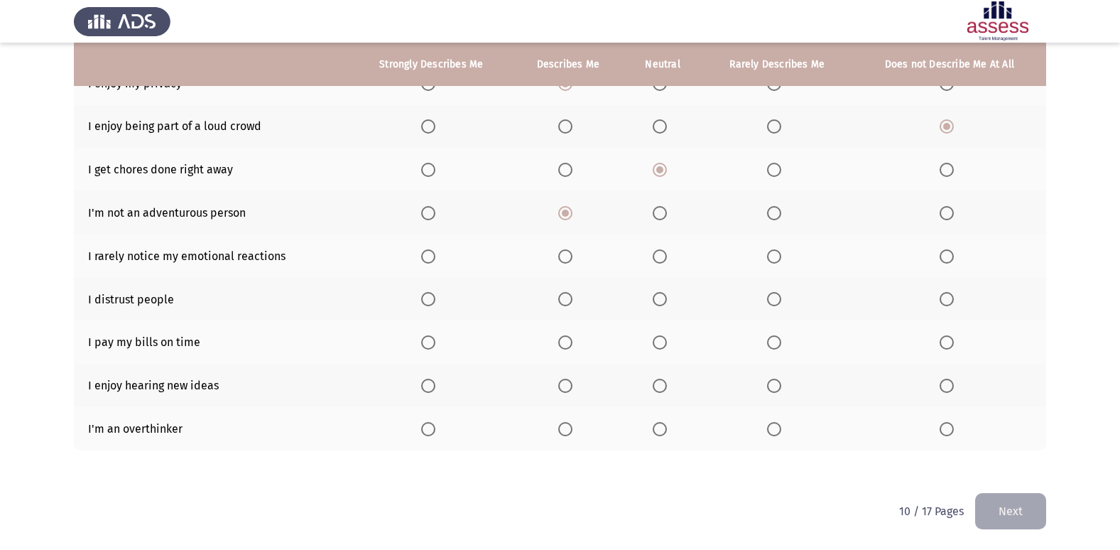
click at [560, 253] on input "Select an option" at bounding box center [565, 256] width 14 height 14
click at [434, 255] on span "Select an option" at bounding box center [428, 256] width 14 height 14
click at [434, 255] on input "Select an option" at bounding box center [428, 256] width 14 height 14
click at [569, 258] on span "Select an option" at bounding box center [565, 256] width 14 height 14
click at [569, 258] on input "Select an option" at bounding box center [565, 256] width 14 height 14
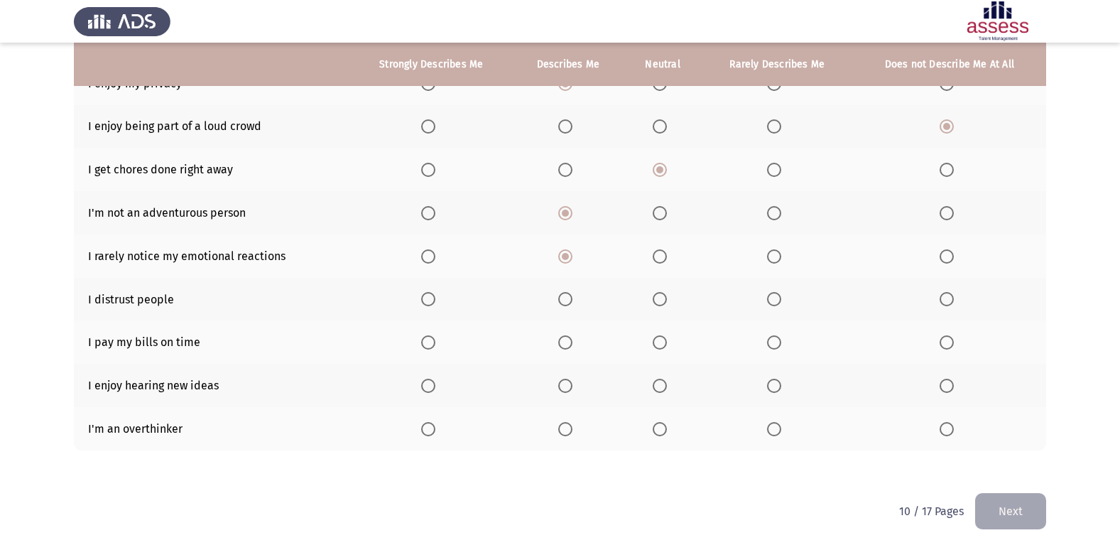
click at [939, 296] on span "Select an option" at bounding box center [946, 299] width 14 height 14
click at [939, 296] on input "Select an option" at bounding box center [946, 299] width 14 height 14
click at [780, 300] on span "Select an option" at bounding box center [774, 299] width 14 height 14
click at [780, 300] on input "Select an option" at bounding box center [774, 299] width 14 height 14
click at [423, 343] on span "Select an option" at bounding box center [428, 342] width 14 height 14
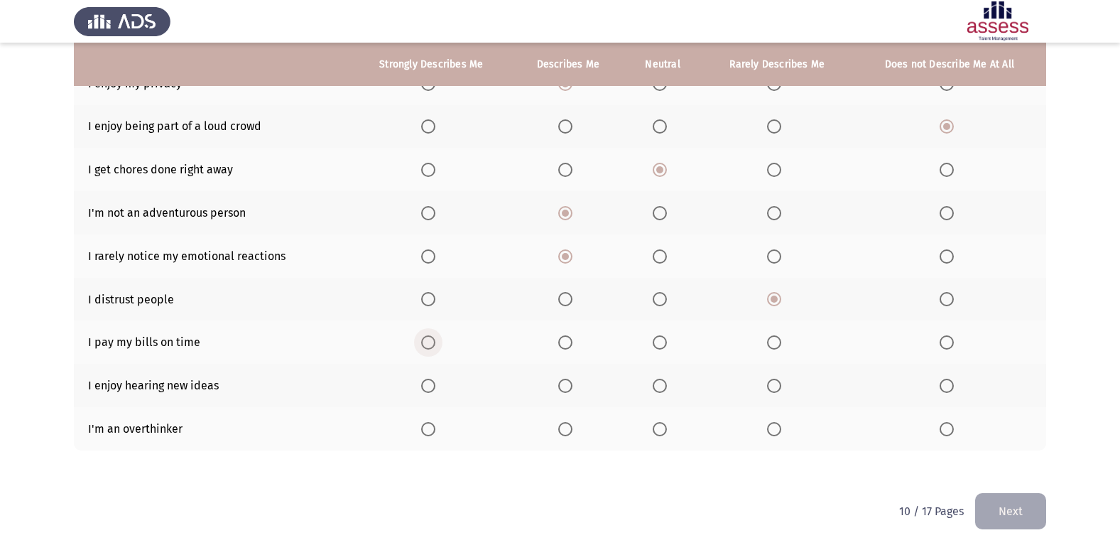
click at [423, 343] on input "Select an option" at bounding box center [428, 342] width 14 height 14
click at [426, 389] on span "Select an option" at bounding box center [428, 385] width 14 height 14
click at [426, 389] on input "Select an option" at bounding box center [428, 385] width 14 height 14
click at [952, 422] on span "Select an option" at bounding box center [946, 429] width 14 height 14
click at [952, 422] on input "Select an option" at bounding box center [946, 429] width 14 height 14
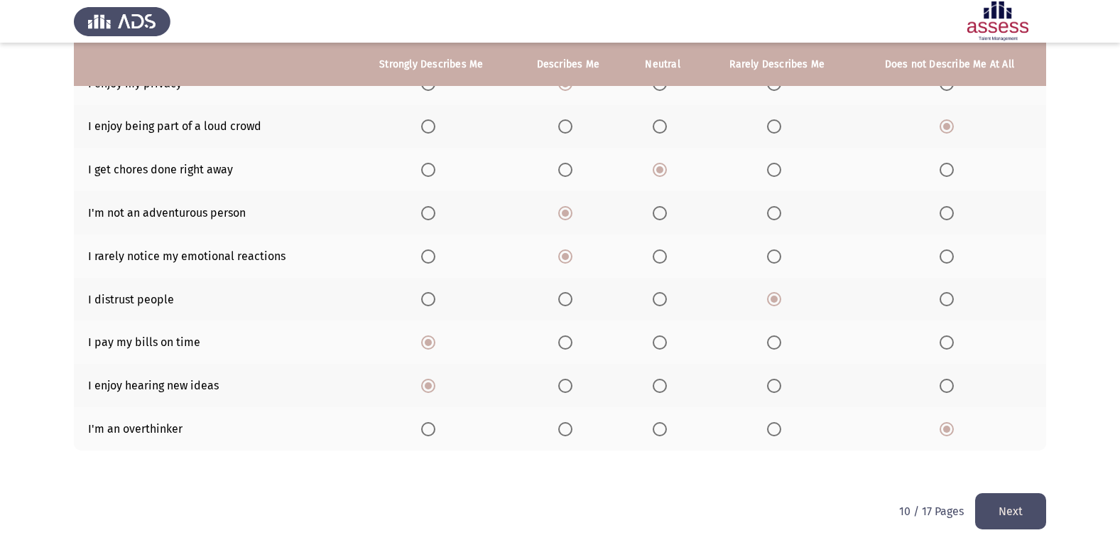
click at [1031, 508] on button "Next" at bounding box center [1010, 511] width 71 height 36
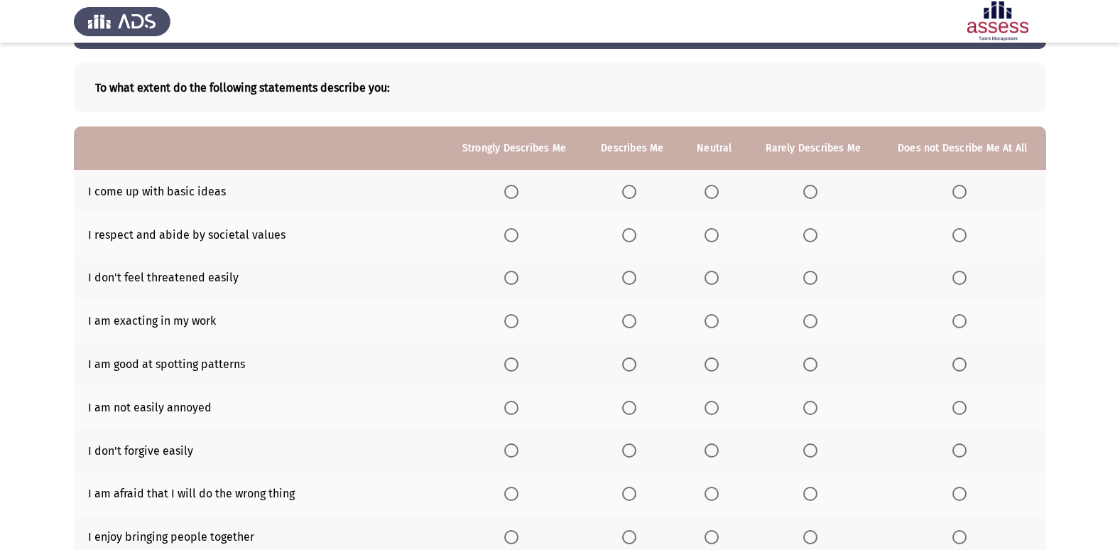
scroll to position [142, 0]
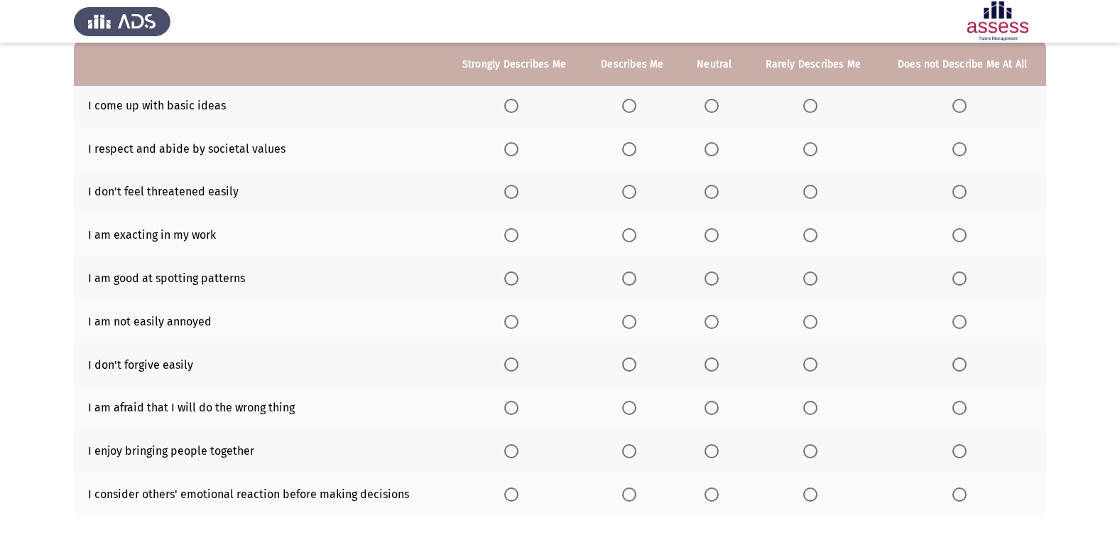
click at [809, 96] on th at bounding box center [813, 105] width 131 height 43
click at [809, 110] on span "Select an option" at bounding box center [810, 106] width 14 height 14
click at [809, 110] on input "Select an option" at bounding box center [810, 106] width 14 height 14
click at [632, 151] on span "Select an option" at bounding box center [629, 149] width 14 height 14
click at [632, 151] on input "Select an option" at bounding box center [629, 149] width 14 height 14
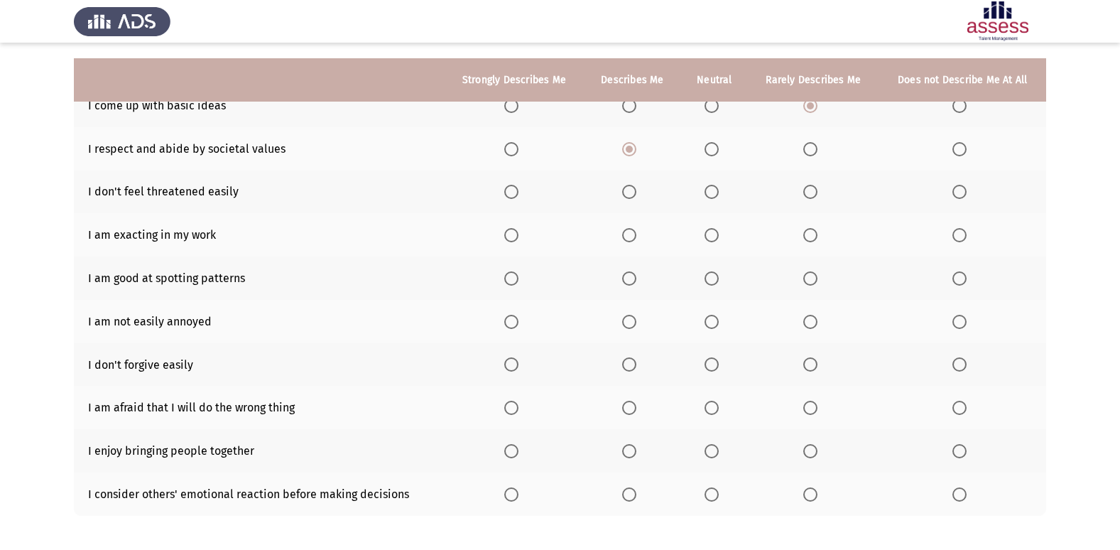
scroll to position [207, 0]
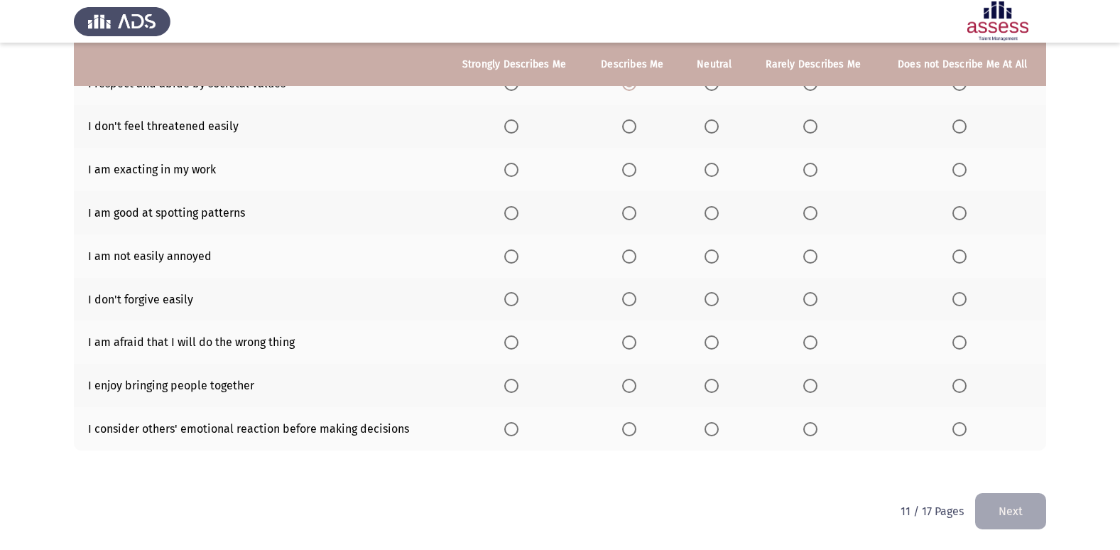
click at [625, 123] on span "Select an option" at bounding box center [629, 126] width 14 height 14
click at [625, 123] on input "Select an option" at bounding box center [629, 126] width 14 height 14
click at [628, 168] on span "Select an option" at bounding box center [629, 170] width 14 height 14
click at [628, 168] on input "Select an option" at bounding box center [629, 170] width 14 height 14
click at [819, 214] on label "Select an option" at bounding box center [813, 213] width 20 height 14
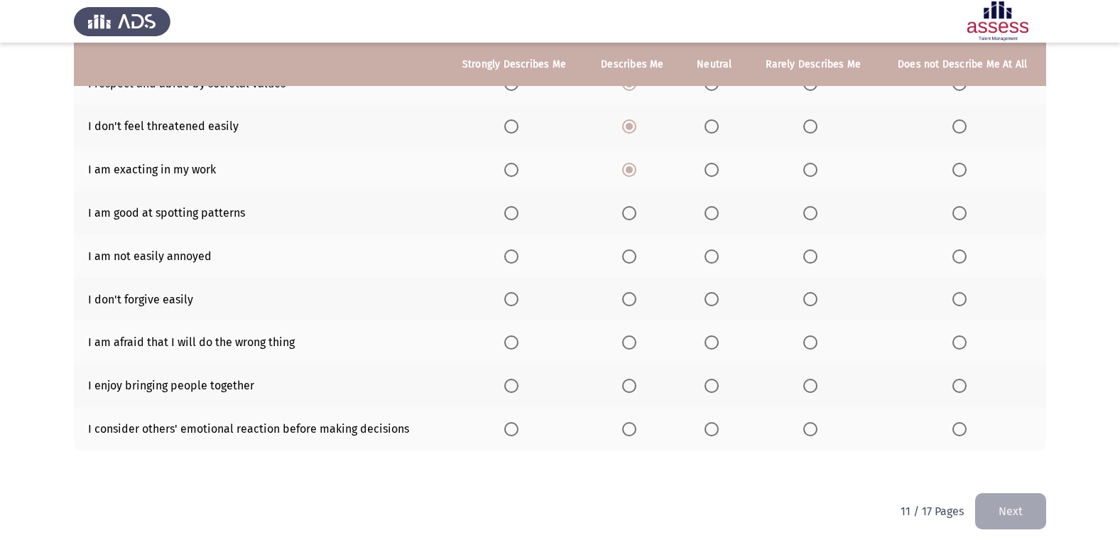
click at [817, 214] on input "Select an option" at bounding box center [810, 213] width 14 height 14
click at [812, 262] on span "Select an option" at bounding box center [810, 256] width 14 height 14
click at [812, 262] on input "Select an option" at bounding box center [810, 256] width 14 height 14
click at [955, 296] on span "Select an option" at bounding box center [959, 299] width 14 height 14
click at [955, 296] on input "Select an option" at bounding box center [959, 299] width 14 height 14
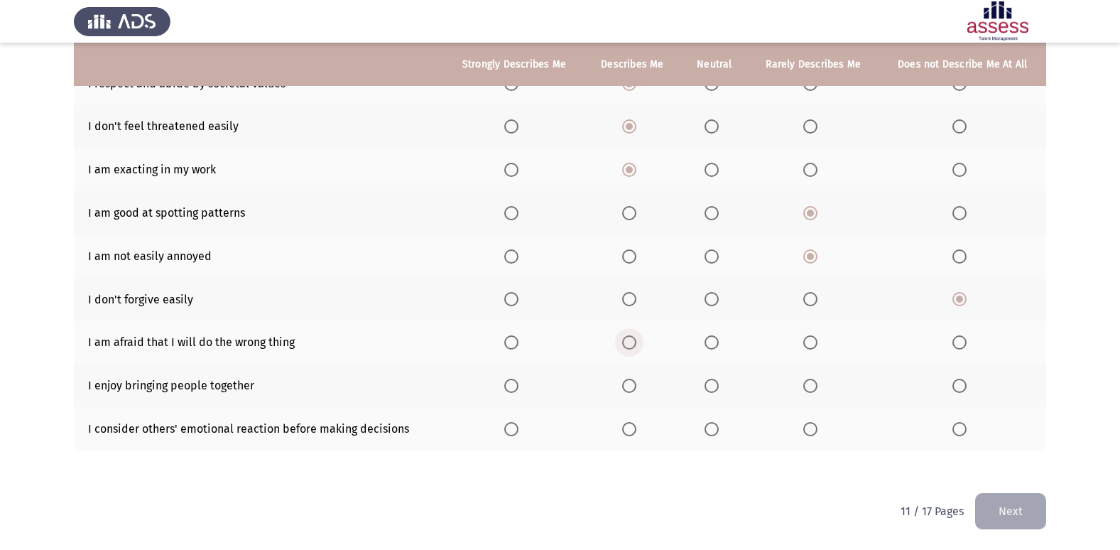
click at [631, 344] on span "Select an option" at bounding box center [629, 342] width 14 height 14
click at [631, 344] on input "Select an option" at bounding box center [629, 342] width 14 height 14
click at [511, 386] on span "Select an option" at bounding box center [511, 385] width 14 height 14
click at [511, 386] on input "Select an option" at bounding box center [511, 385] width 14 height 14
click at [517, 437] on th at bounding box center [514, 428] width 140 height 43
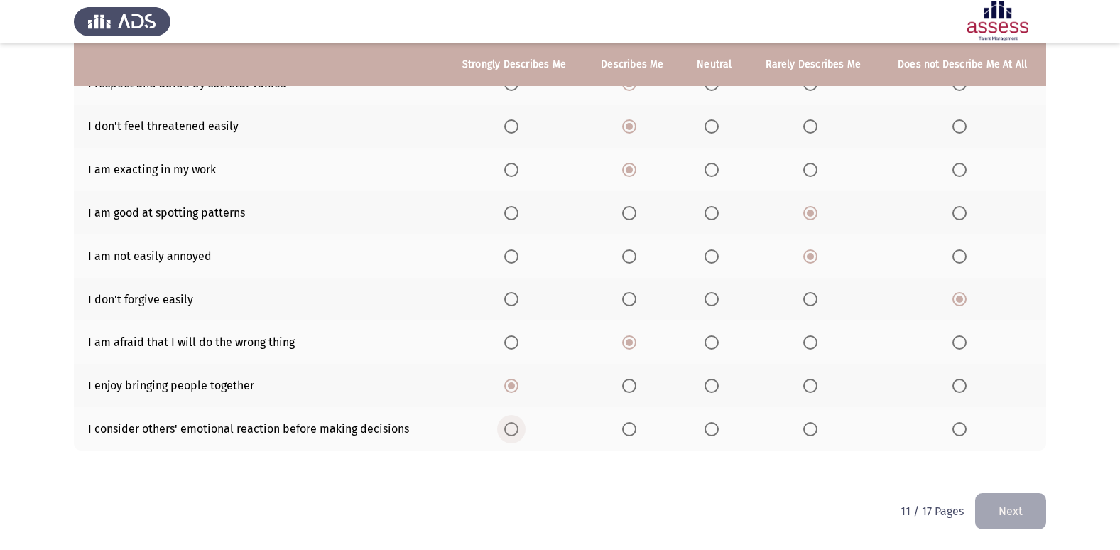
click at [513, 427] on span "Select an option" at bounding box center [511, 429] width 14 height 14
click at [513, 427] on input "Select an option" at bounding box center [511, 429] width 14 height 14
click at [1040, 528] on button "Next" at bounding box center [1010, 511] width 71 height 36
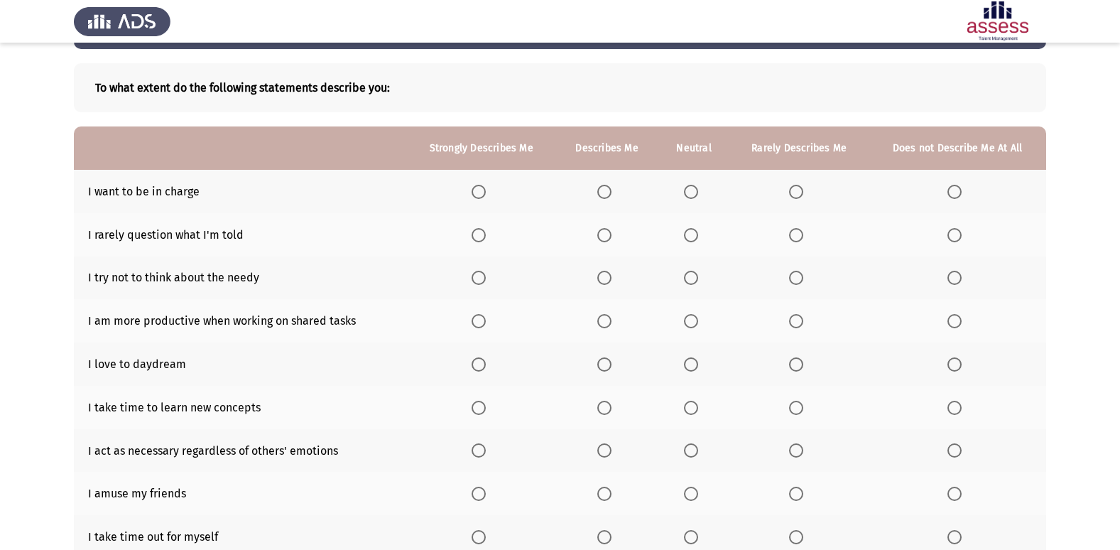
scroll to position [142, 0]
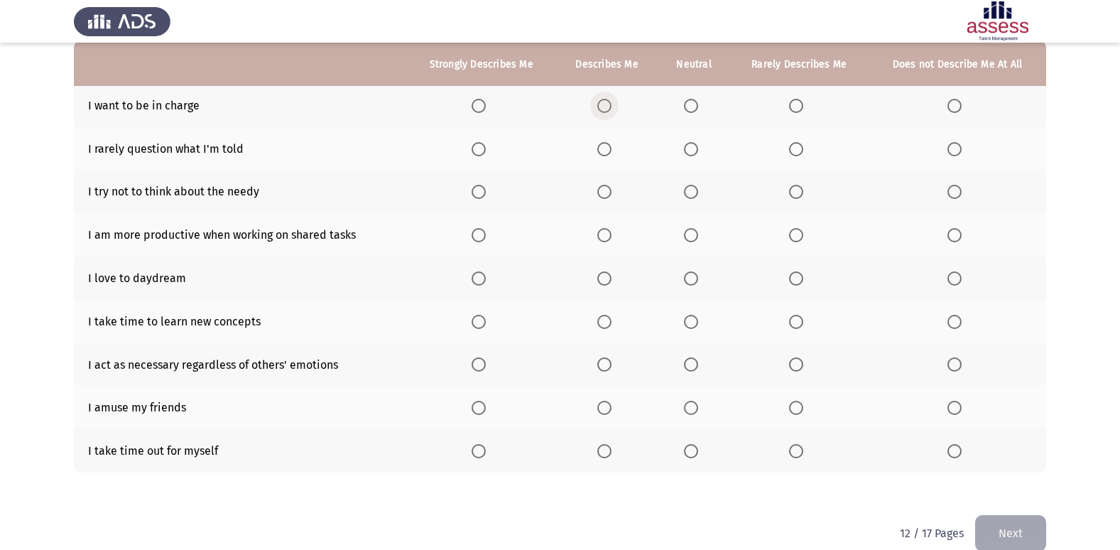
click at [615, 106] on label "Select an option" at bounding box center [607, 106] width 20 height 14
click at [611, 106] on input "Select an option" at bounding box center [604, 106] width 14 height 14
click at [479, 146] on span "Select an option" at bounding box center [478, 149] width 14 height 14
click at [479, 146] on input "Select an option" at bounding box center [478, 149] width 14 height 14
click at [800, 198] on span "Select an option" at bounding box center [796, 192] width 14 height 14
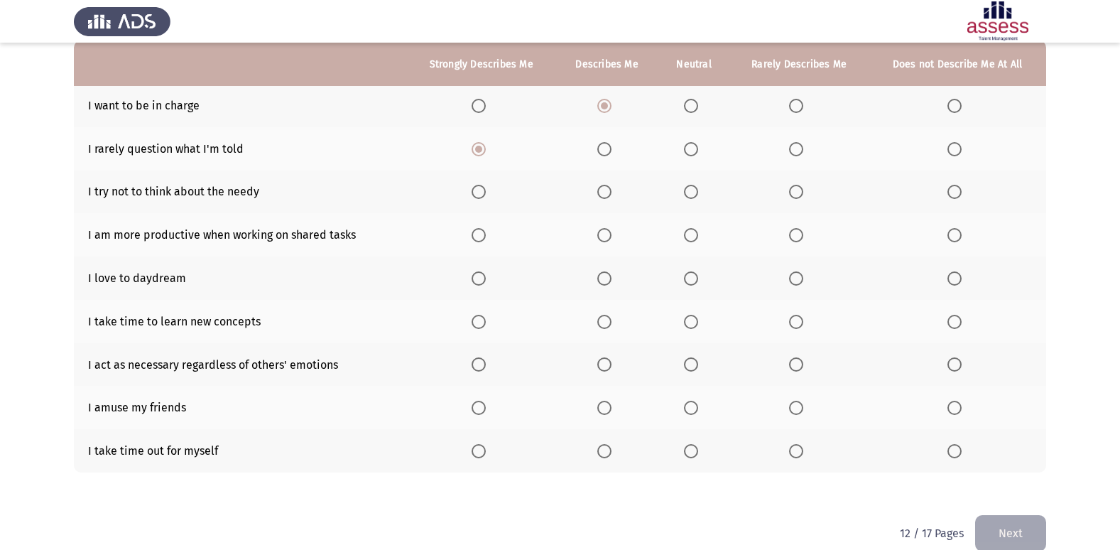
click at [800, 198] on input "Select an option" at bounding box center [796, 192] width 14 height 14
click at [603, 200] on th at bounding box center [606, 191] width 102 height 43
click at [603, 187] on span "Select an option" at bounding box center [604, 192] width 14 height 14
click at [603, 187] on input "Select an option" at bounding box center [604, 192] width 14 height 14
click at [484, 233] on span "Select an option" at bounding box center [478, 235] width 14 height 14
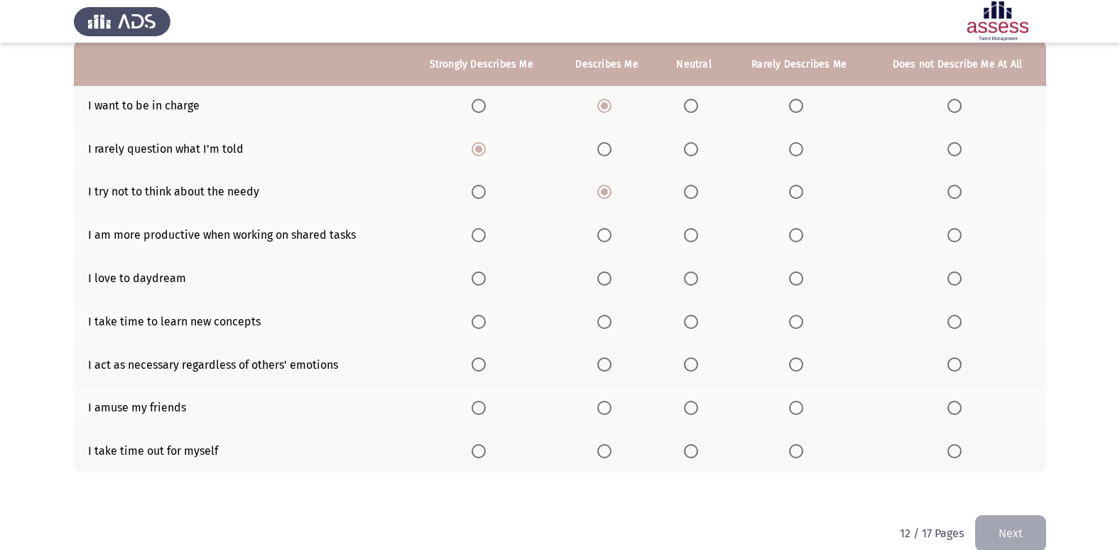
click at [484, 233] on input "Select an option" at bounding box center [478, 235] width 14 height 14
click at [795, 285] on span "Select an option" at bounding box center [796, 278] width 14 height 14
click at [795, 285] on input "Select an option" at bounding box center [796, 278] width 14 height 14
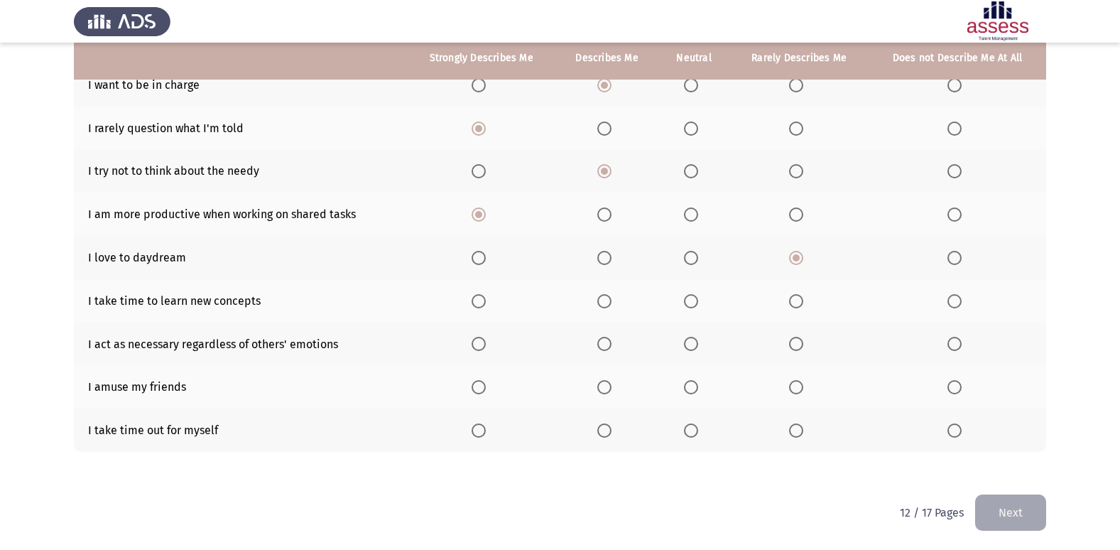
scroll to position [164, 0]
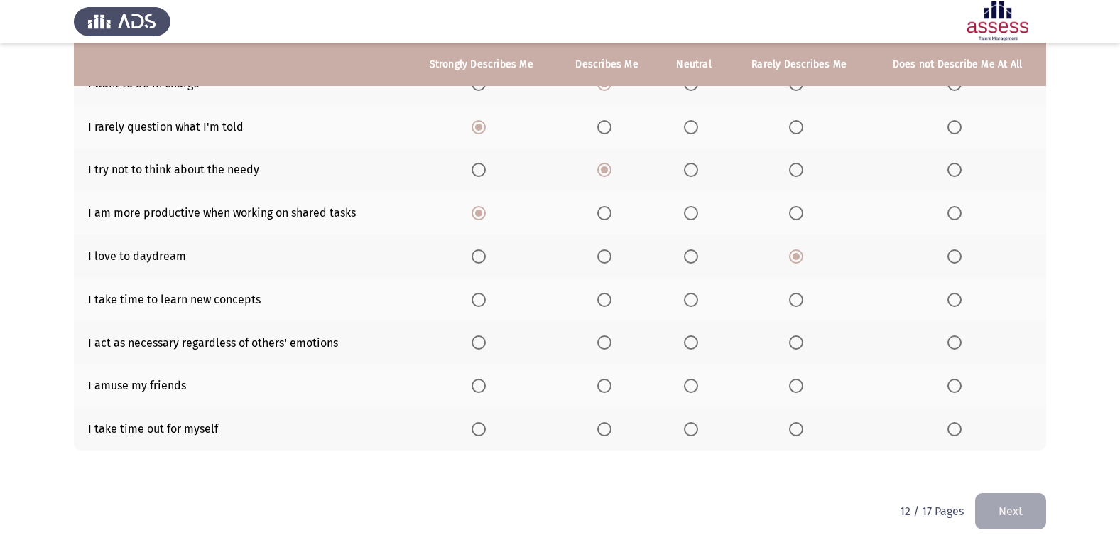
click at [802, 300] on span "Select an option" at bounding box center [796, 300] width 14 height 14
click at [802, 300] on input "Select an option" at bounding box center [796, 300] width 14 height 14
click at [961, 303] on span "Select an option" at bounding box center [954, 300] width 14 height 14
click at [961, 303] on input "Select an option" at bounding box center [954, 300] width 14 height 14
click at [946, 337] on th at bounding box center [957, 342] width 178 height 43
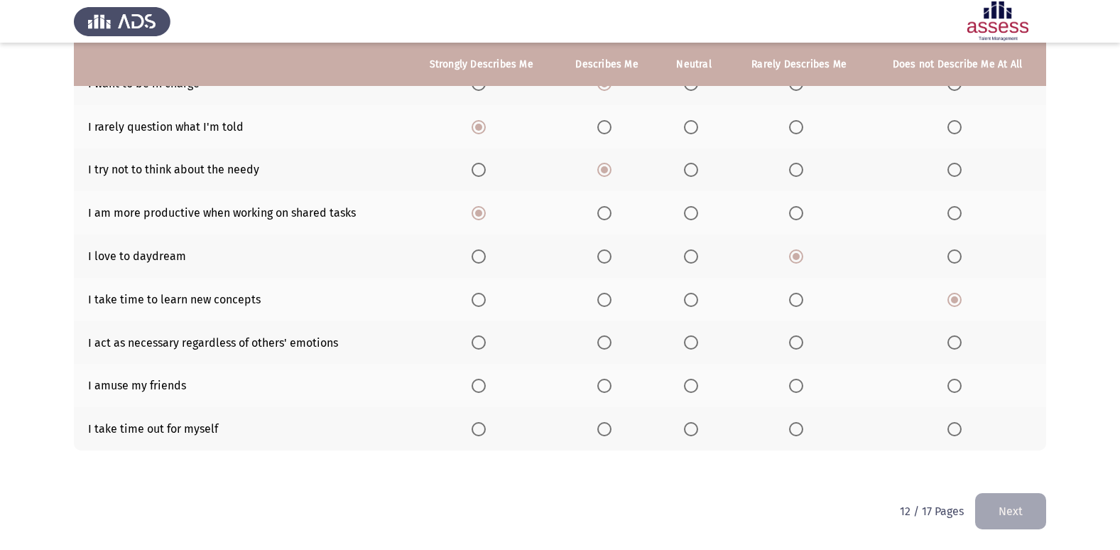
click at [947, 345] on th at bounding box center [957, 342] width 178 height 43
click at [953, 337] on span "Select an option" at bounding box center [954, 342] width 14 height 14
click at [953, 337] on input "Select an option" at bounding box center [954, 342] width 14 height 14
click at [802, 388] on span "Select an option" at bounding box center [796, 385] width 14 height 14
click at [802, 388] on input "Select an option" at bounding box center [796, 385] width 14 height 14
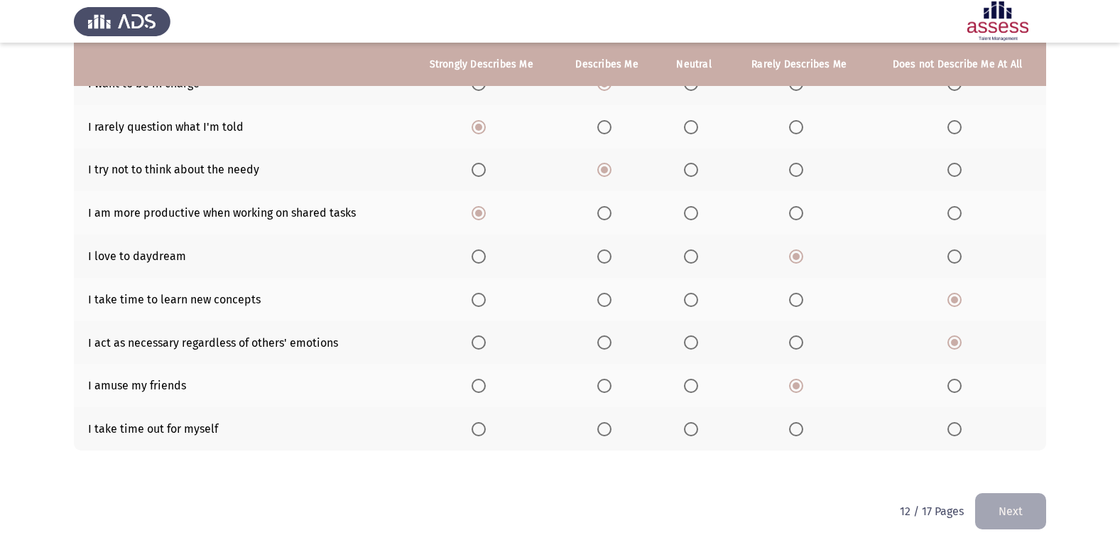
click at [609, 434] on span "Select an option" at bounding box center [604, 429] width 14 height 14
click at [609, 434] on input "Select an option" at bounding box center [604, 429] width 14 height 14
click at [1041, 518] on button "Next" at bounding box center [1010, 511] width 71 height 36
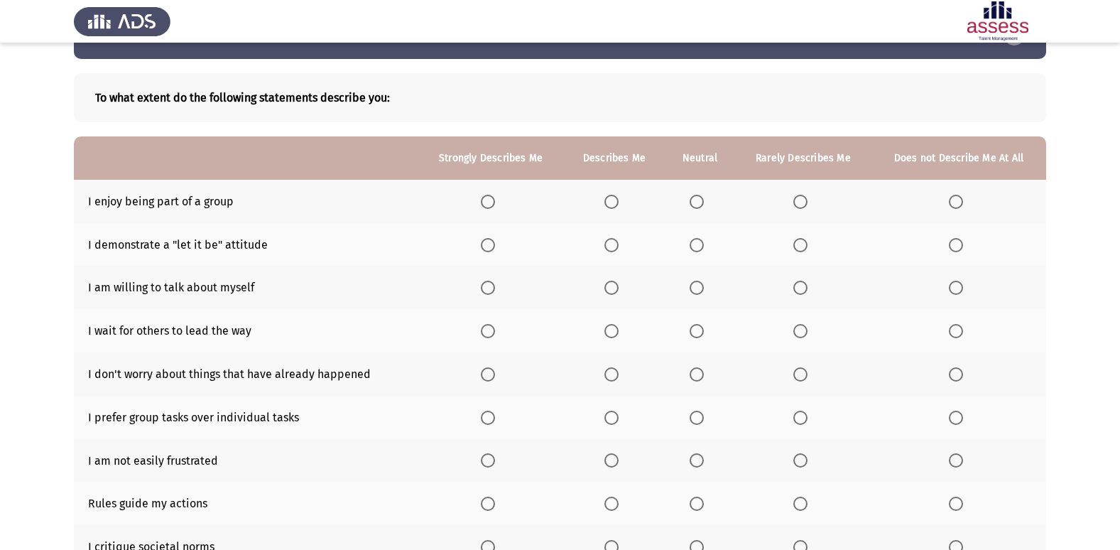
scroll to position [71, 0]
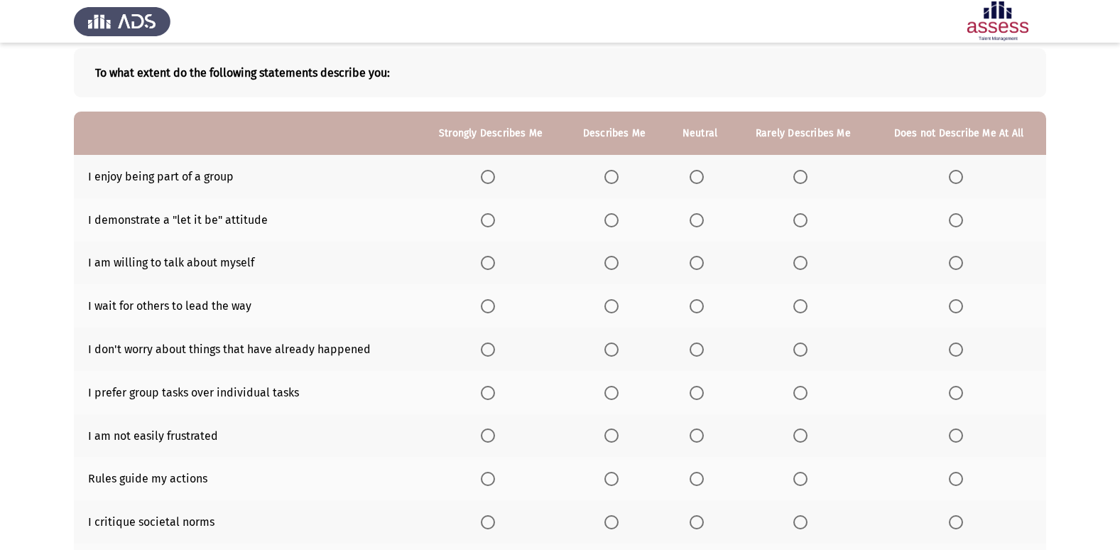
click at [494, 180] on span "Select an option" at bounding box center [488, 177] width 14 height 14
click at [494, 180] on input "Select an option" at bounding box center [488, 177] width 14 height 14
click at [614, 226] on span "Select an option" at bounding box center [611, 220] width 14 height 14
click at [614, 226] on input "Select an option" at bounding box center [611, 220] width 14 height 14
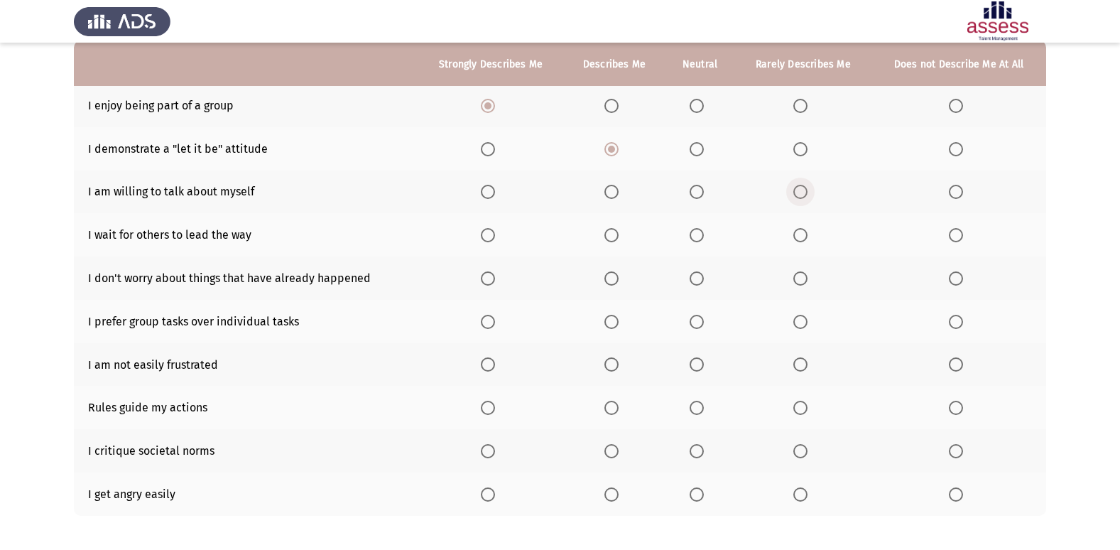
click at [809, 190] on label "Select an option" at bounding box center [803, 192] width 20 height 14
click at [807, 190] on input "Select an option" at bounding box center [800, 192] width 14 height 14
click at [963, 234] on span "Select an option" at bounding box center [956, 235] width 14 height 14
click at [963, 234] on input "Select an option" at bounding box center [956, 235] width 14 height 14
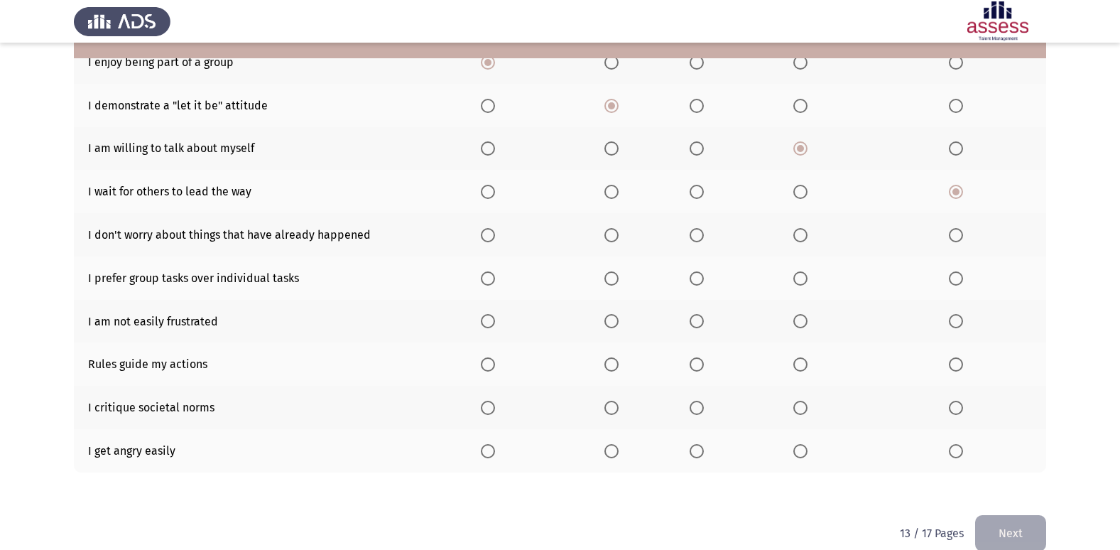
scroll to position [207, 0]
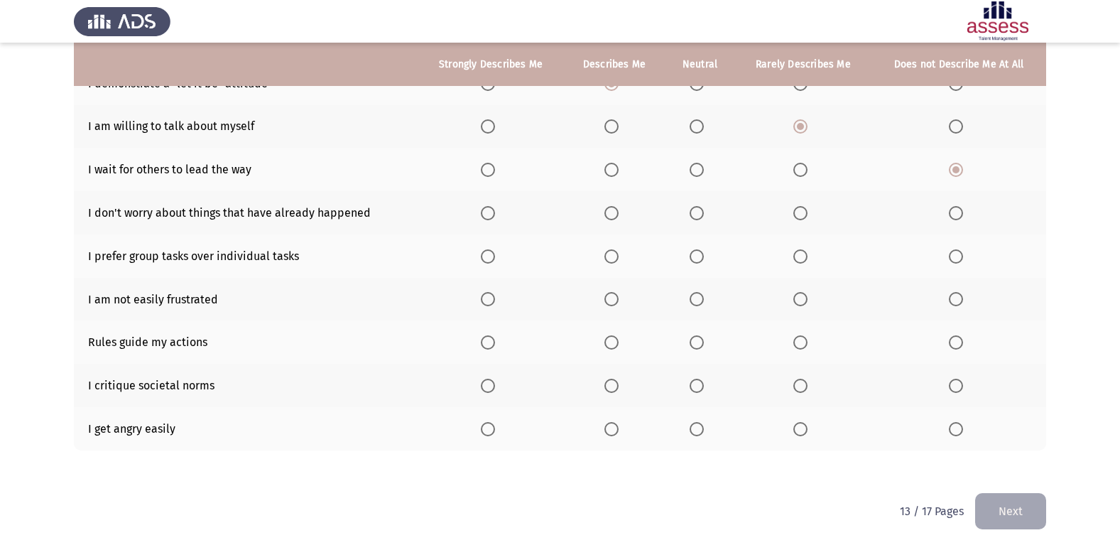
click at [814, 211] on th at bounding box center [803, 212] width 136 height 43
click at [809, 214] on label "Select an option" at bounding box center [803, 213] width 20 height 14
click at [807, 214] on input "Select an option" at bounding box center [800, 213] width 14 height 14
click at [488, 265] on th at bounding box center [491, 255] width 146 height 43
click at [486, 258] on span "Select an option" at bounding box center [488, 256] width 14 height 14
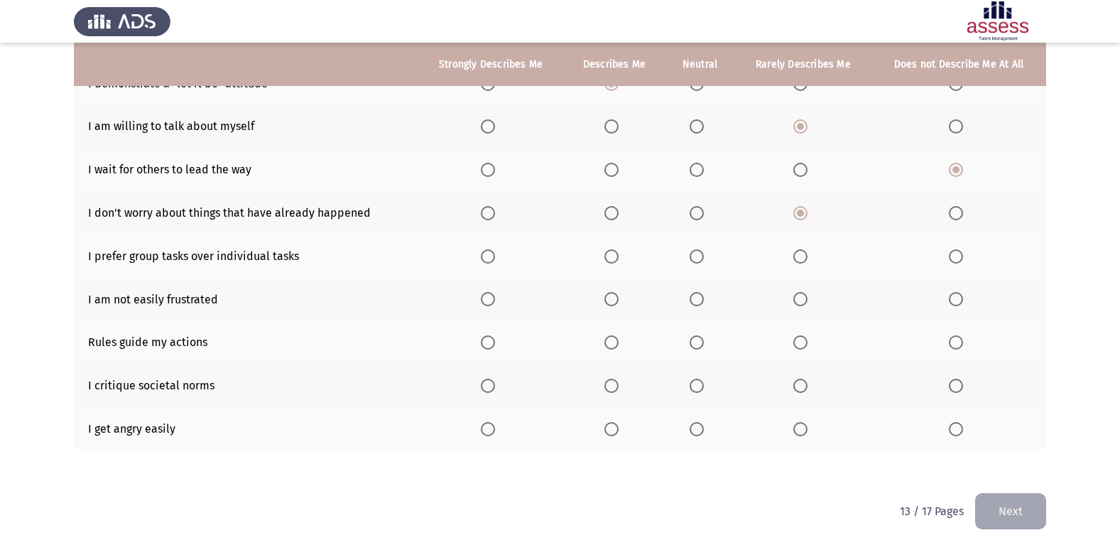
click at [486, 258] on input "Select an option" at bounding box center [488, 256] width 14 height 14
click at [609, 299] on span "Select an option" at bounding box center [611, 299] width 14 height 14
click at [609, 299] on input "Select an option" at bounding box center [611, 299] width 14 height 14
click at [614, 341] on span "Select an option" at bounding box center [611, 342] width 14 height 14
click at [614, 341] on input "Select an option" at bounding box center [611, 342] width 14 height 14
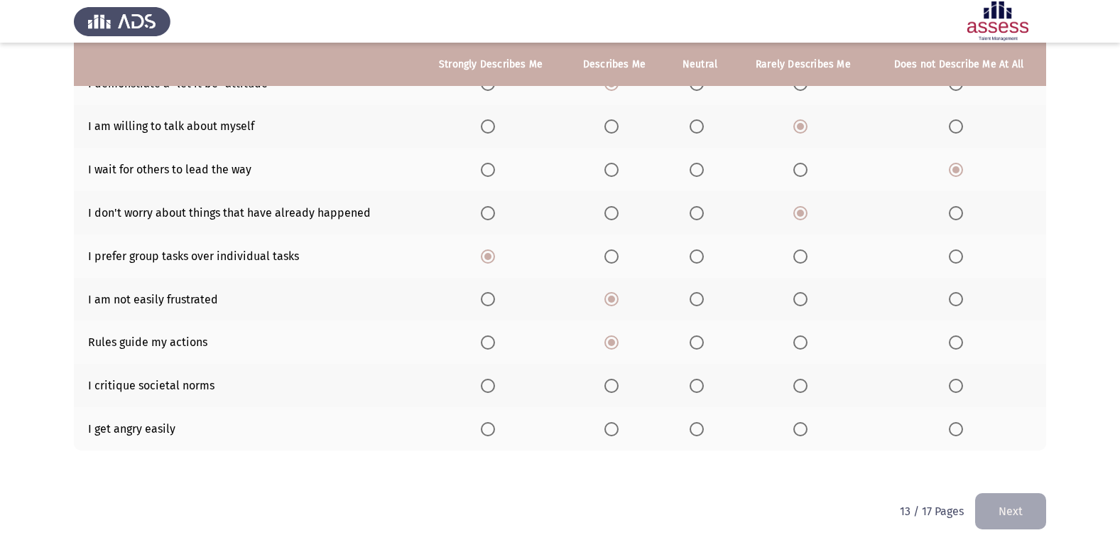
click at [489, 345] on span "Select an option" at bounding box center [488, 342] width 14 height 14
click at [489, 345] on input "Select an option" at bounding box center [488, 342] width 14 height 14
click at [618, 382] on span "Select an option" at bounding box center [611, 385] width 14 height 14
click at [618, 382] on input "Select an option" at bounding box center [611, 385] width 14 height 14
click at [801, 381] on span "Select an option" at bounding box center [800, 385] width 14 height 14
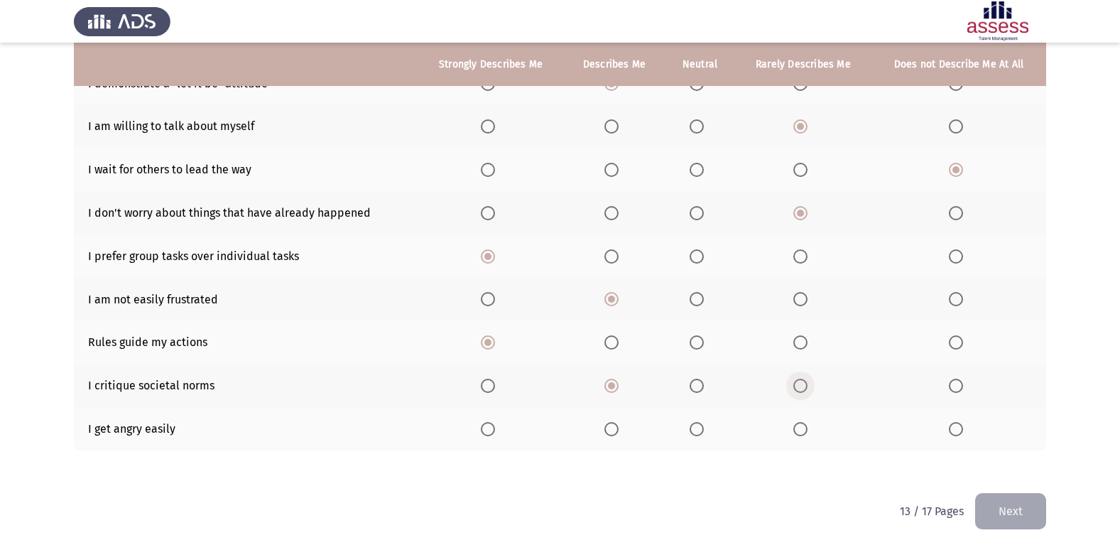
click at [801, 381] on input "Select an option" at bounding box center [800, 385] width 14 height 14
click at [696, 427] on span "Select an option" at bounding box center [696, 429] width 14 height 14
click at [696, 427] on input "Select an option" at bounding box center [696, 429] width 14 height 14
click at [702, 392] on span "Select an option" at bounding box center [696, 385] width 14 height 14
click at [702, 392] on input "Select an option" at bounding box center [696, 385] width 14 height 14
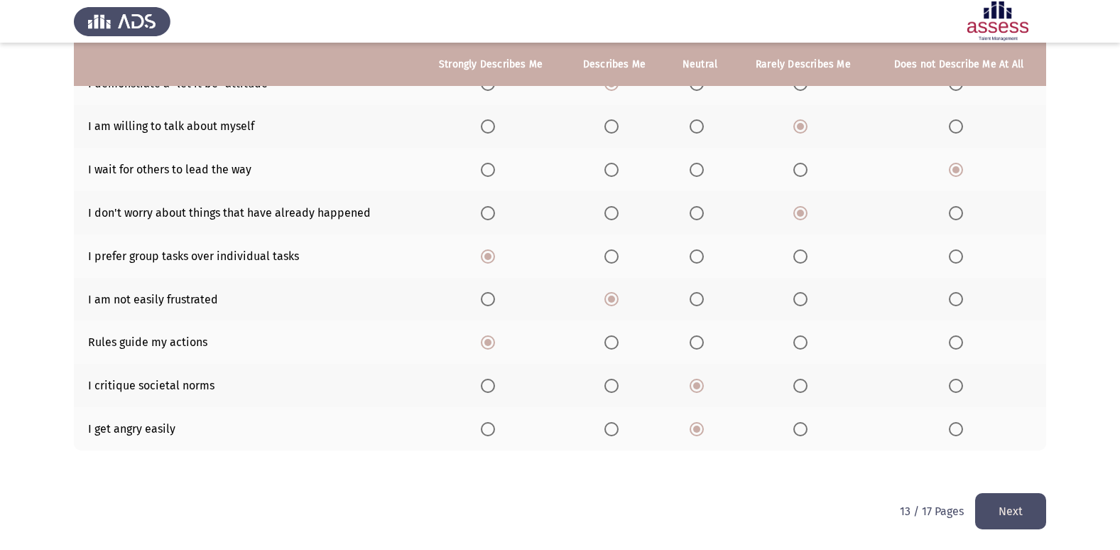
click at [998, 511] on button "Next" at bounding box center [1010, 511] width 71 height 36
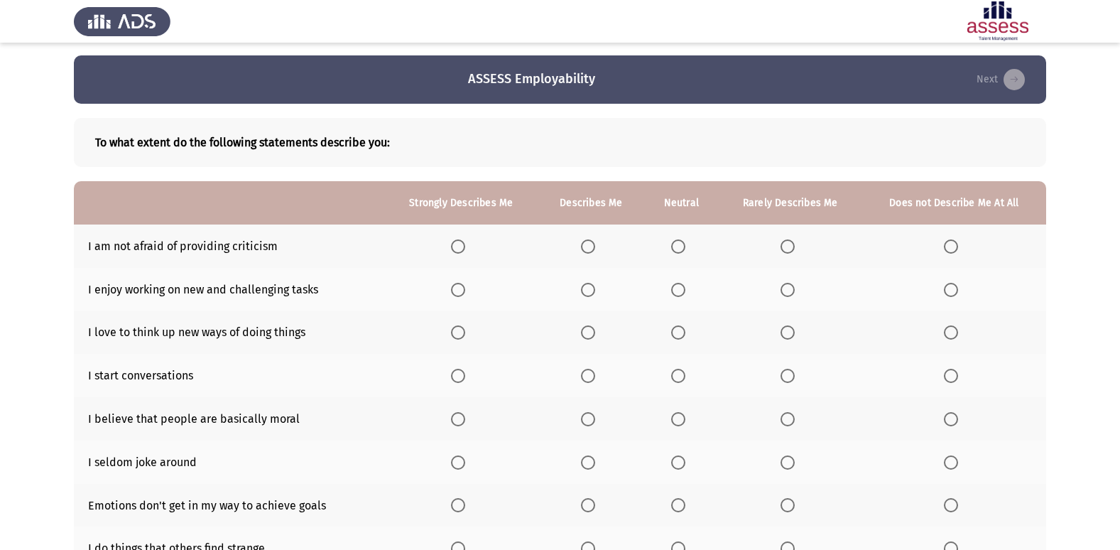
scroll to position [0, 0]
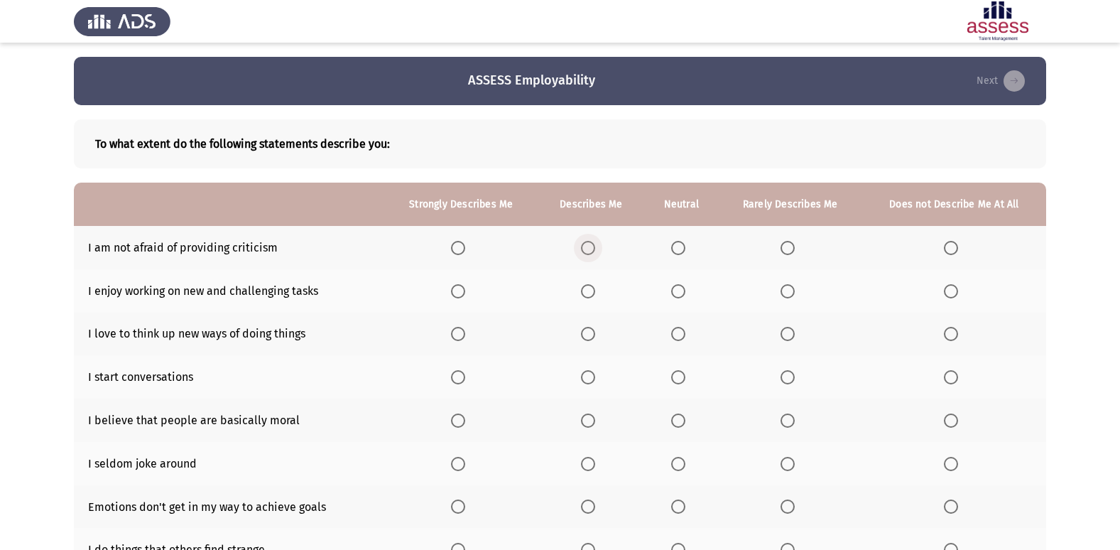
click at [587, 250] on span "Select an option" at bounding box center [588, 248] width 14 height 14
click at [587, 250] on input "Select an option" at bounding box center [588, 248] width 14 height 14
click at [584, 285] on span "Select an option" at bounding box center [588, 291] width 14 height 14
click at [584, 285] on input "Select an option" at bounding box center [588, 291] width 14 height 14
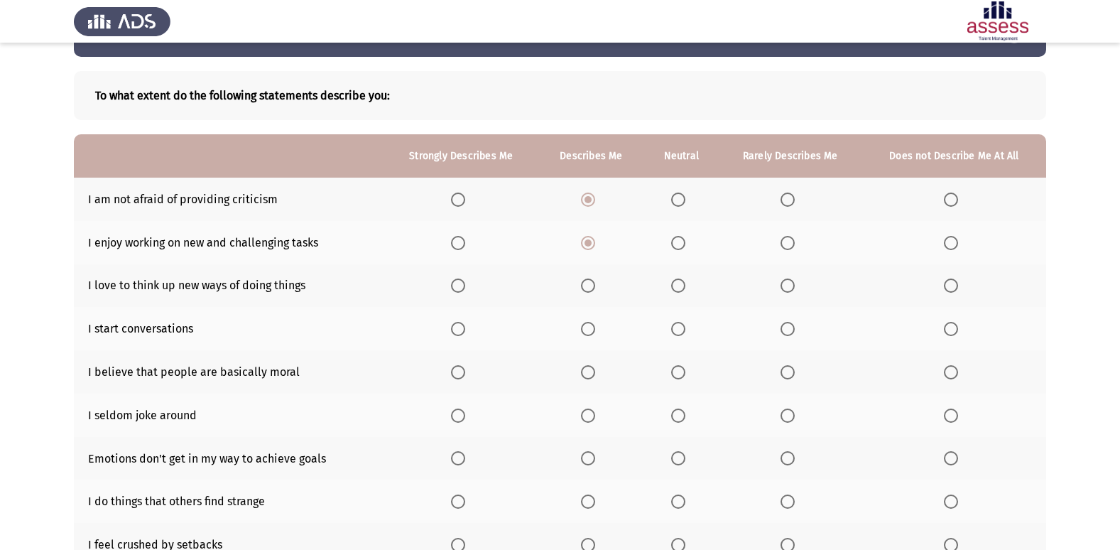
scroll to position [71, 0]
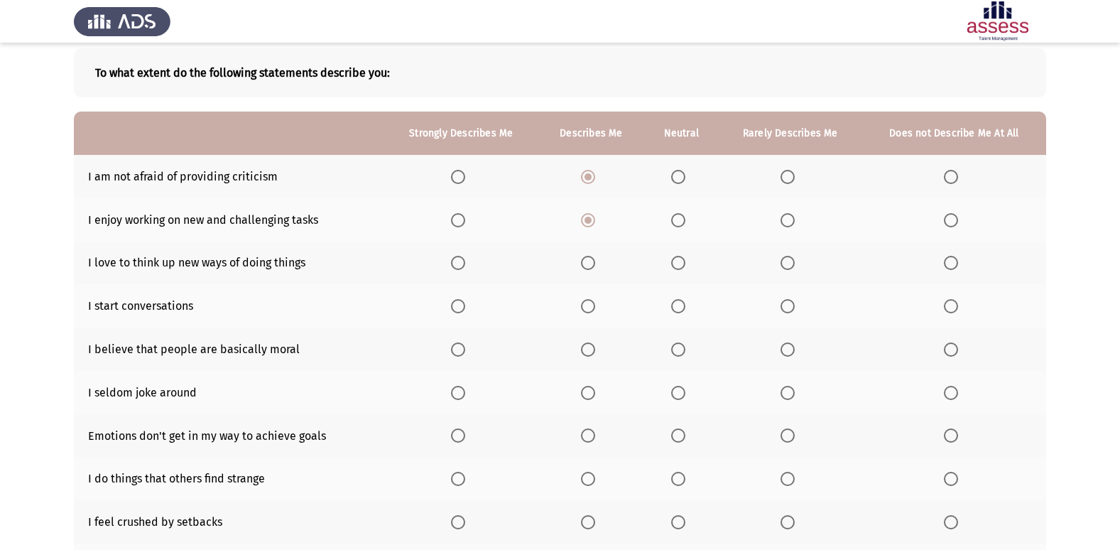
click at [588, 258] on span "Select an option" at bounding box center [588, 263] width 14 height 14
click at [588, 258] on input "Select an option" at bounding box center [588, 263] width 14 height 14
click at [465, 311] on span "Select an option" at bounding box center [458, 306] width 14 height 14
click at [465, 311] on input "Select an option" at bounding box center [458, 306] width 14 height 14
click at [585, 349] on span "Select an option" at bounding box center [588, 349] width 14 height 14
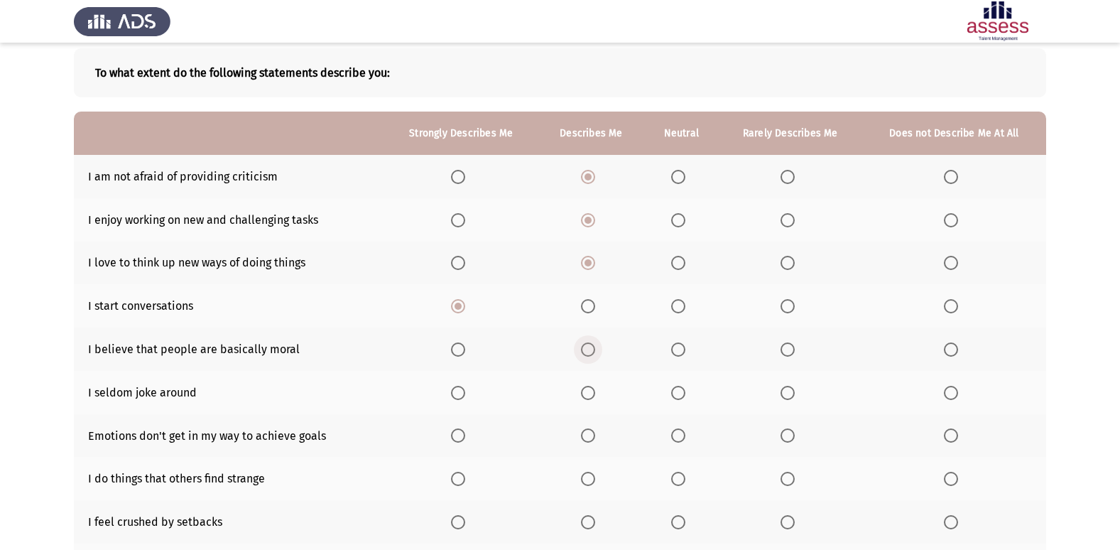
click at [585, 349] on input "Select an option" at bounding box center [588, 349] width 14 height 14
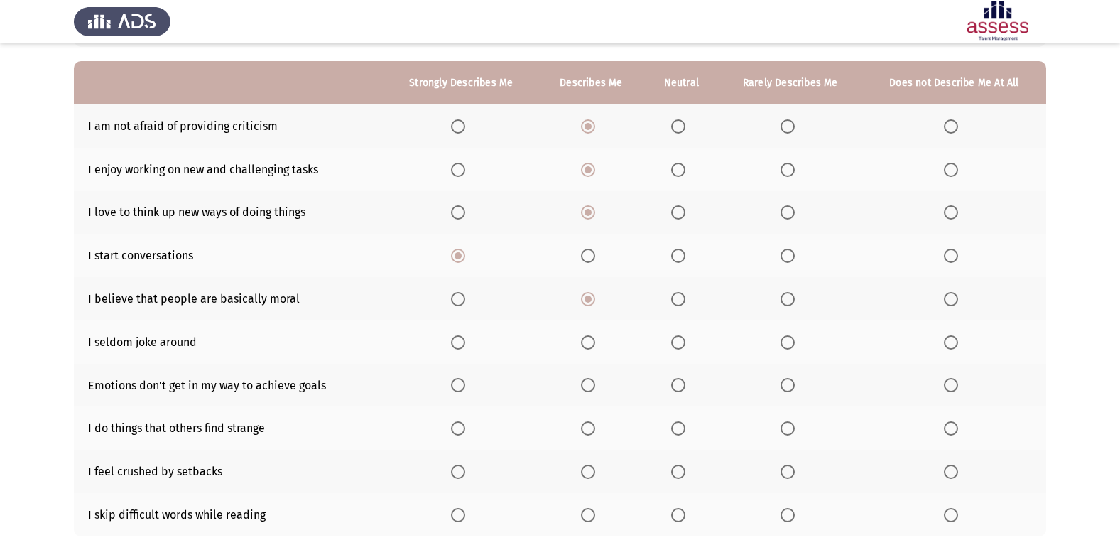
scroll to position [142, 0]
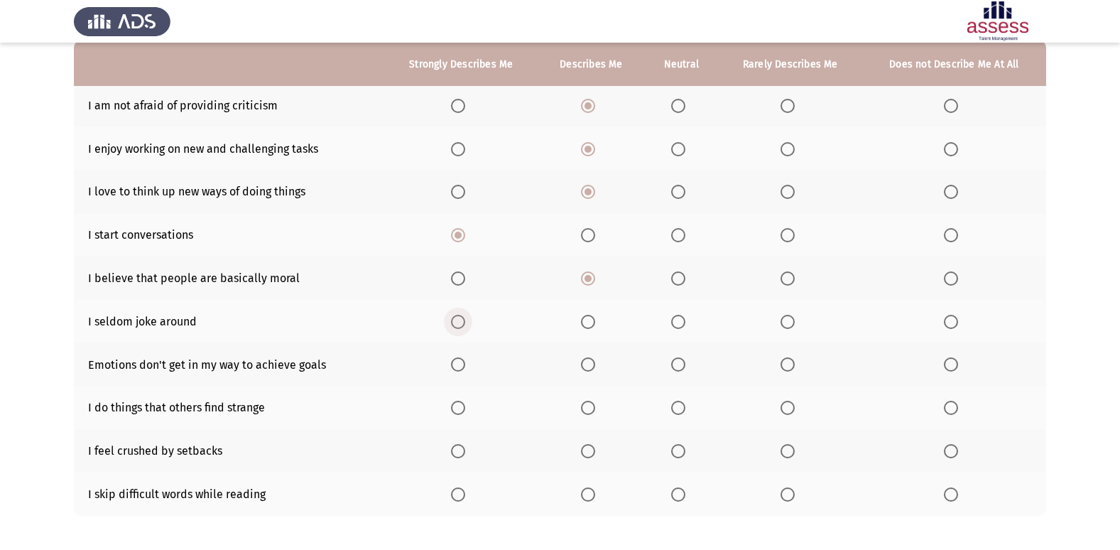
click at [458, 318] on span "Select an option" at bounding box center [458, 322] width 14 height 14
click at [458, 318] on input "Select an option" at bounding box center [458, 322] width 14 height 14
click at [791, 363] on span "Select an option" at bounding box center [787, 364] width 14 height 14
click at [791, 363] on input "Select an option" at bounding box center [787, 364] width 14 height 14
click at [781, 408] on span "Select an option" at bounding box center [787, 407] width 14 height 14
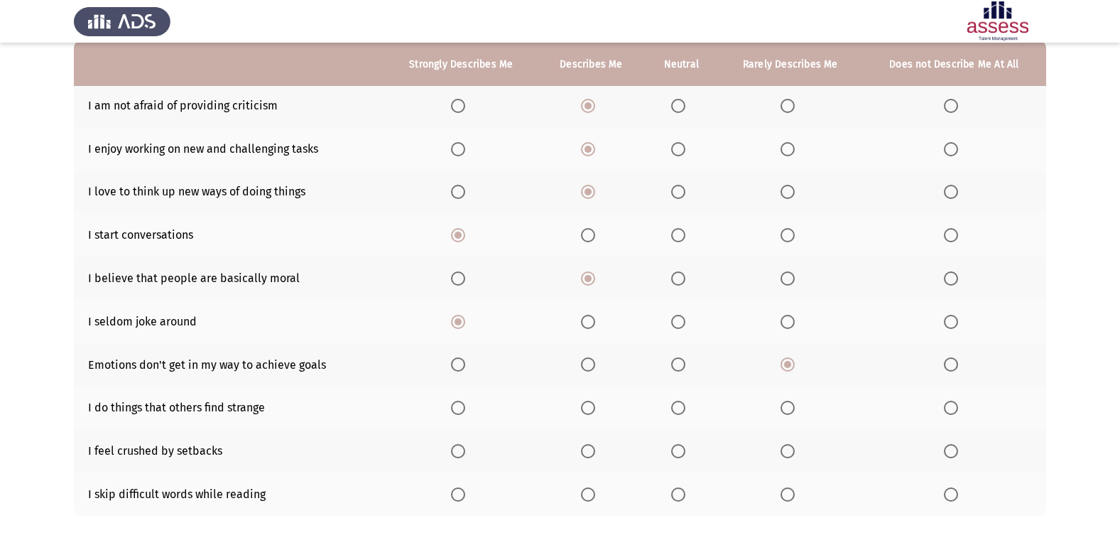
click at [781, 408] on input "Select an option" at bounding box center [787, 407] width 14 height 14
click at [784, 453] on span "Select an option" at bounding box center [787, 451] width 14 height 14
click at [784, 453] on input "Select an option" at bounding box center [787, 451] width 14 height 14
click at [674, 449] on span "Select an option" at bounding box center [678, 451] width 14 height 14
click at [674, 449] on input "Select an option" at bounding box center [678, 451] width 14 height 14
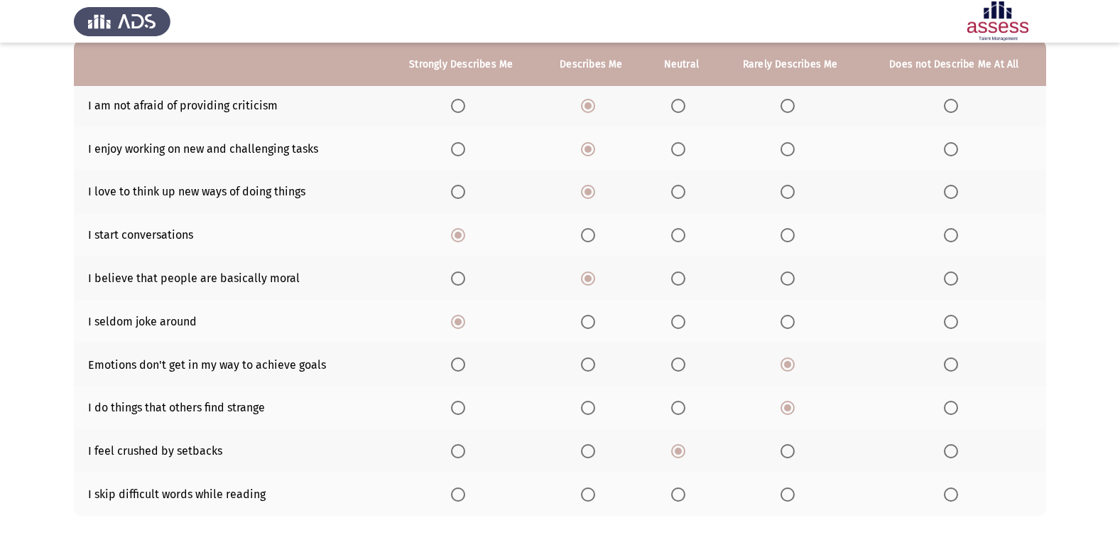
click at [781, 492] on span "Select an option" at bounding box center [787, 494] width 14 height 14
click at [781, 492] on input "Select an option" at bounding box center [787, 494] width 14 height 14
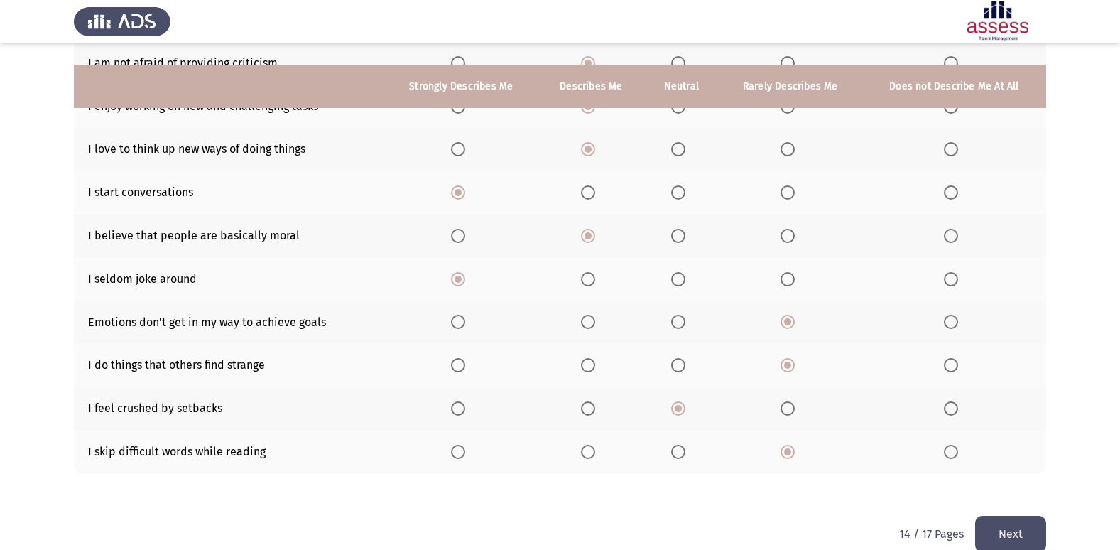
scroll to position [207, 0]
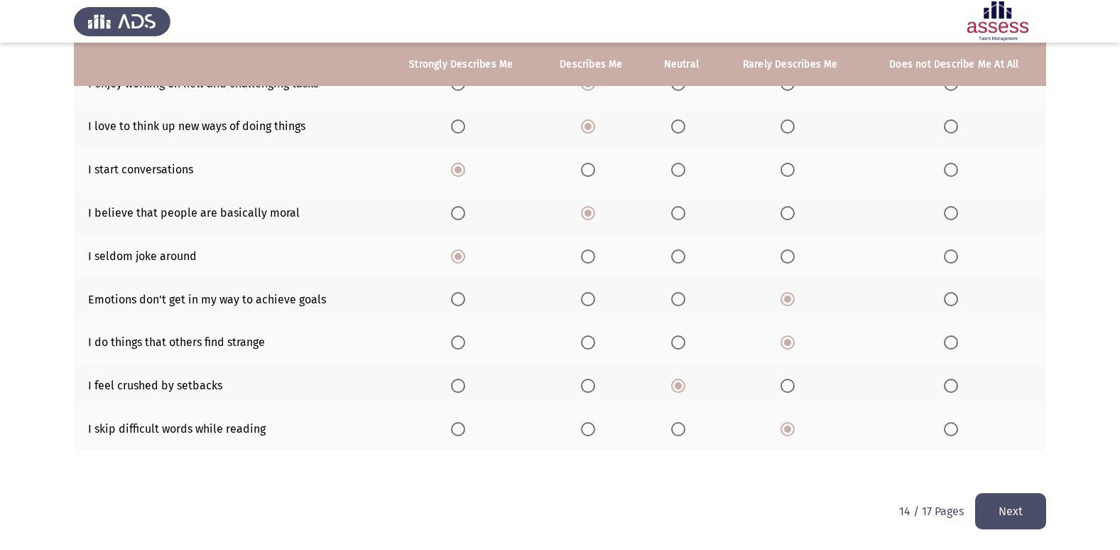
click at [1020, 502] on button "Next" at bounding box center [1010, 511] width 71 height 36
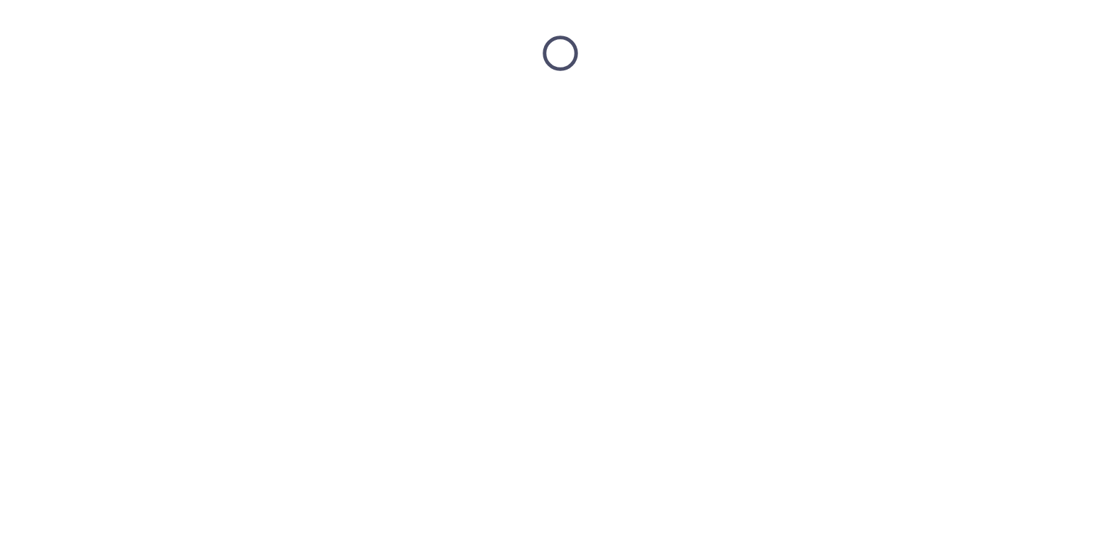
scroll to position [0, 0]
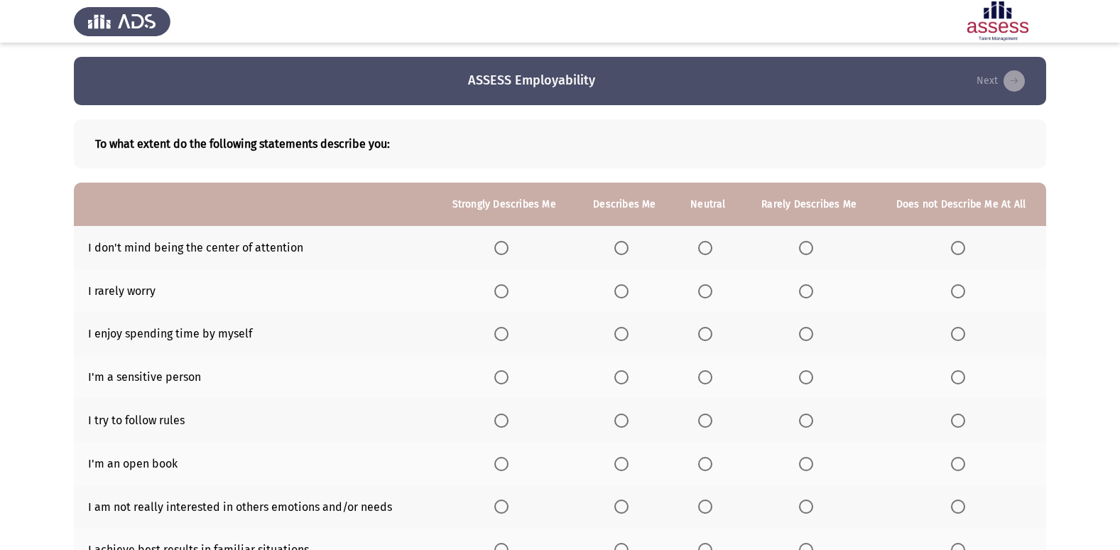
click at [712, 251] on span "Select an option" at bounding box center [705, 248] width 14 height 14
click at [712, 251] on input "Select an option" at bounding box center [705, 248] width 14 height 14
click at [624, 251] on span "Select an option" at bounding box center [621, 248] width 14 height 14
click at [624, 251] on input "Select an option" at bounding box center [621, 248] width 14 height 14
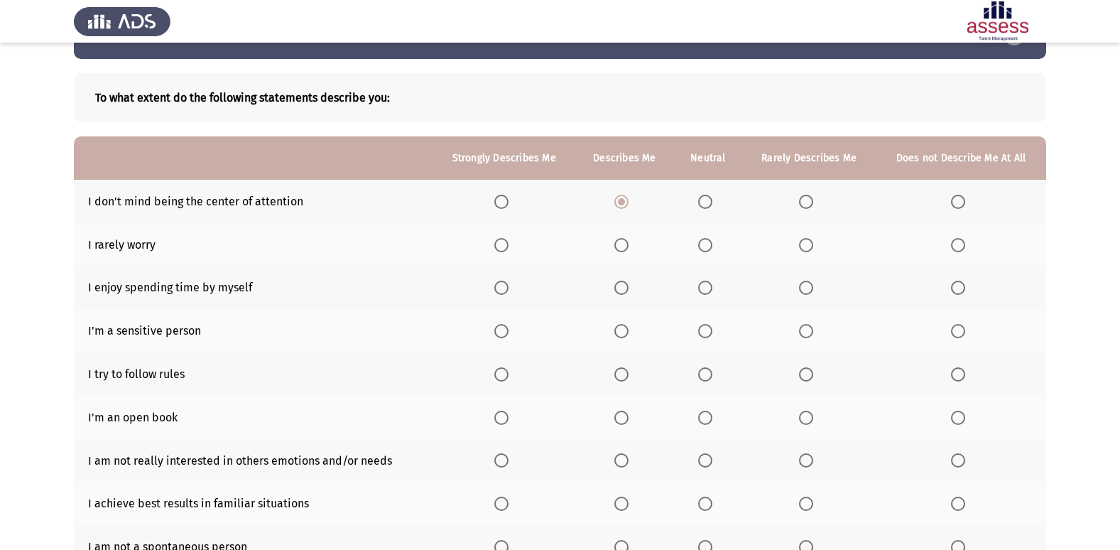
scroll to position [71, 0]
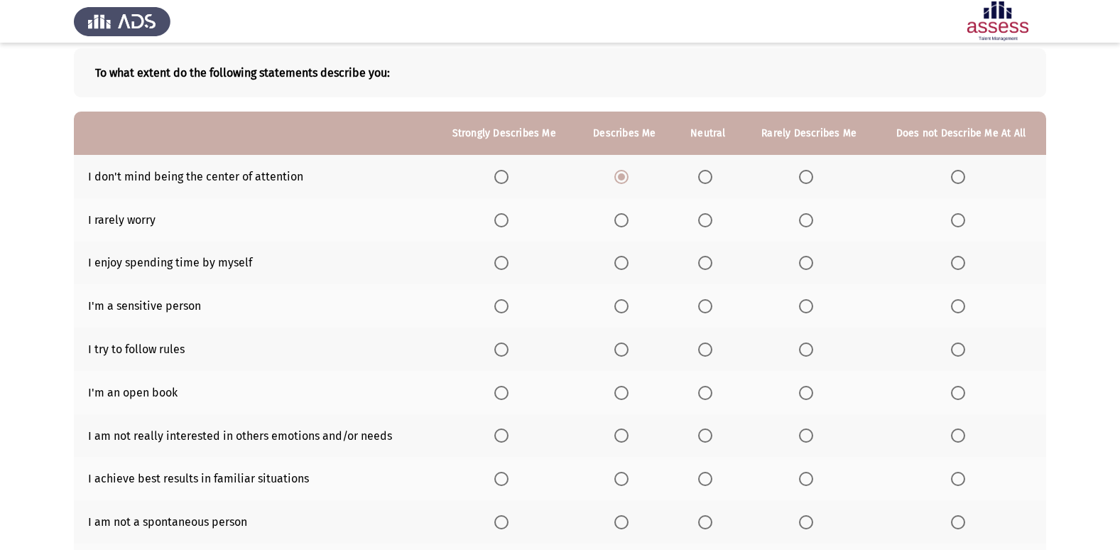
click at [807, 229] on th at bounding box center [808, 219] width 133 height 43
click at [806, 218] on span "Select an option" at bounding box center [806, 220] width 14 height 14
click at [806, 218] on input "Select an option" at bounding box center [806, 220] width 14 height 14
click at [966, 267] on label "Select an option" at bounding box center [961, 263] width 20 height 14
click at [965, 267] on input "Select an option" at bounding box center [958, 263] width 14 height 14
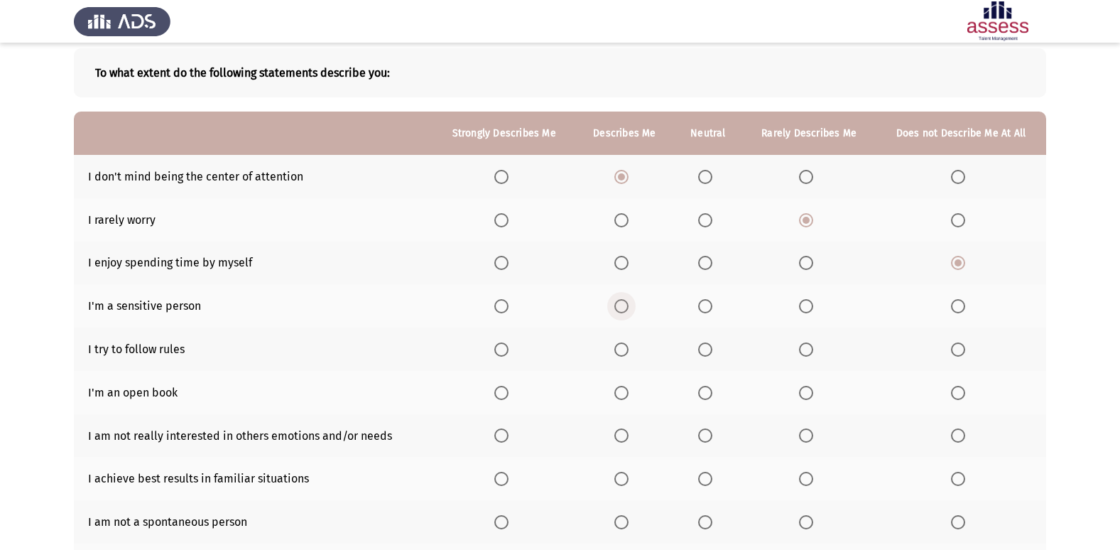
click at [616, 305] on span "Select an option" at bounding box center [621, 306] width 14 height 14
click at [616, 305] on input "Select an option" at bounding box center [621, 306] width 14 height 14
click at [502, 347] on span "Select an option" at bounding box center [501, 349] width 14 height 14
click at [502, 347] on input "Select an option" at bounding box center [501, 349] width 14 height 14
click at [813, 394] on span "Select an option" at bounding box center [806, 393] width 14 height 14
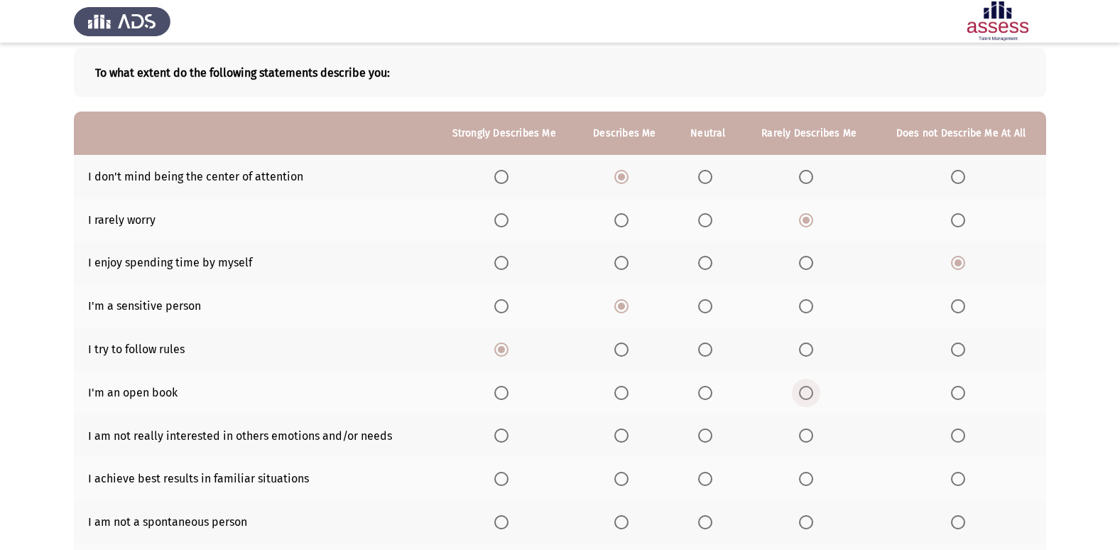
click at [813, 394] on input "Select an option" at bounding box center [806, 393] width 14 height 14
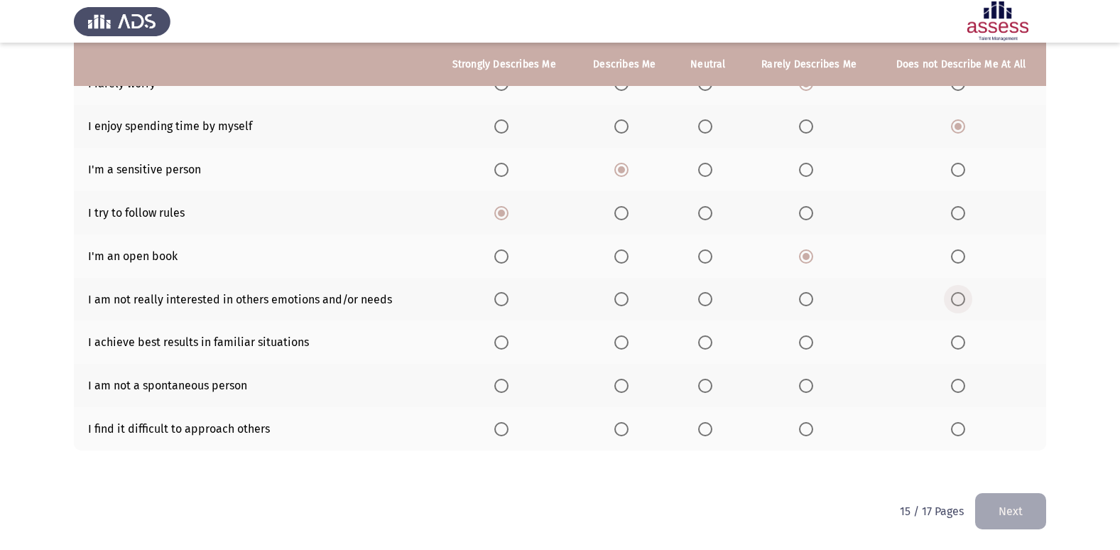
click at [958, 298] on span "Select an option" at bounding box center [958, 299] width 14 height 14
click at [958, 298] on input "Select an option" at bounding box center [958, 299] width 14 height 14
click at [626, 342] on span "Select an option" at bounding box center [621, 342] width 14 height 14
click at [626, 342] on input "Select an option" at bounding box center [621, 342] width 14 height 14
click at [628, 386] on span "Select an option" at bounding box center [621, 385] width 14 height 14
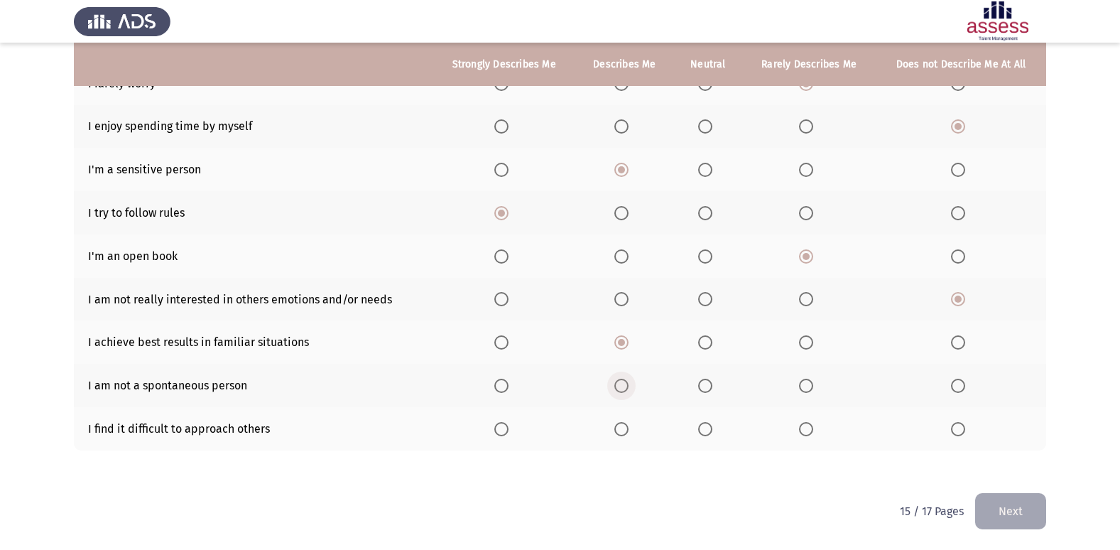
click at [628, 386] on input "Select an option" at bounding box center [621, 385] width 14 height 14
click at [715, 432] on label "Select an option" at bounding box center [708, 429] width 20 height 14
click at [712, 432] on input "Select an option" at bounding box center [705, 429] width 14 height 14
click at [1024, 506] on button "Next" at bounding box center [1010, 511] width 71 height 36
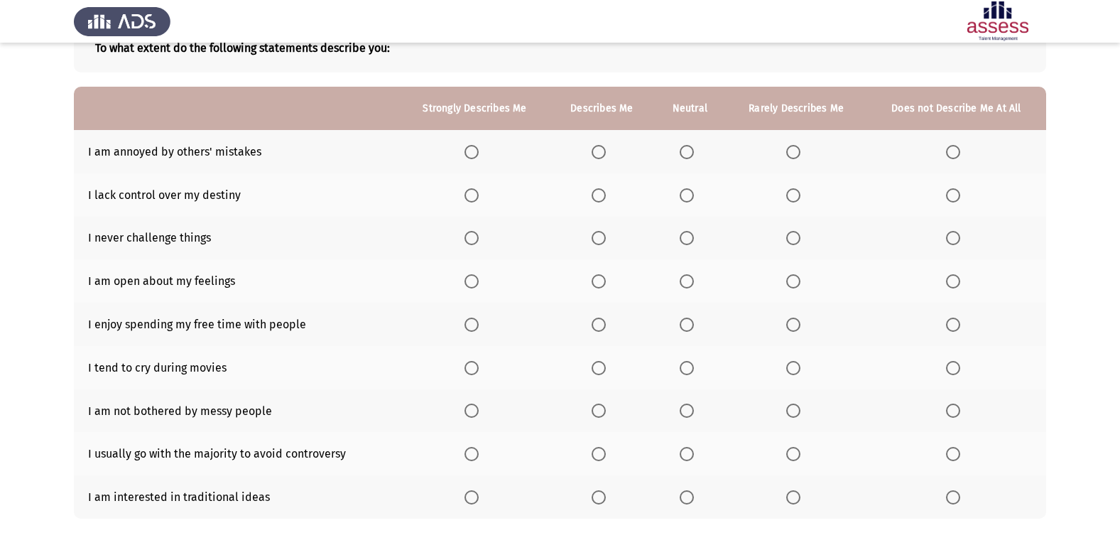
scroll to position [71, 0]
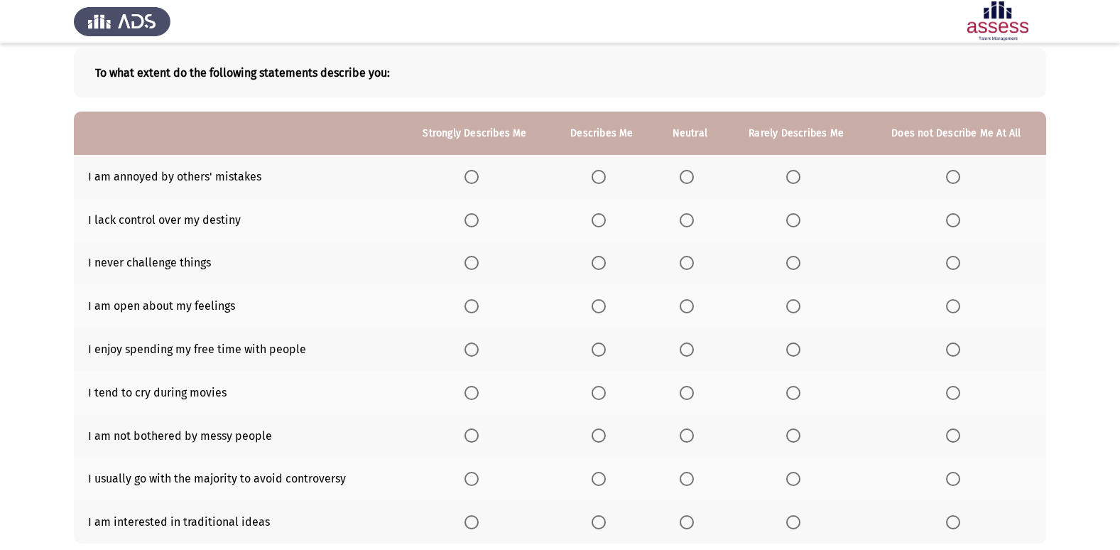
click at [606, 178] on span "Select an option" at bounding box center [598, 177] width 14 height 14
click at [606, 178] on input "Select an option" at bounding box center [598, 177] width 14 height 14
click at [694, 167] on th at bounding box center [689, 176] width 72 height 43
click at [800, 173] on span "Select an option" at bounding box center [793, 177] width 14 height 14
click at [800, 173] on input "Select an option" at bounding box center [793, 177] width 14 height 14
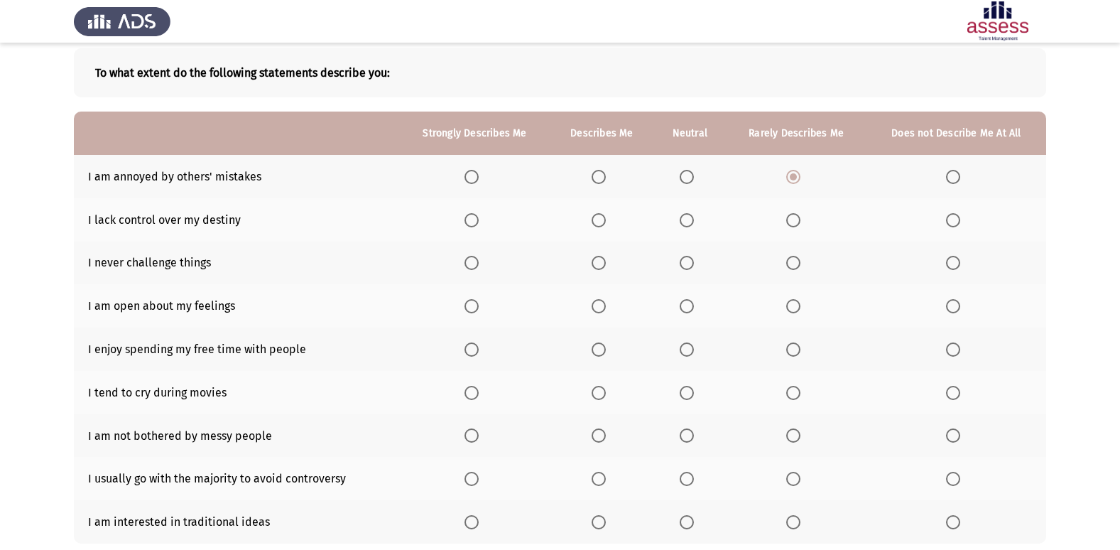
click at [960, 209] on th at bounding box center [956, 219] width 180 height 43
click at [956, 220] on span "Select an option" at bounding box center [953, 220] width 14 height 14
click at [956, 220] on input "Select an option" at bounding box center [953, 220] width 14 height 14
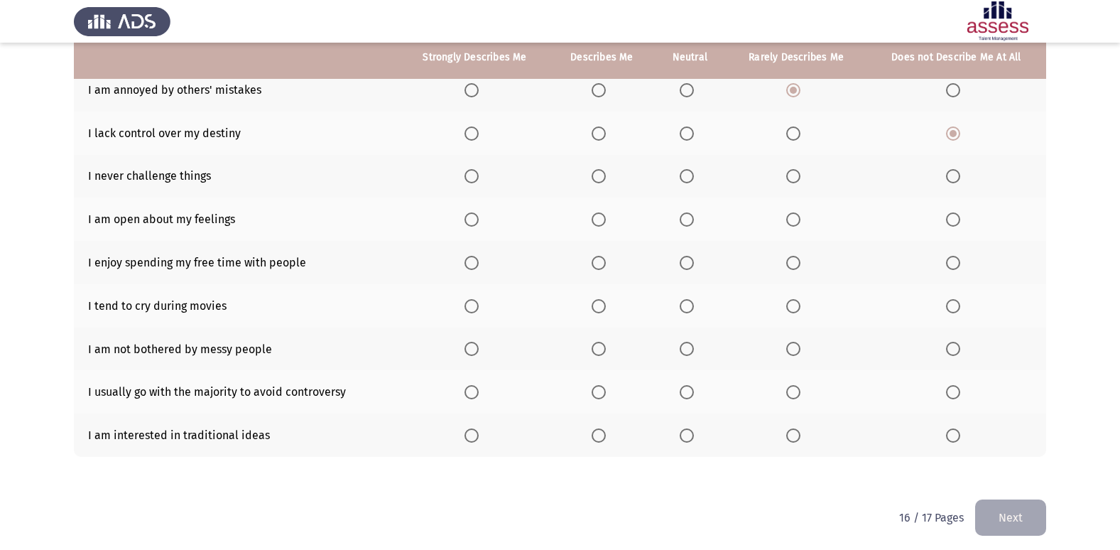
scroll to position [164, 0]
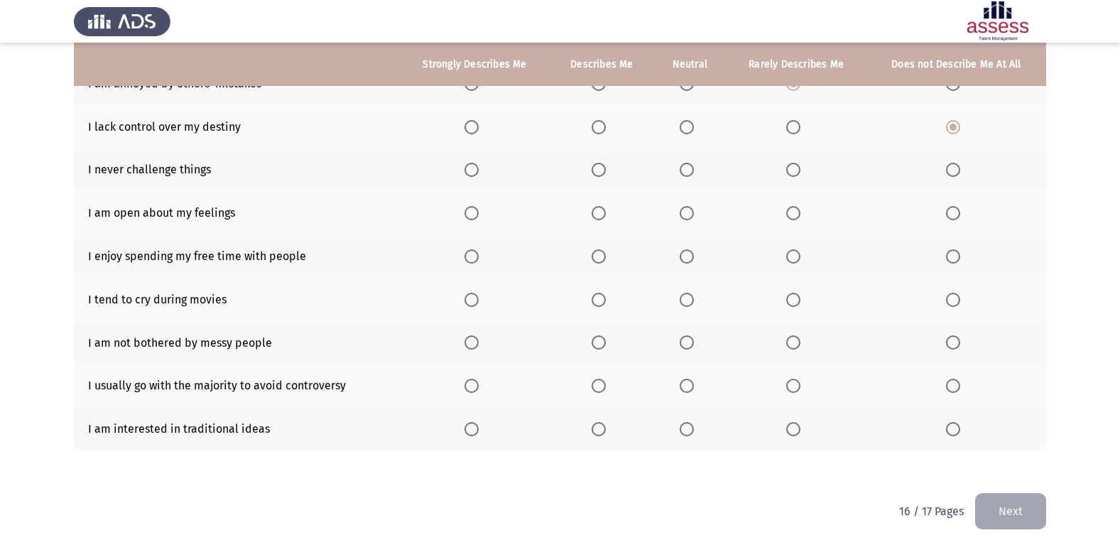
click at [964, 173] on label "Select an option" at bounding box center [956, 170] width 20 height 14
click at [960, 173] on input "Select an option" at bounding box center [953, 170] width 14 height 14
click at [596, 214] on span "Select an option" at bounding box center [598, 213] width 14 height 14
click at [596, 214] on input "Select an option" at bounding box center [598, 213] width 14 height 14
click at [471, 256] on span "Select an option" at bounding box center [471, 256] width 14 height 14
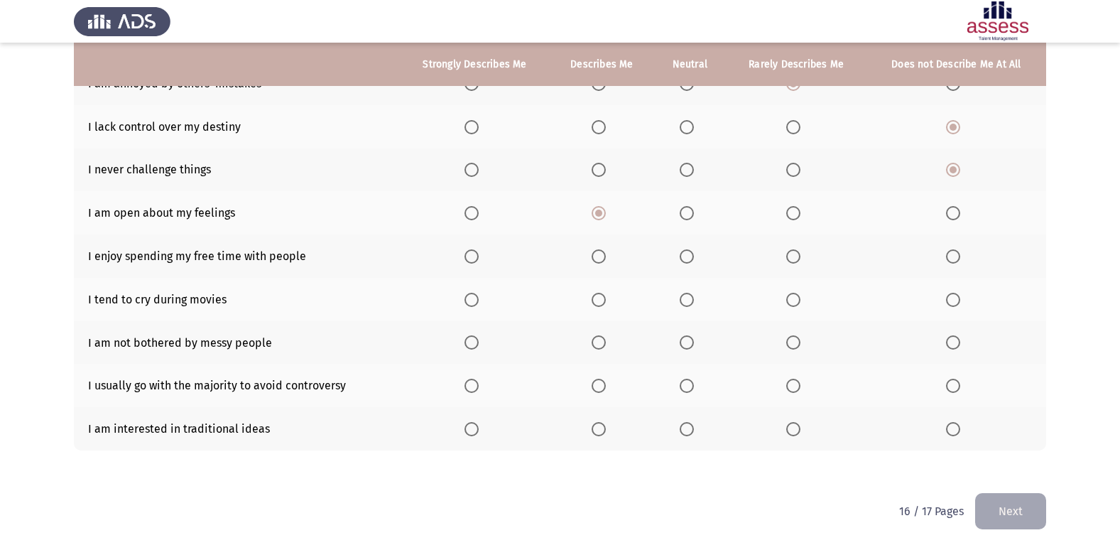
click at [471, 256] on input "Select an option" at bounding box center [471, 256] width 14 height 14
click at [961, 299] on label "Select an option" at bounding box center [956, 300] width 20 height 14
click at [960, 299] on input "Select an option" at bounding box center [953, 300] width 14 height 14
click at [956, 349] on span "Select an option" at bounding box center [953, 342] width 14 height 14
click at [956, 349] on input "Select an option" at bounding box center [953, 342] width 14 height 14
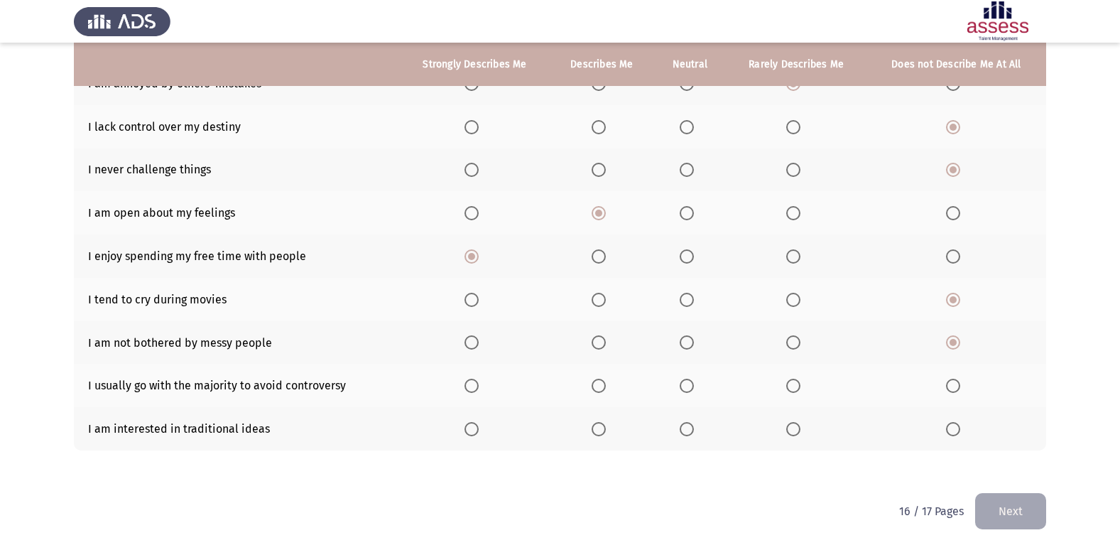
click at [795, 339] on span "Select an option" at bounding box center [793, 342] width 14 height 14
click at [795, 339] on input "Select an option" at bounding box center [793, 342] width 14 height 14
click at [606, 383] on span "Select an option" at bounding box center [598, 385] width 14 height 14
click at [606, 383] on input "Select an option" at bounding box center [598, 385] width 14 height 14
click at [689, 433] on span "Select an option" at bounding box center [687, 429] width 14 height 14
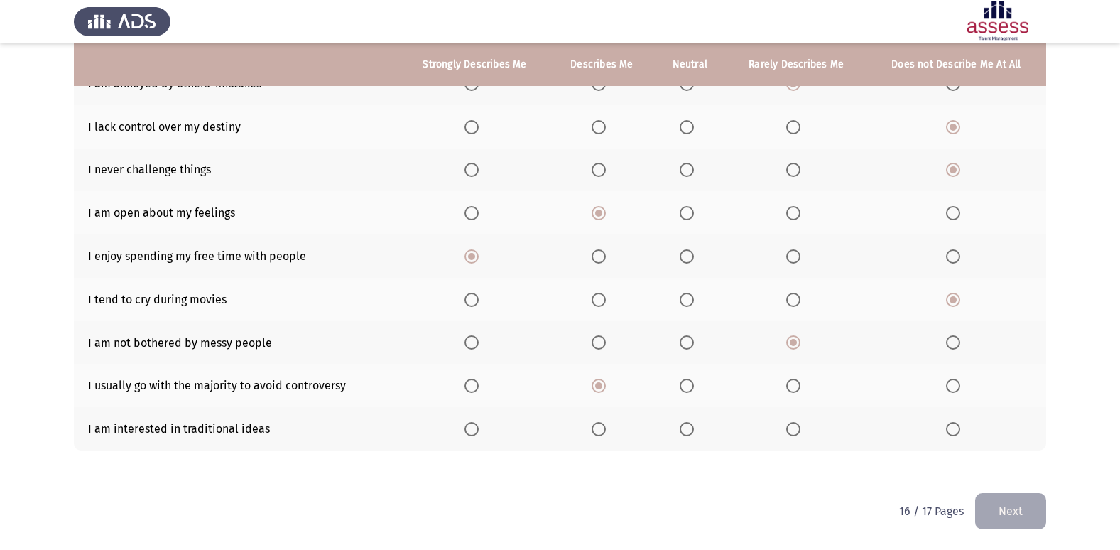
click at [689, 433] on input "Select an option" at bounding box center [687, 429] width 14 height 14
click at [1008, 511] on button "Next" at bounding box center [1010, 511] width 71 height 36
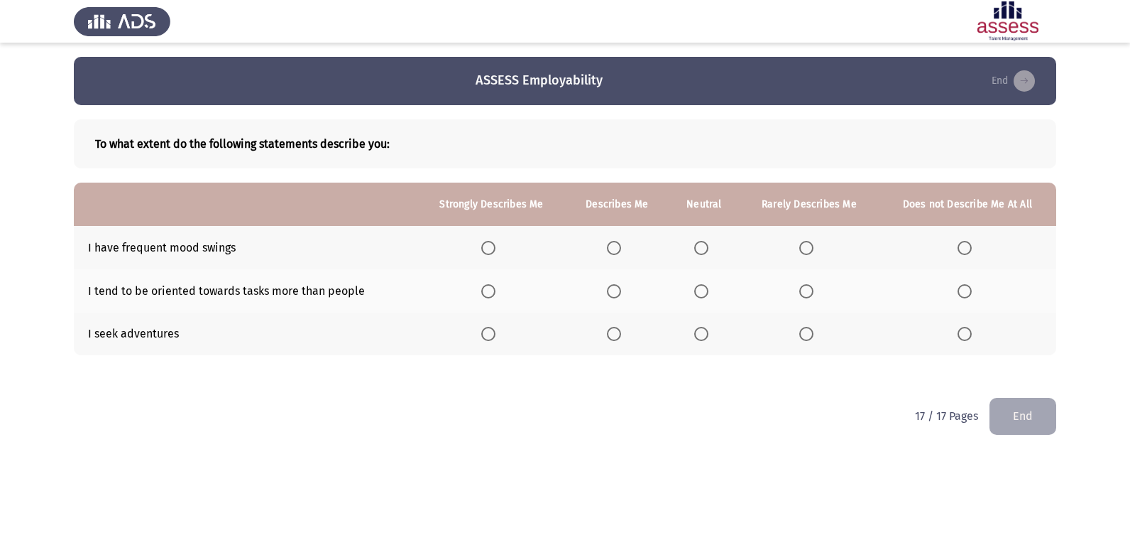
click at [706, 246] on span "Select an option" at bounding box center [701, 248] width 14 height 14
click at [706, 246] on input "Select an option" at bounding box center [701, 248] width 14 height 14
click at [625, 286] on label "Select an option" at bounding box center [617, 291] width 20 height 14
click at [621, 286] on input "Select an option" at bounding box center [614, 291] width 14 height 14
click at [806, 332] on span "Select an option" at bounding box center [807, 334] width 14 height 14
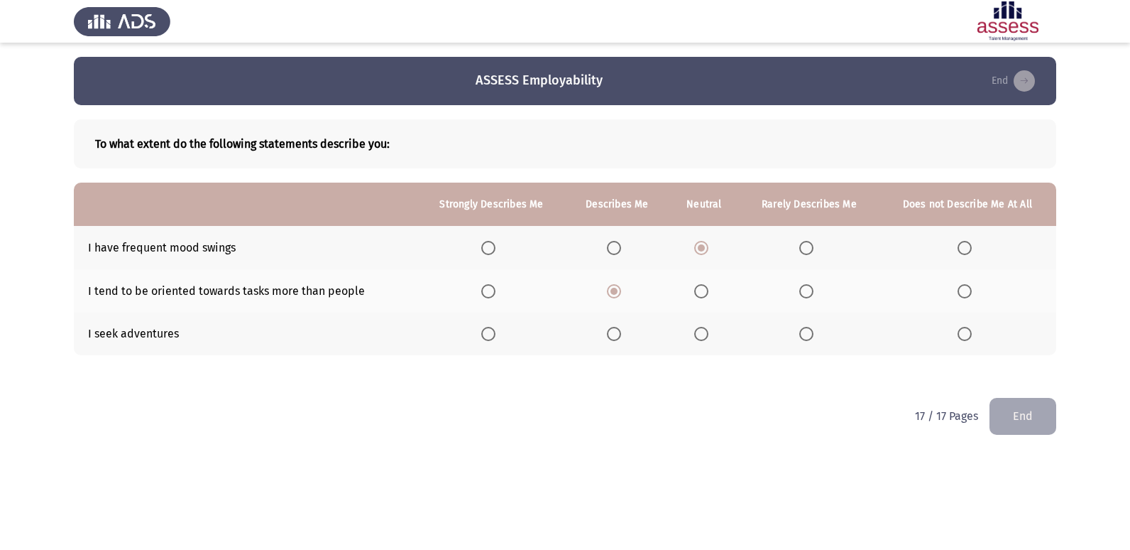
click at [806, 332] on input "Select an option" at bounding box center [807, 334] width 14 height 14
click at [964, 246] on span "Select an option" at bounding box center [965, 248] width 14 height 14
click at [964, 246] on input "Select an option" at bounding box center [965, 248] width 14 height 14
click at [804, 246] on span "Select an option" at bounding box center [807, 248] width 14 height 14
click at [804, 246] on input "Select an option" at bounding box center [807, 248] width 14 height 14
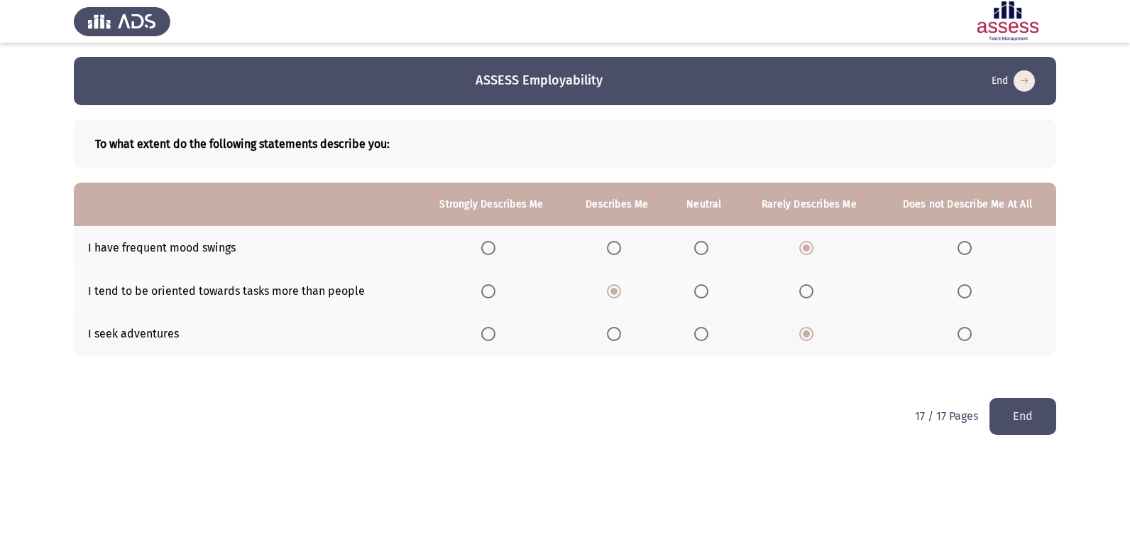
click at [1040, 418] on button "End" at bounding box center [1023, 416] width 67 height 36
